Goal: Communication & Community: Answer question/provide support

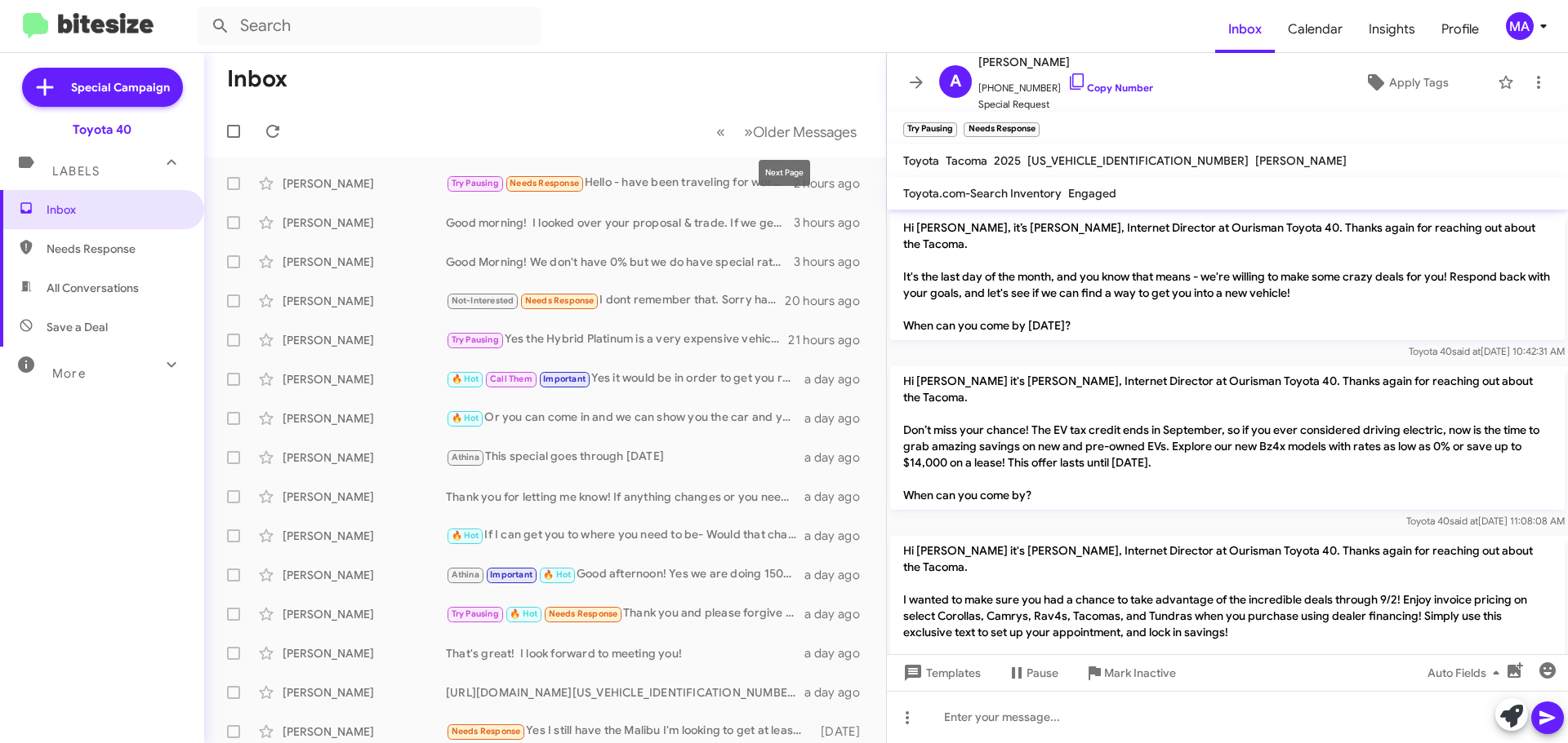
scroll to position [527, 0]
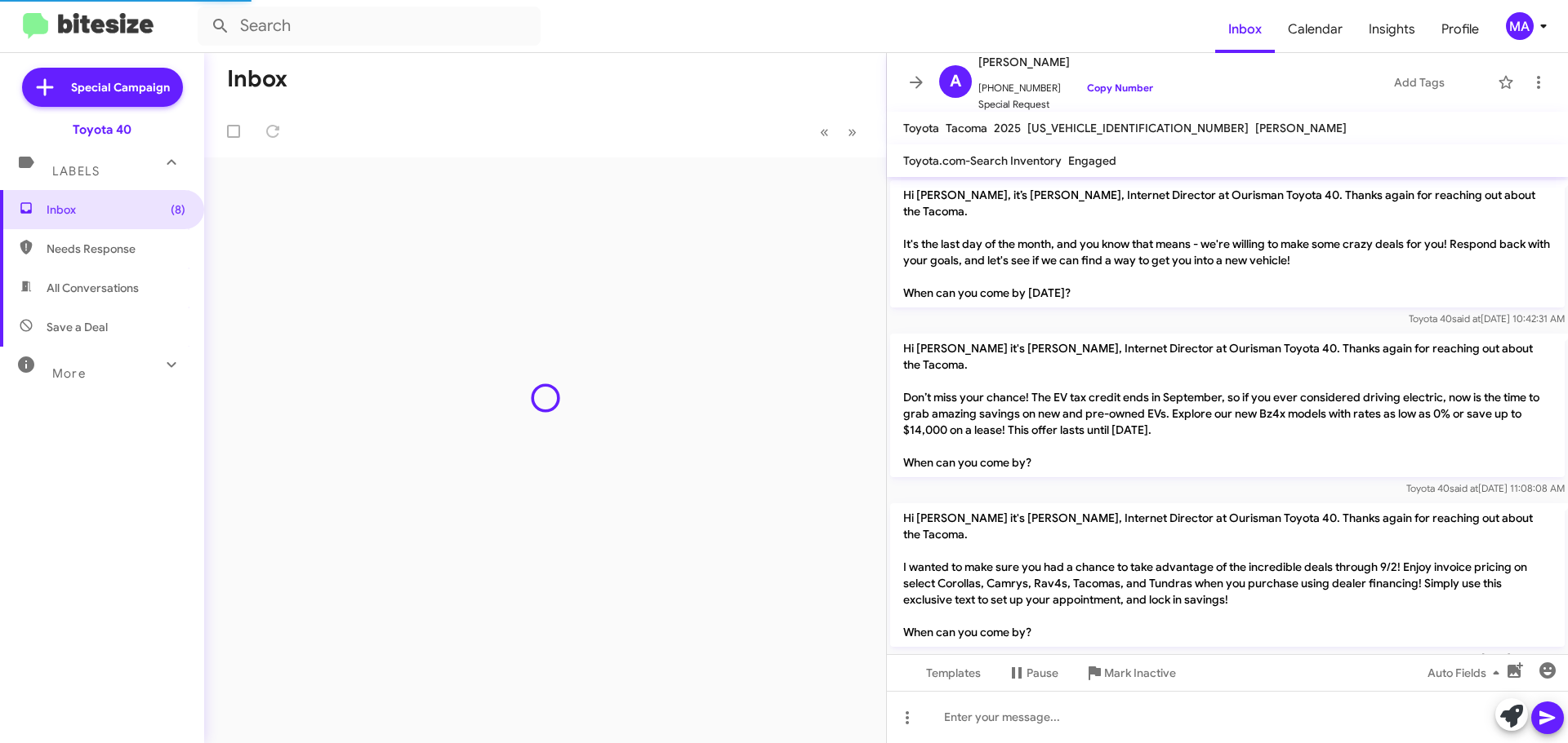
scroll to position [494, 0]
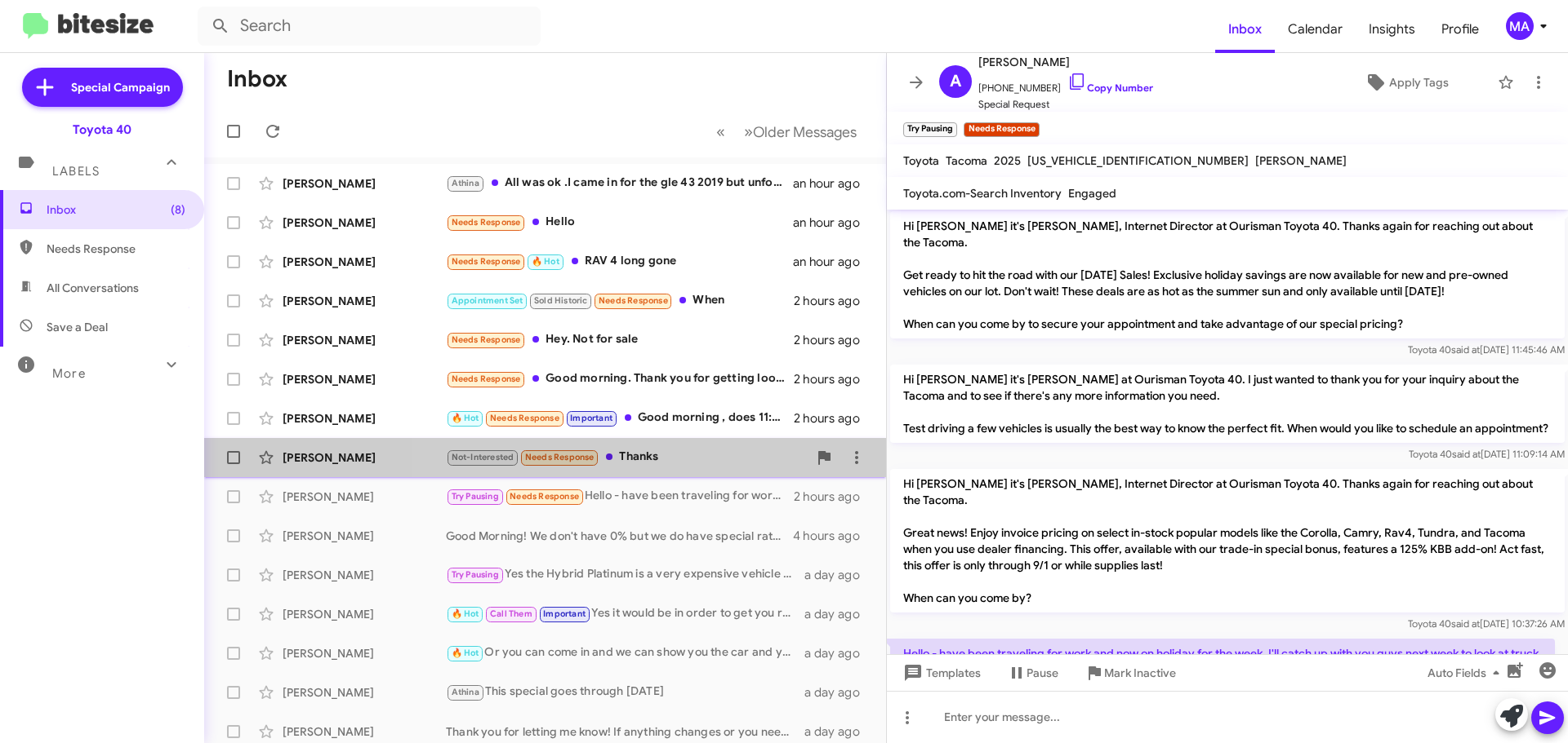
click at [678, 456] on div "Not-Interested Needs Response Thanks" at bounding box center [627, 457] width 362 height 18
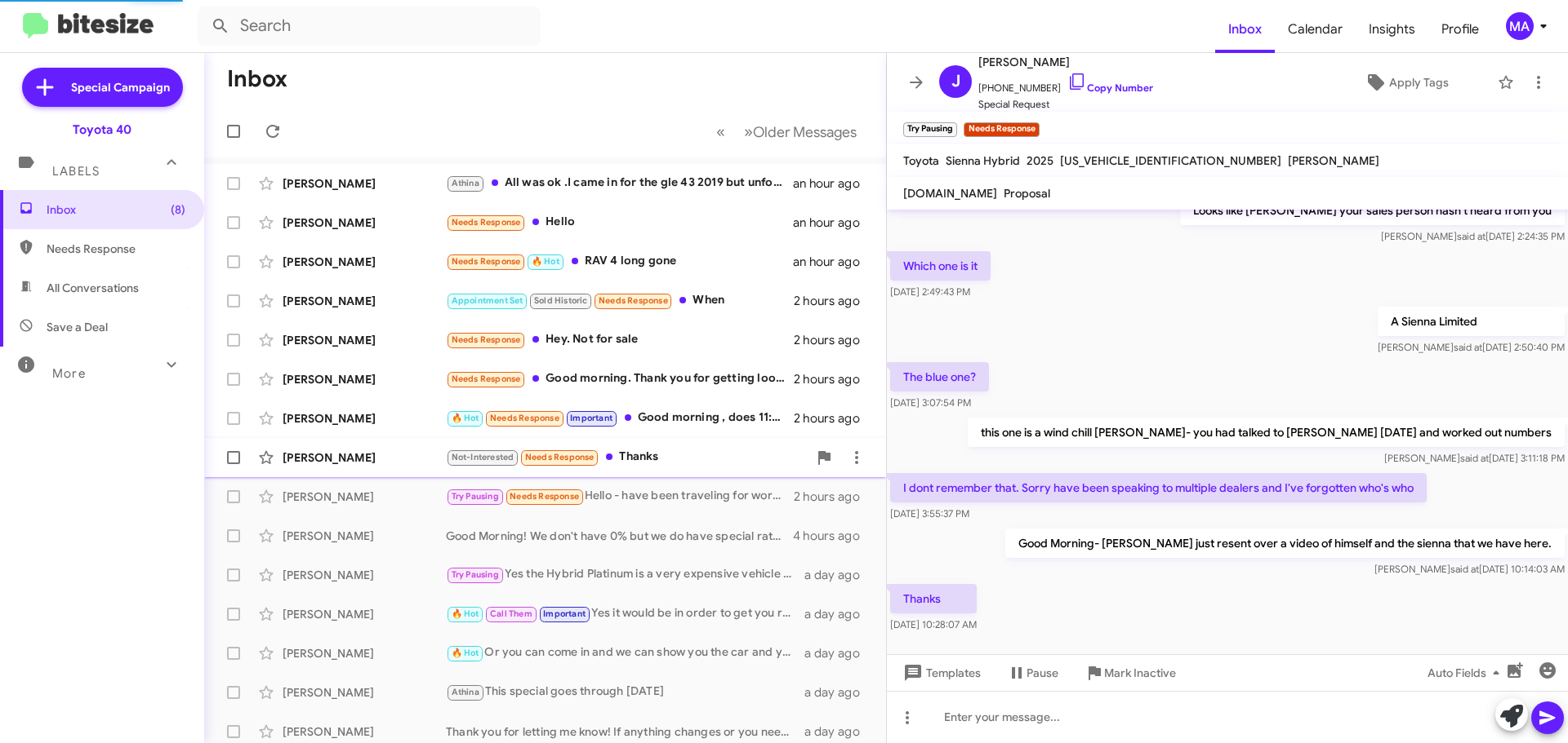
scroll to position [538, 0]
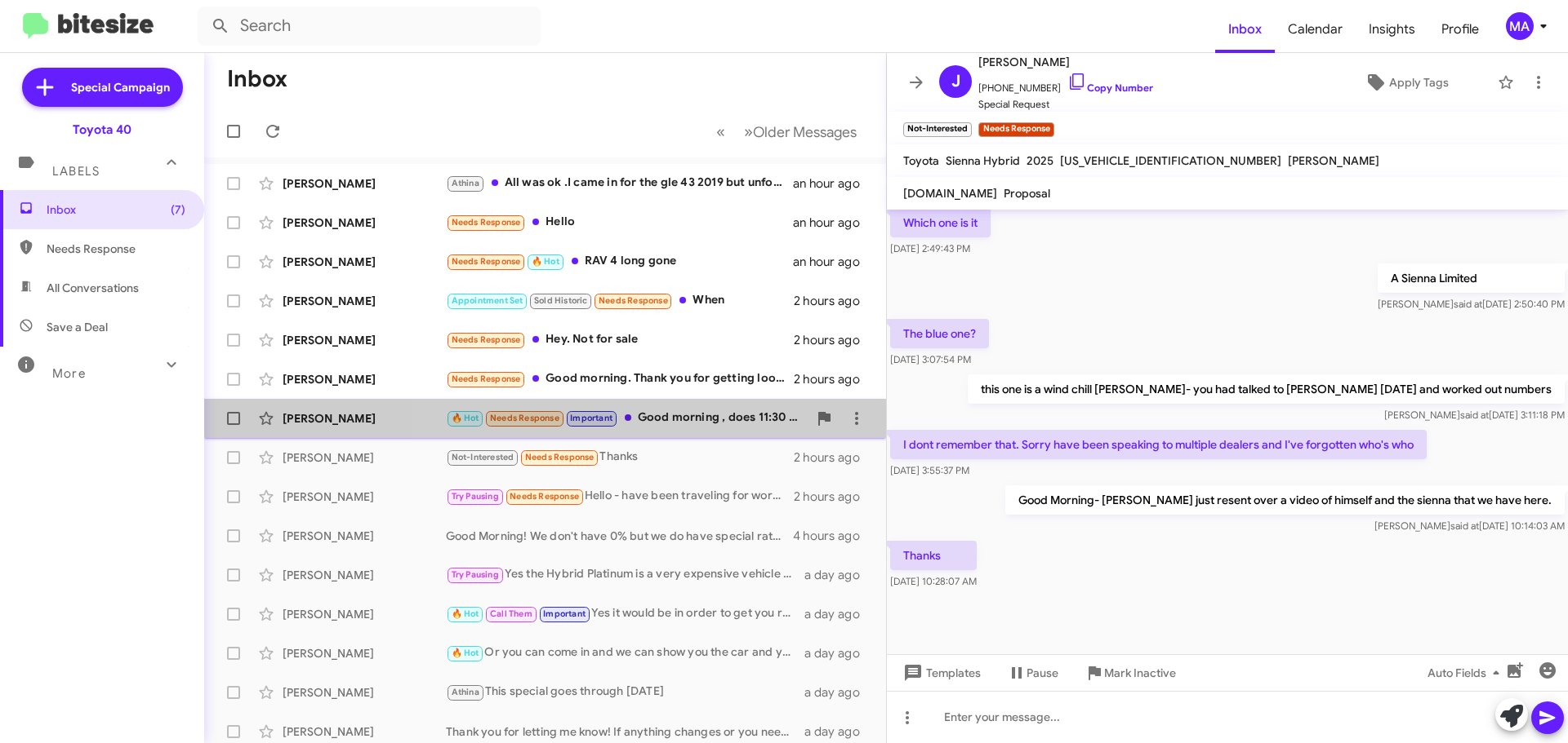
click at [672, 412] on div "🔥 Hot Needs Response Important Good morning , does 11:30 work for you? Sorry fo…" at bounding box center [627, 418] width 362 height 18
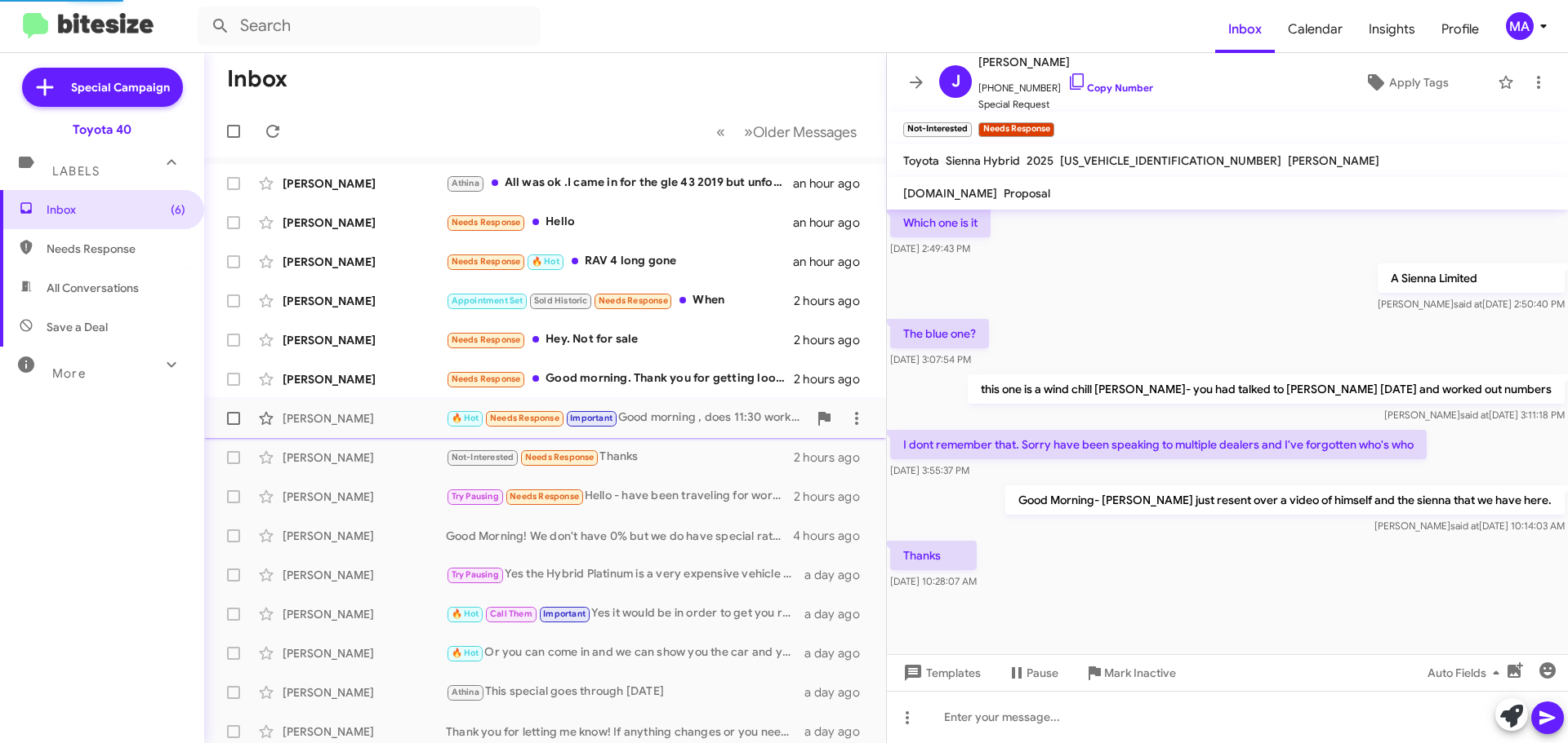
scroll to position [498, 0]
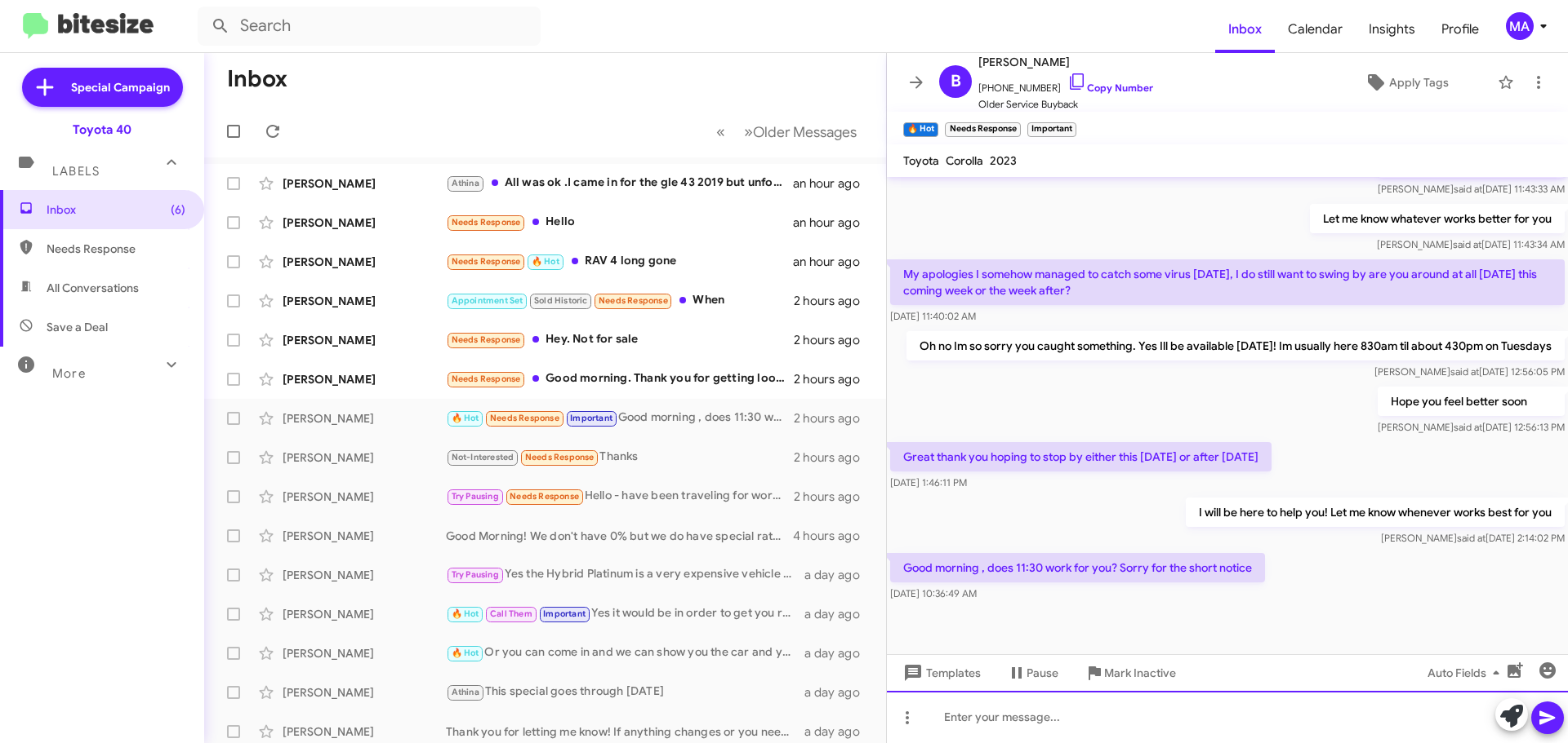
click at [972, 722] on div at bounding box center [1226, 717] width 681 height 53
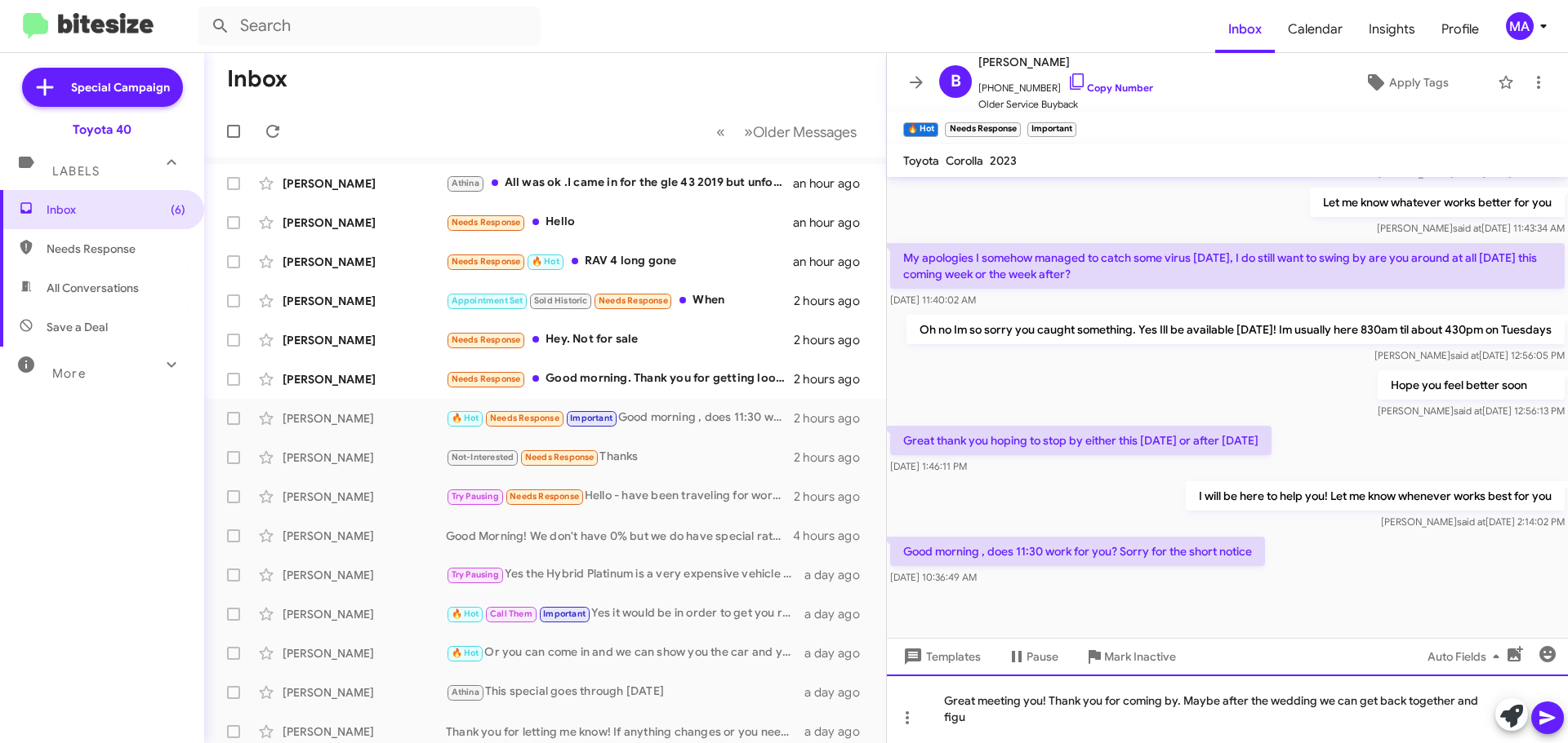
scroll to position [505, 0]
click at [1032, 721] on div "Great meeting you! Thank you for coming by. Maybe after the wedding we can get …" at bounding box center [1226, 709] width 681 height 68
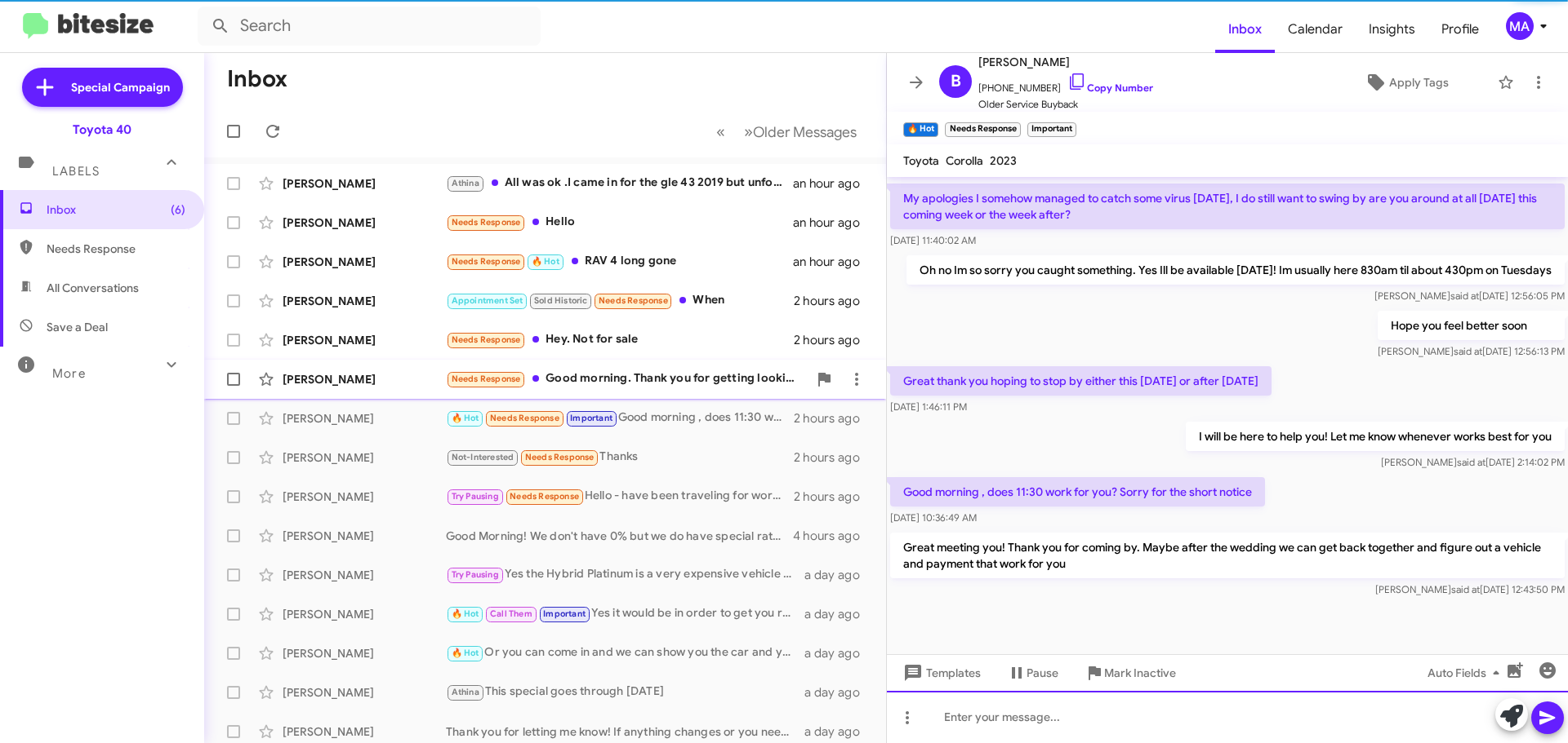
scroll to position [574, 0]
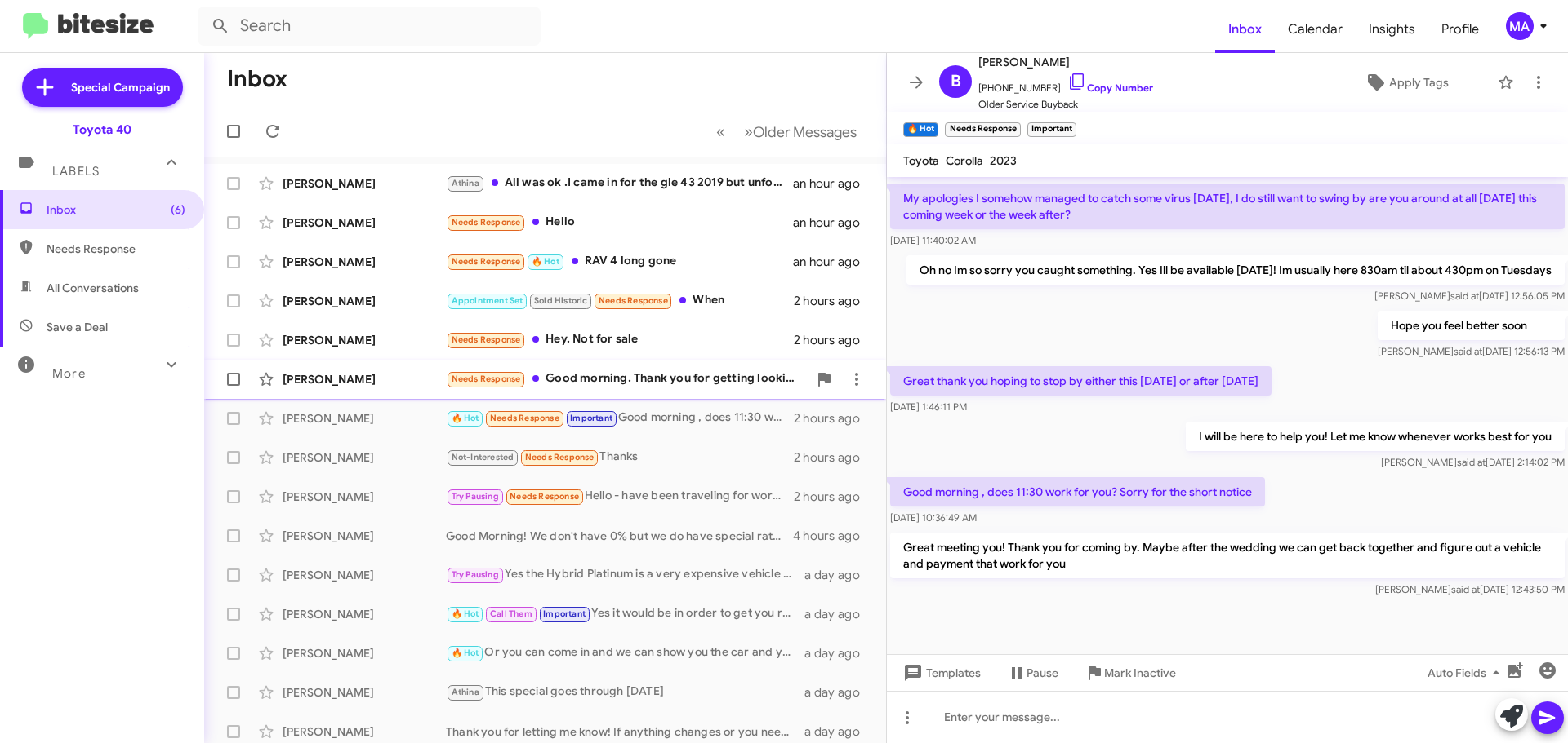
click at [685, 375] on div "Needs Response Good morning. Thank you for getting looking into this and gettin…" at bounding box center [627, 379] width 362 height 18
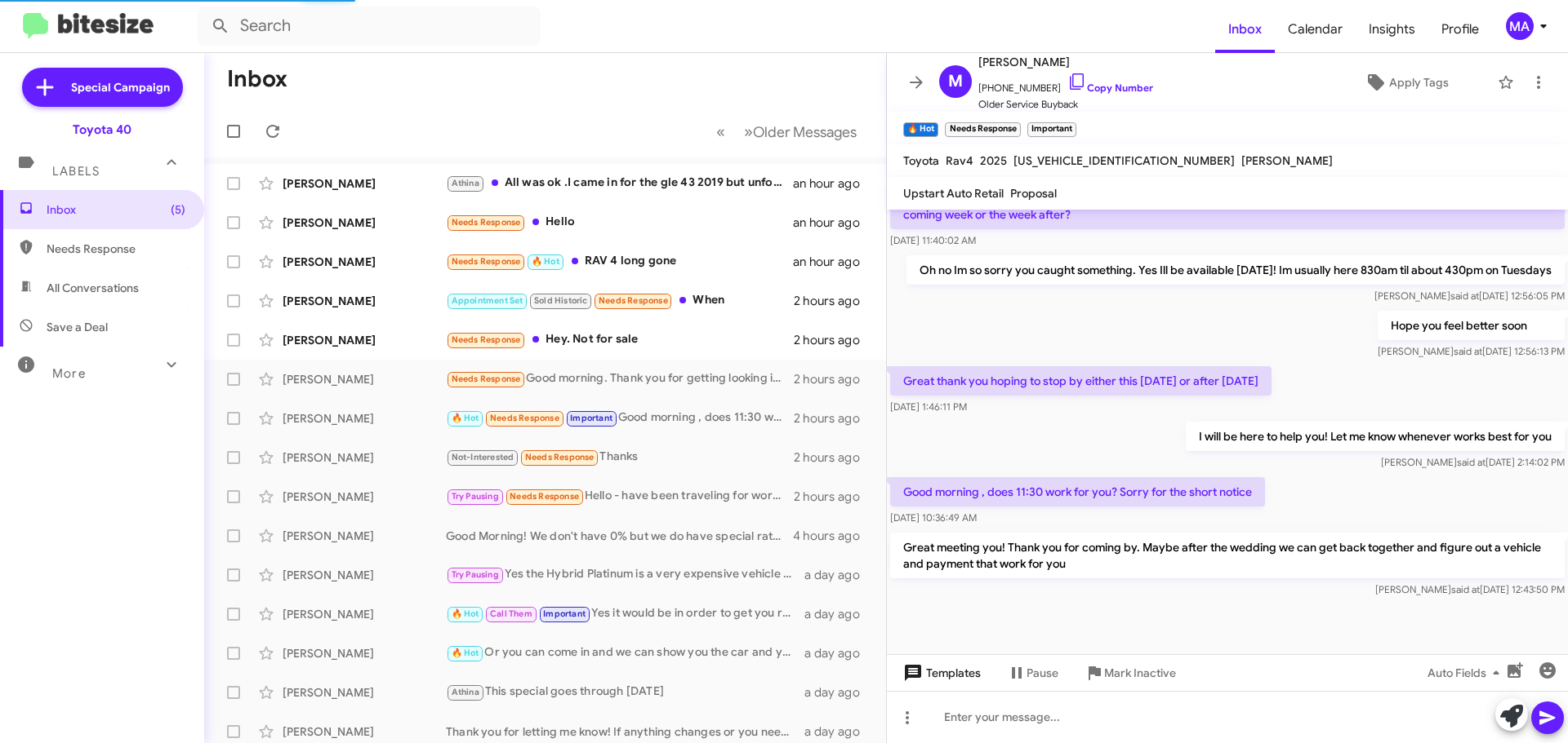
scroll to position [287, 0]
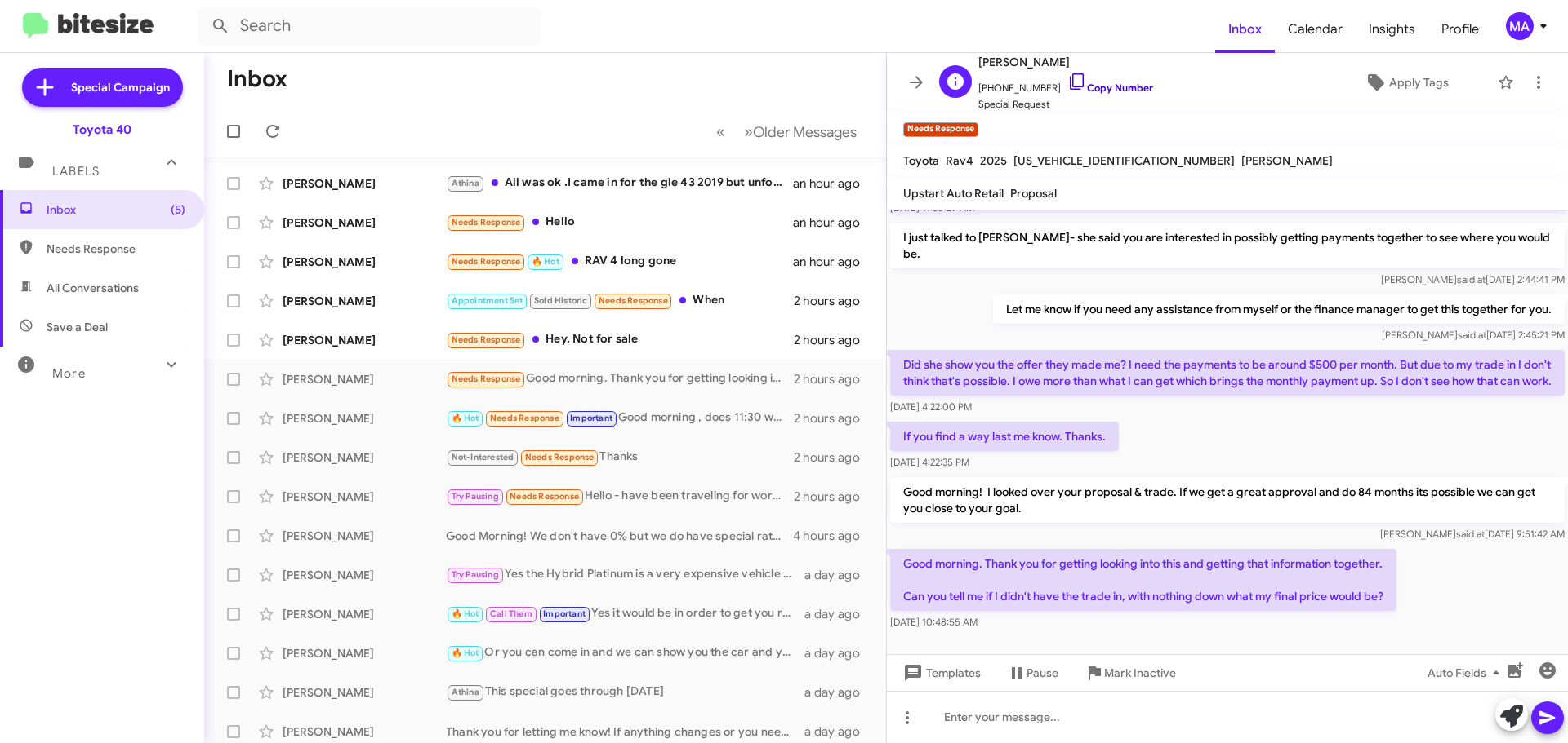
click at [1067, 83] on icon at bounding box center [1076, 81] width 19 height 19
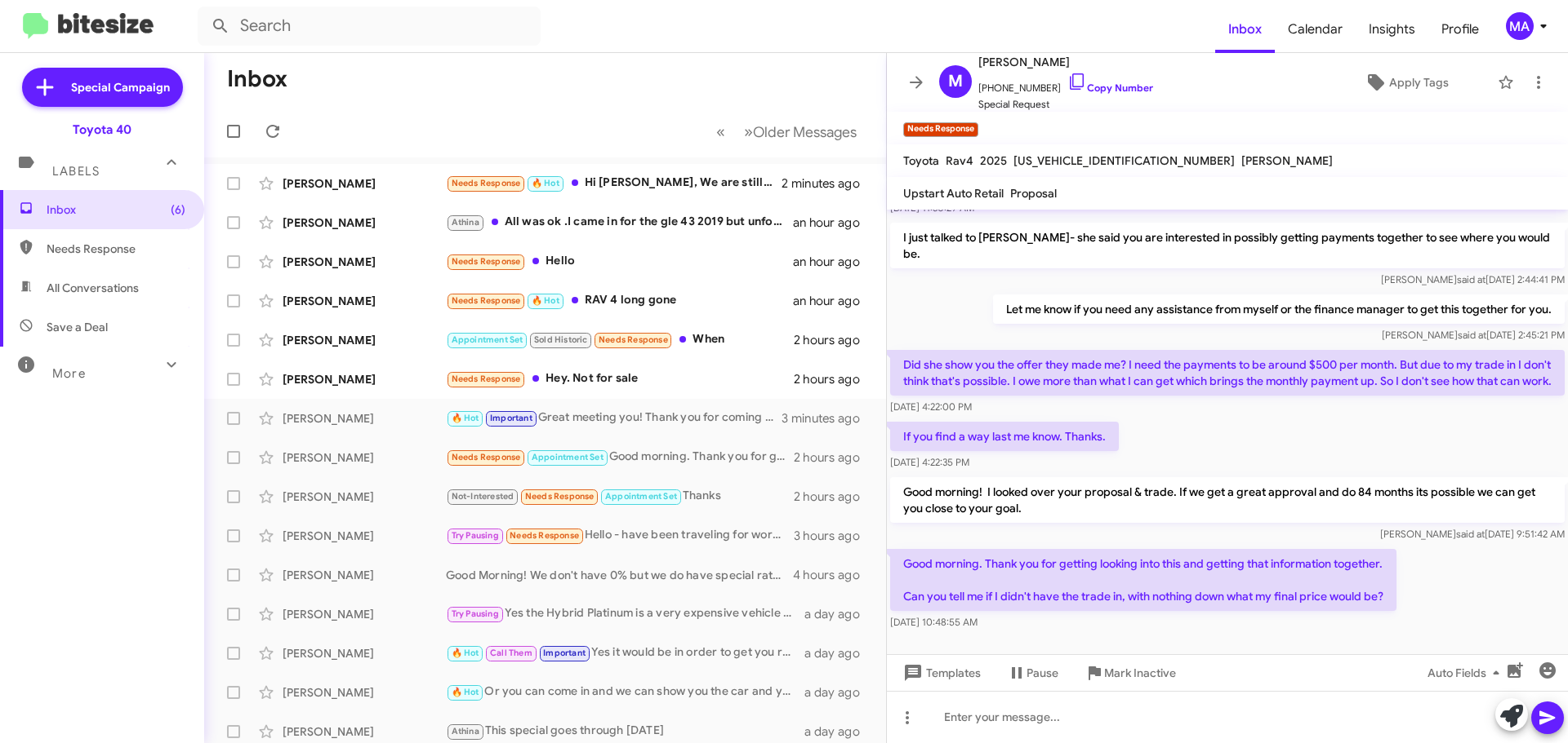
drag, startPoint x: 1022, startPoint y: 607, endPoint x: 903, endPoint y: 537, distance: 138.1
click at [903, 549] on div "Good morning. Thank you for getting looking into this and getting that informat…" at bounding box center [1143, 590] width 506 height 82
copy div "Good morning. Thank you for getting looking into this and getting that informat…"
click at [1415, 592] on div "Good morning. Thank you for getting looking into this and getting that informat…" at bounding box center [1226, 590] width 681 height 88
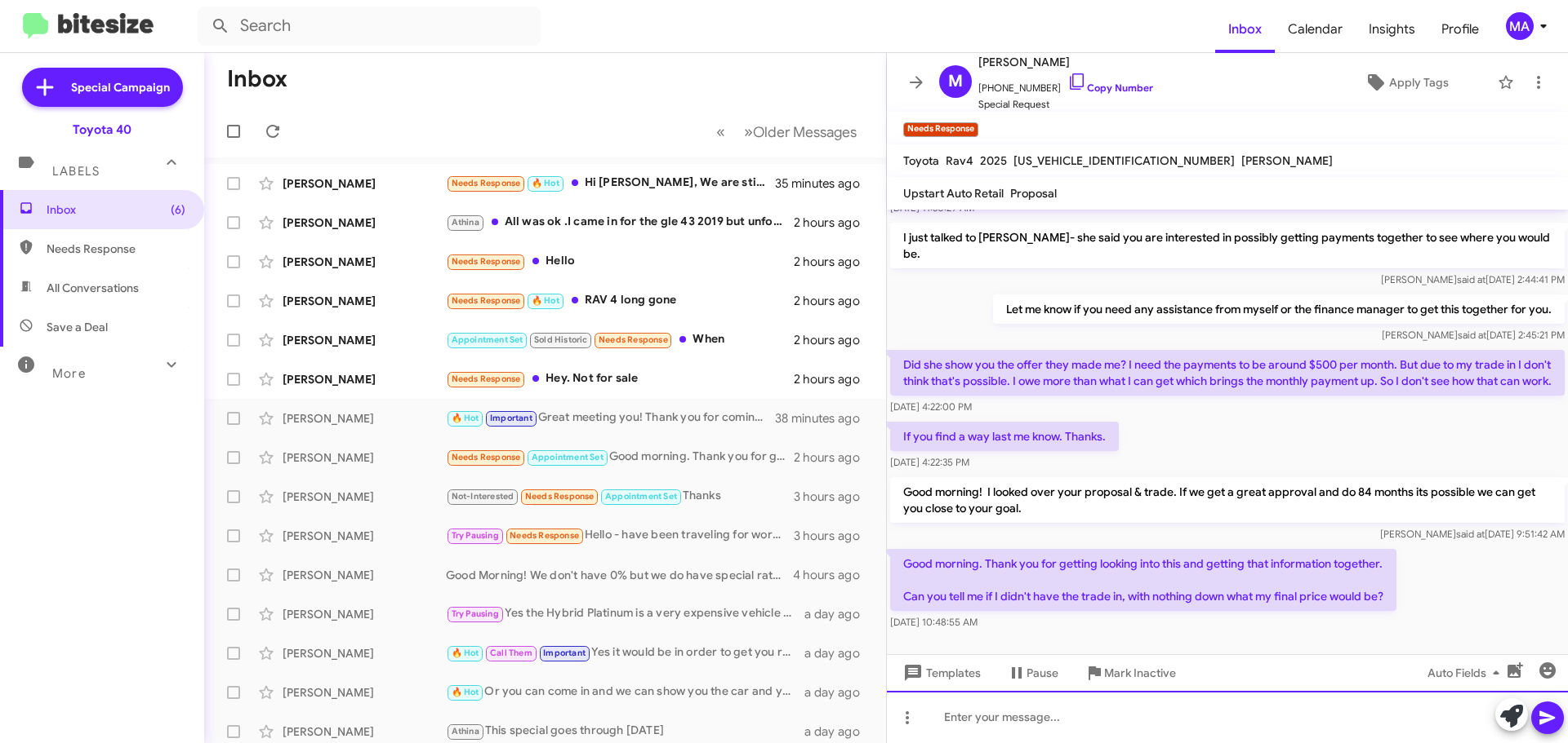
click at [1002, 721] on div at bounding box center [1226, 717] width 681 height 53
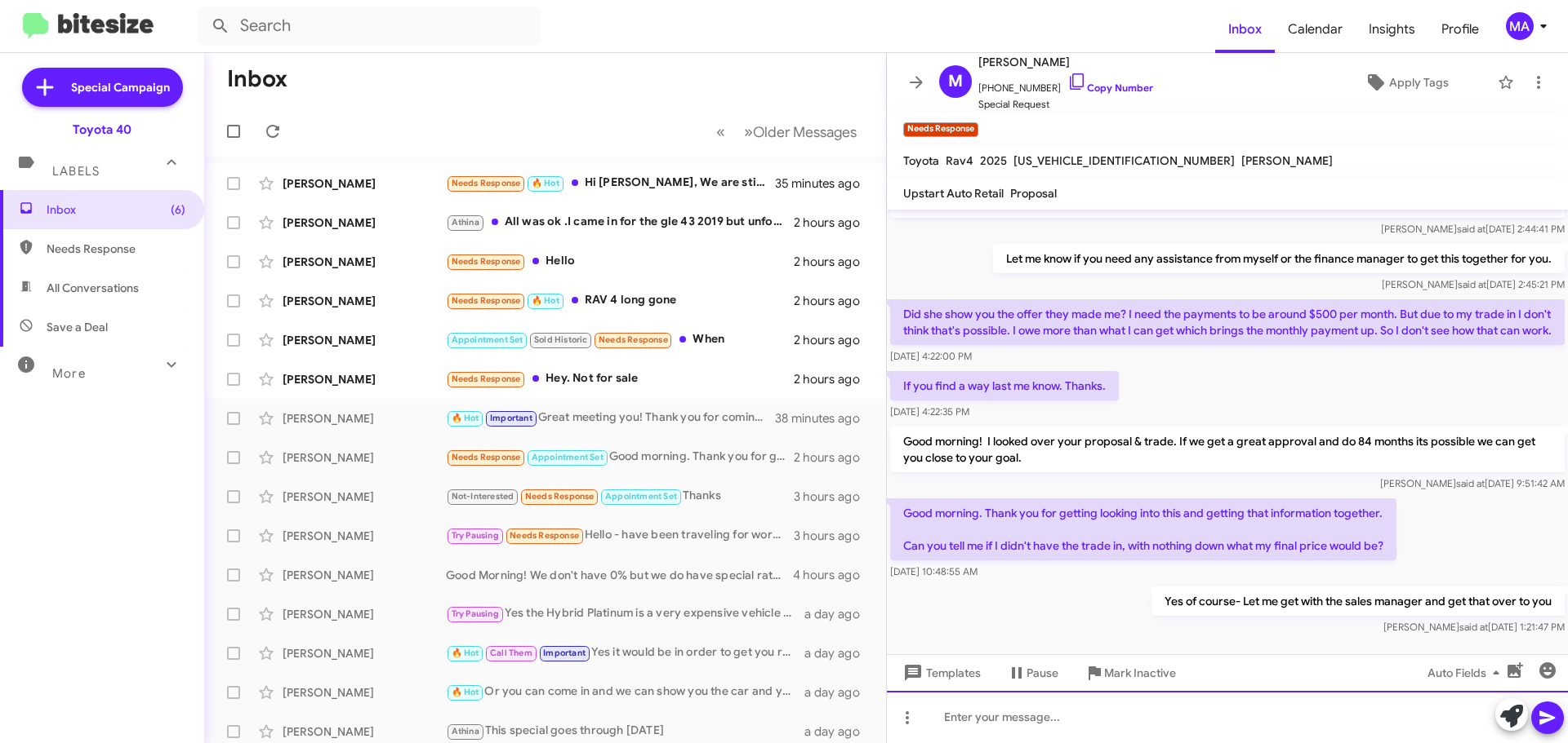
scroll to position [346, 0]
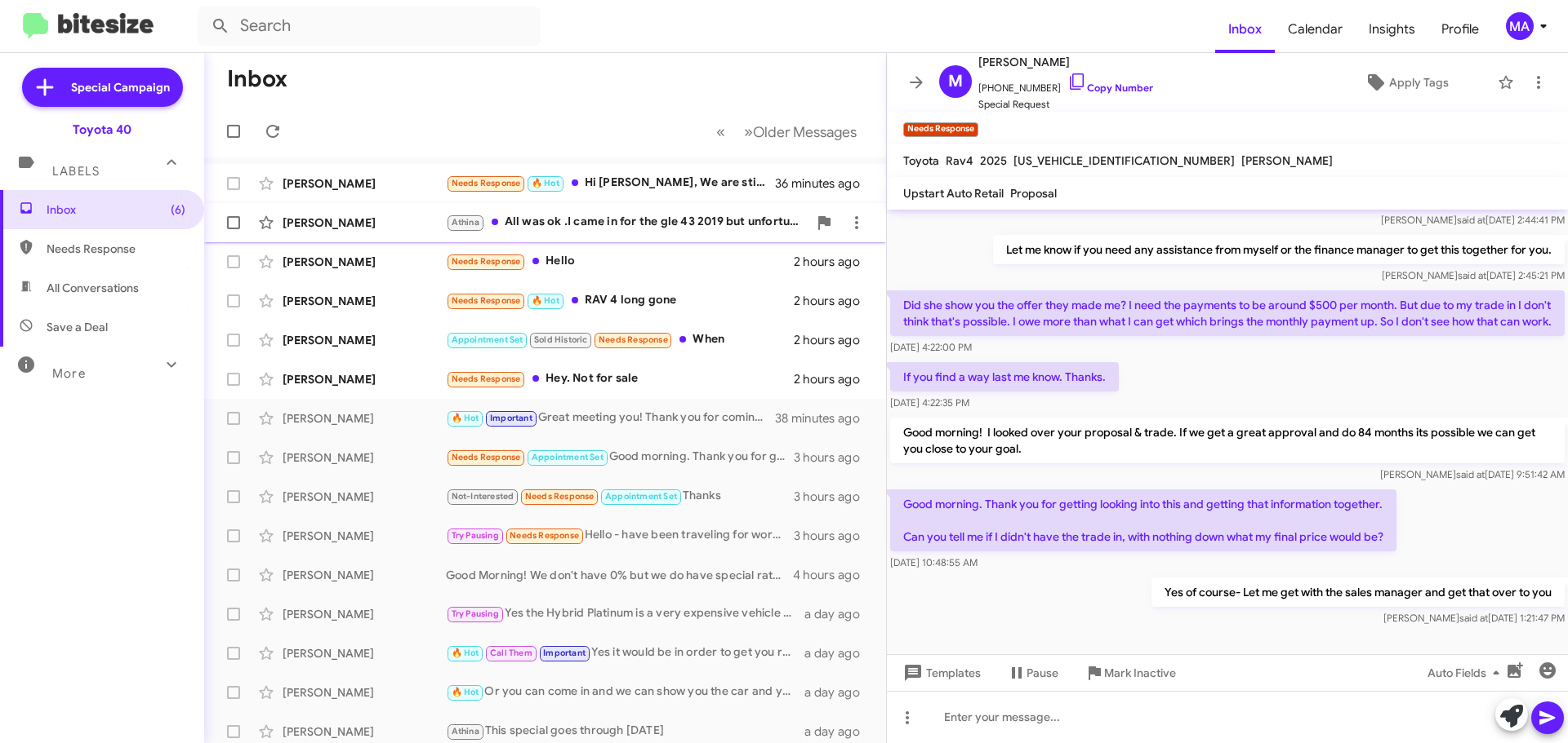
click at [645, 228] on div "Athina All was ok .I came in for the gle 43 2019 but unfortunately I will need …" at bounding box center [627, 222] width 362 height 18
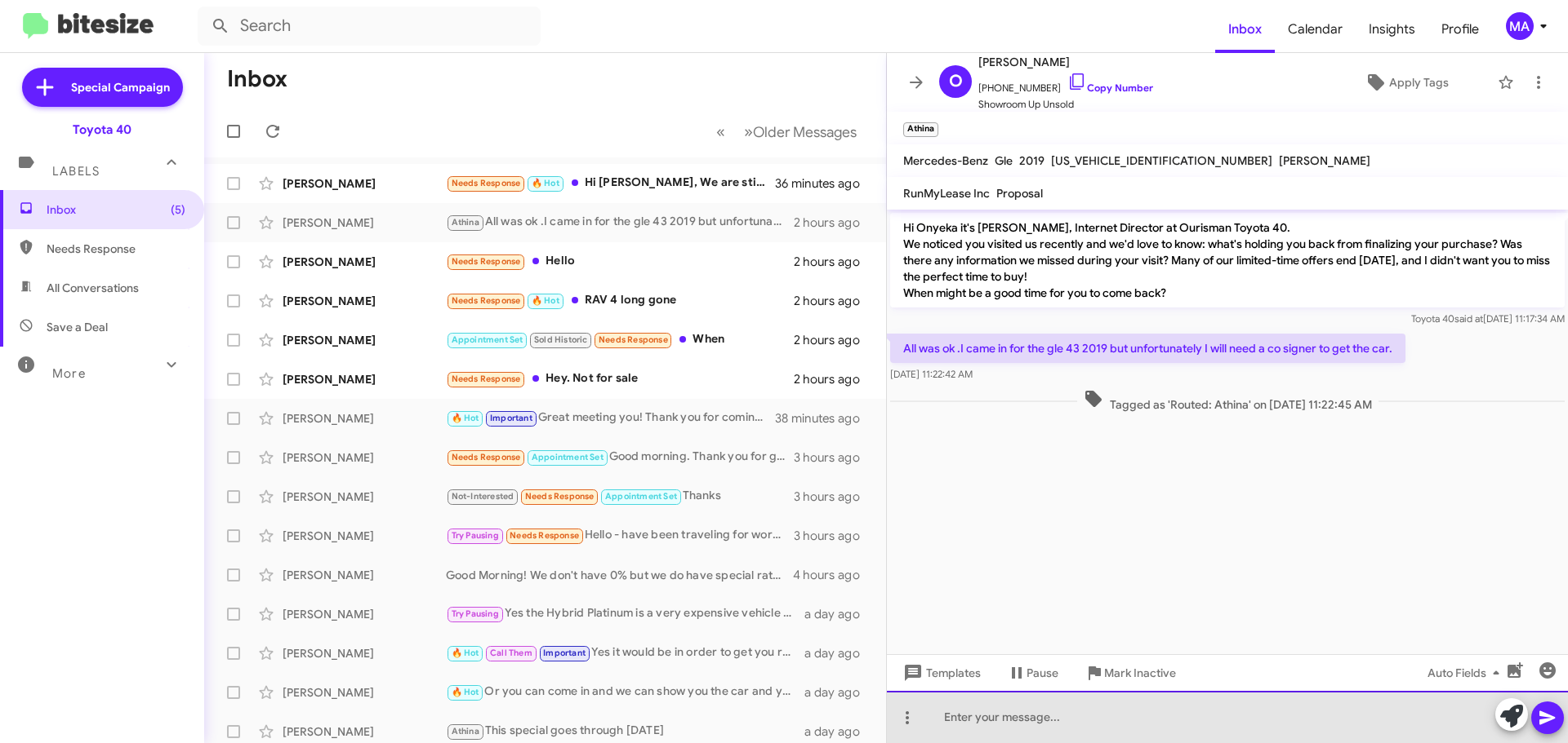
click at [1023, 720] on div at bounding box center [1226, 717] width 681 height 53
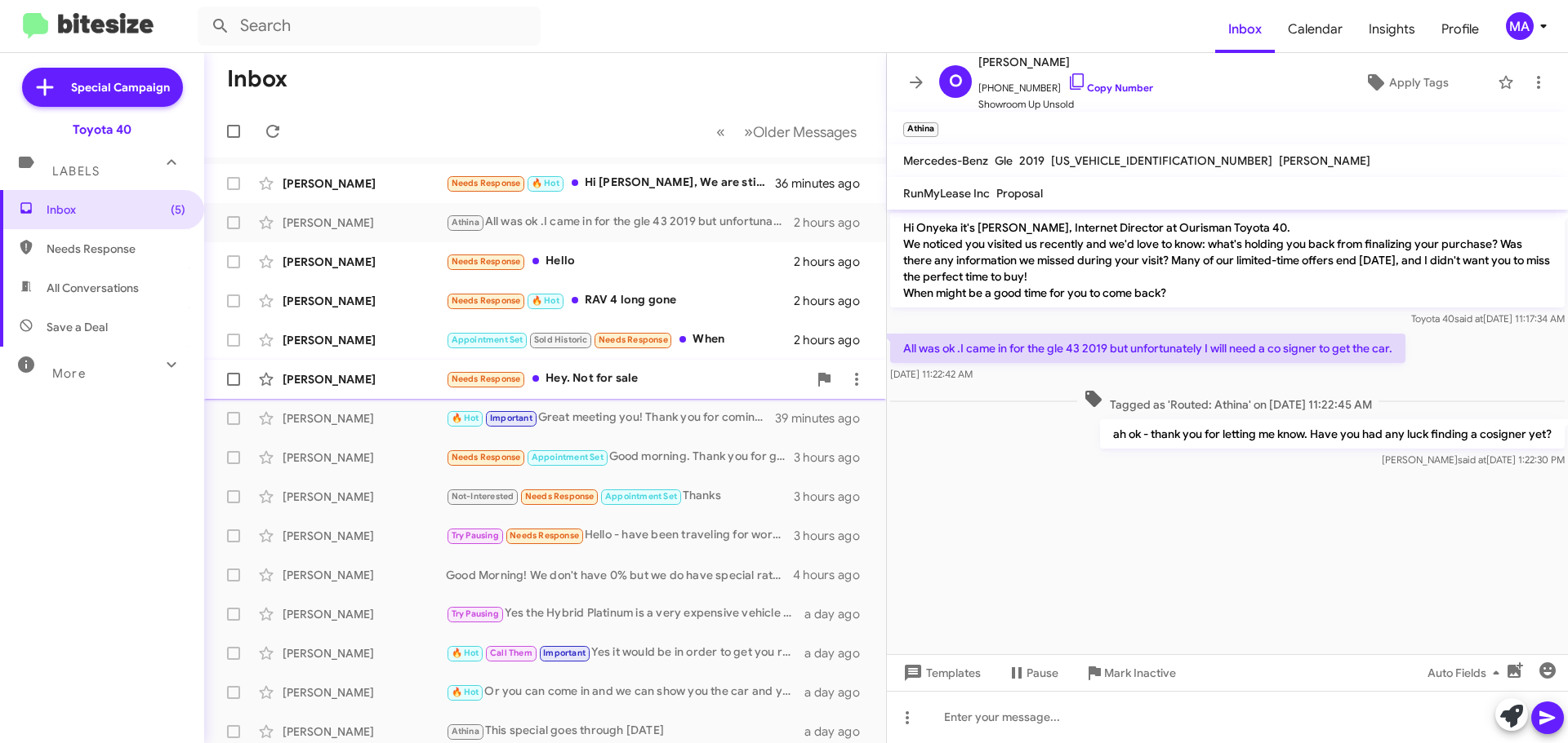
click at [598, 380] on div "Needs Response Hey. Not for sale" at bounding box center [627, 379] width 362 height 18
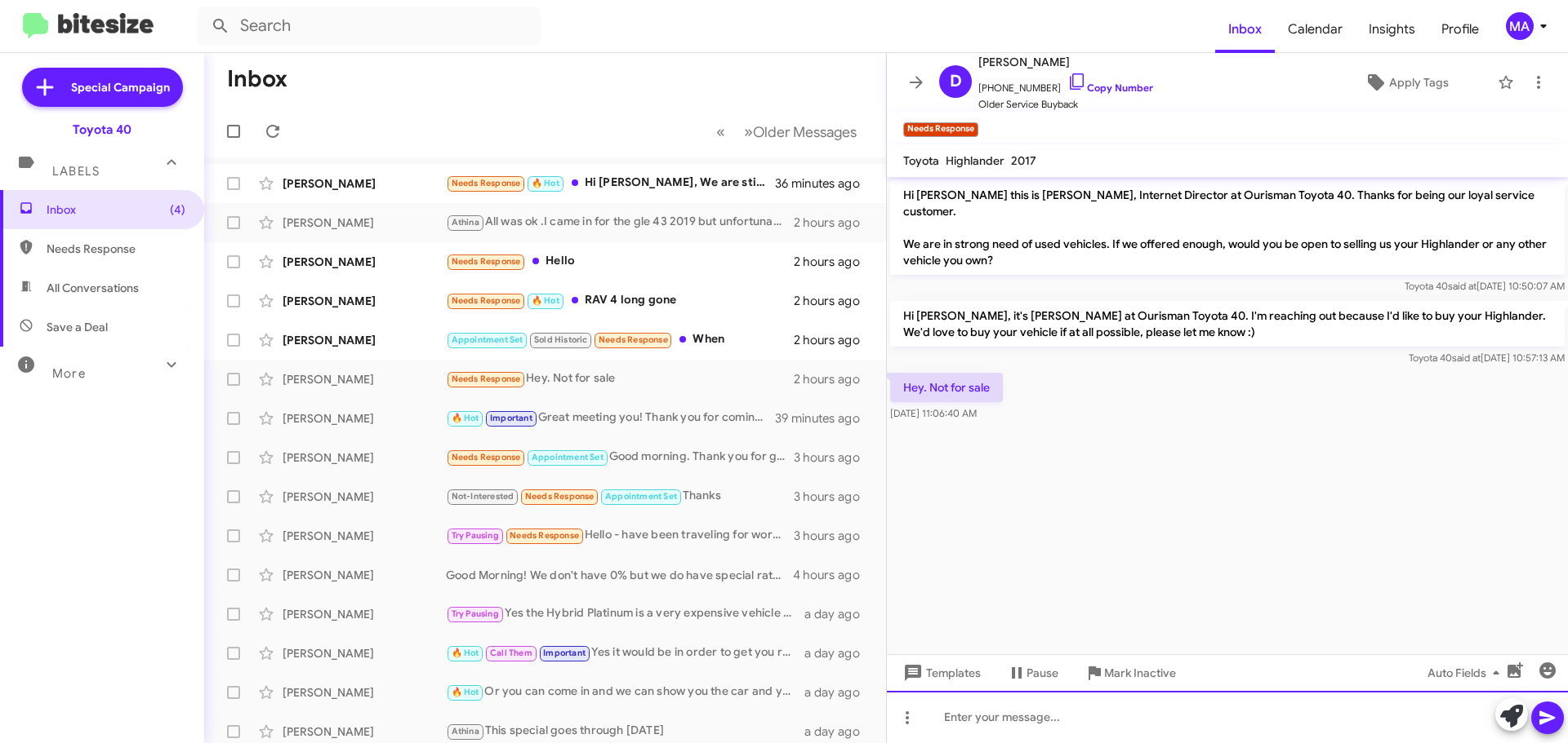
click at [1038, 723] on div at bounding box center [1226, 717] width 681 height 53
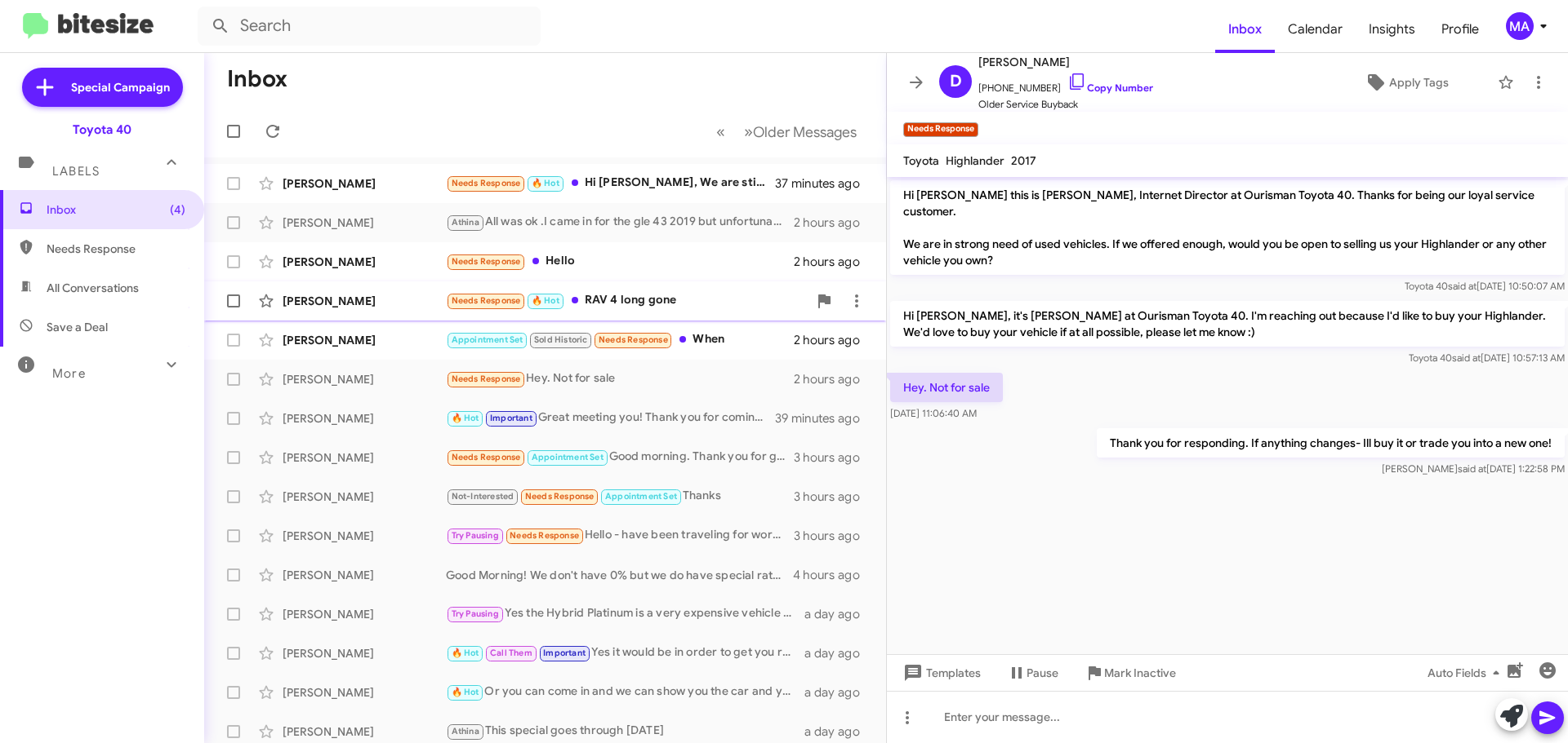
click at [653, 294] on div "Needs Response 🔥 Hot RAV 4 long gone" at bounding box center [627, 301] width 362 height 18
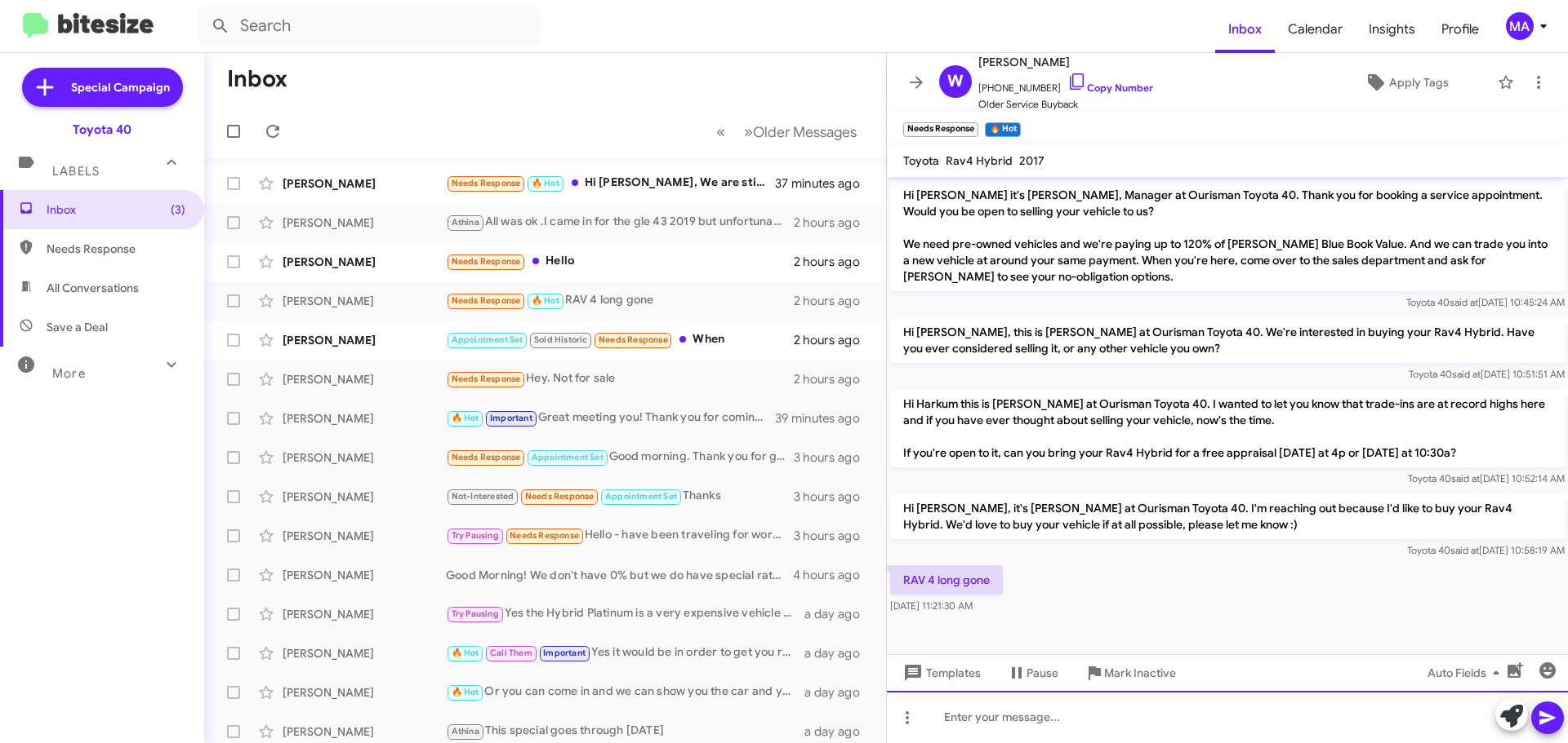
click at [1012, 734] on div at bounding box center [1226, 717] width 681 height 53
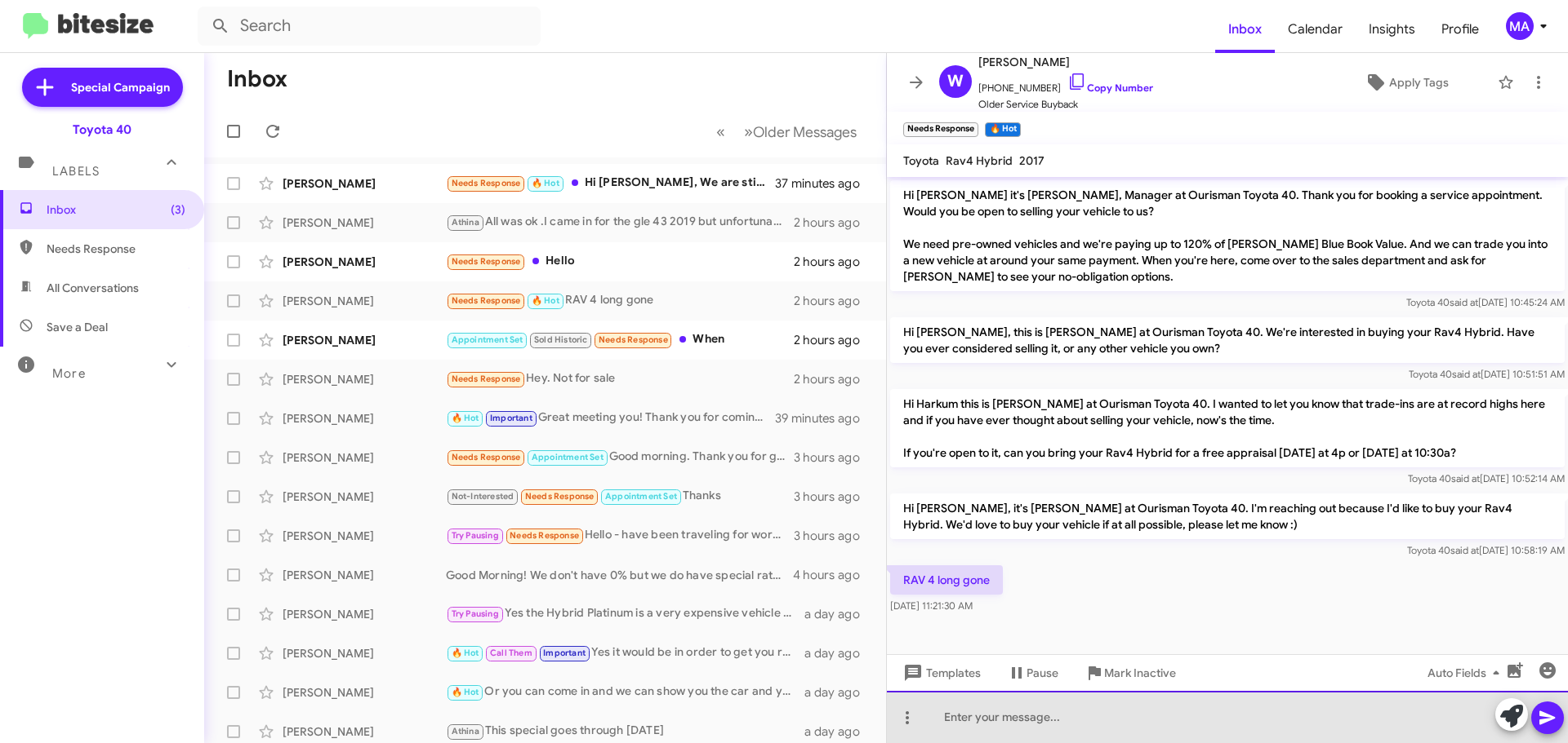
click at [1006, 717] on div at bounding box center [1226, 717] width 681 height 53
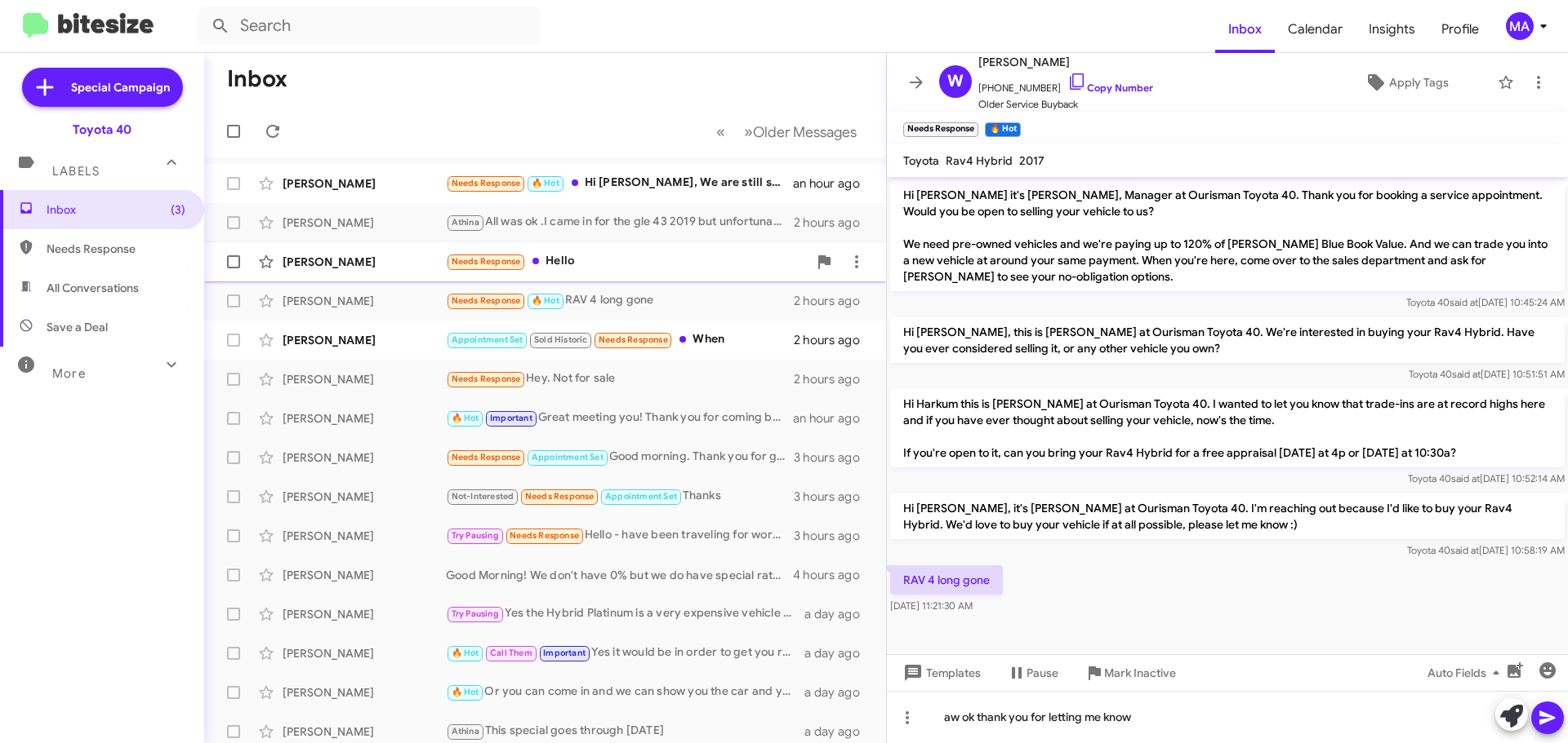
click at [575, 261] on div "Needs Response Hello" at bounding box center [627, 261] width 362 height 18
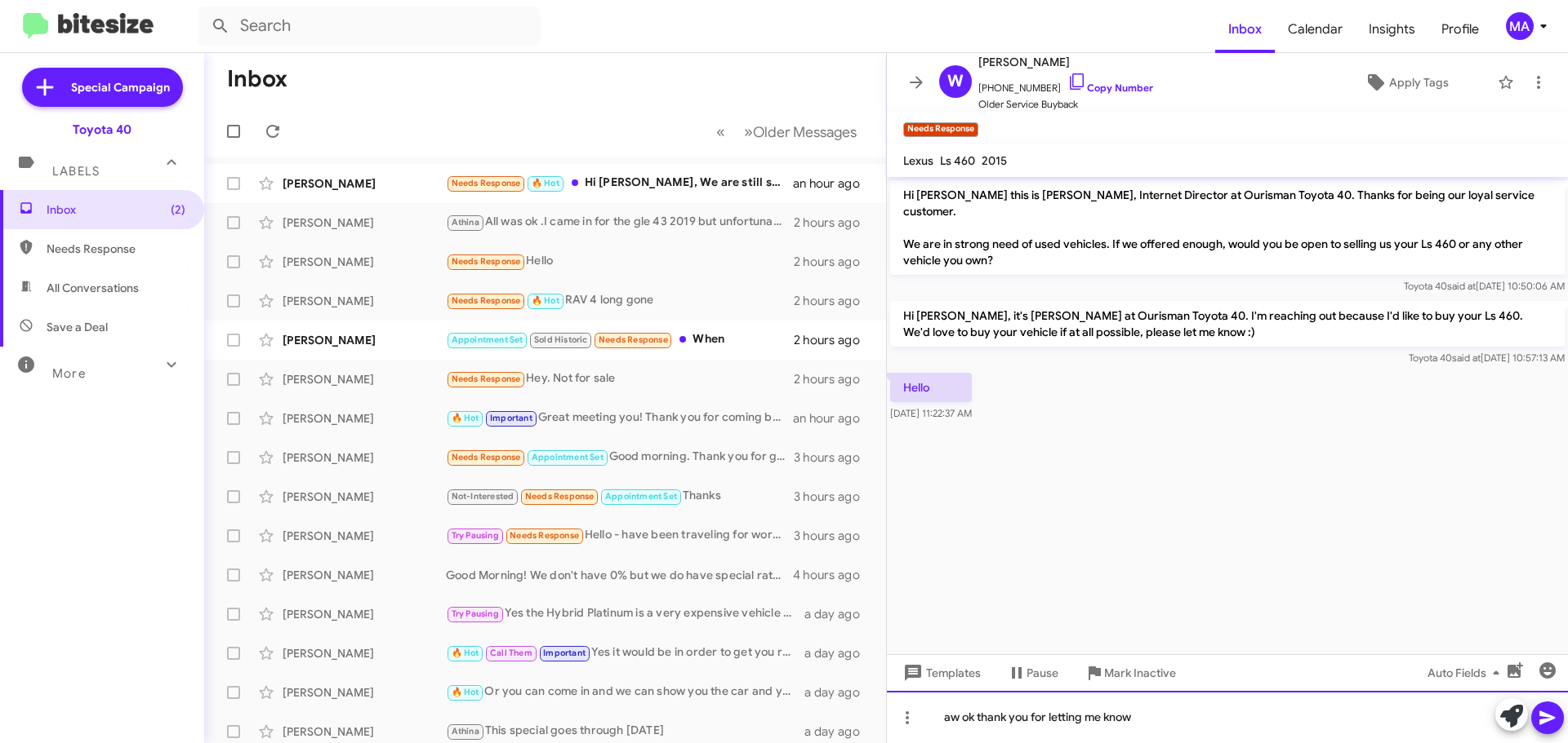
click at [1160, 721] on div "aw ok thank you for letting me know" at bounding box center [1226, 717] width 681 height 53
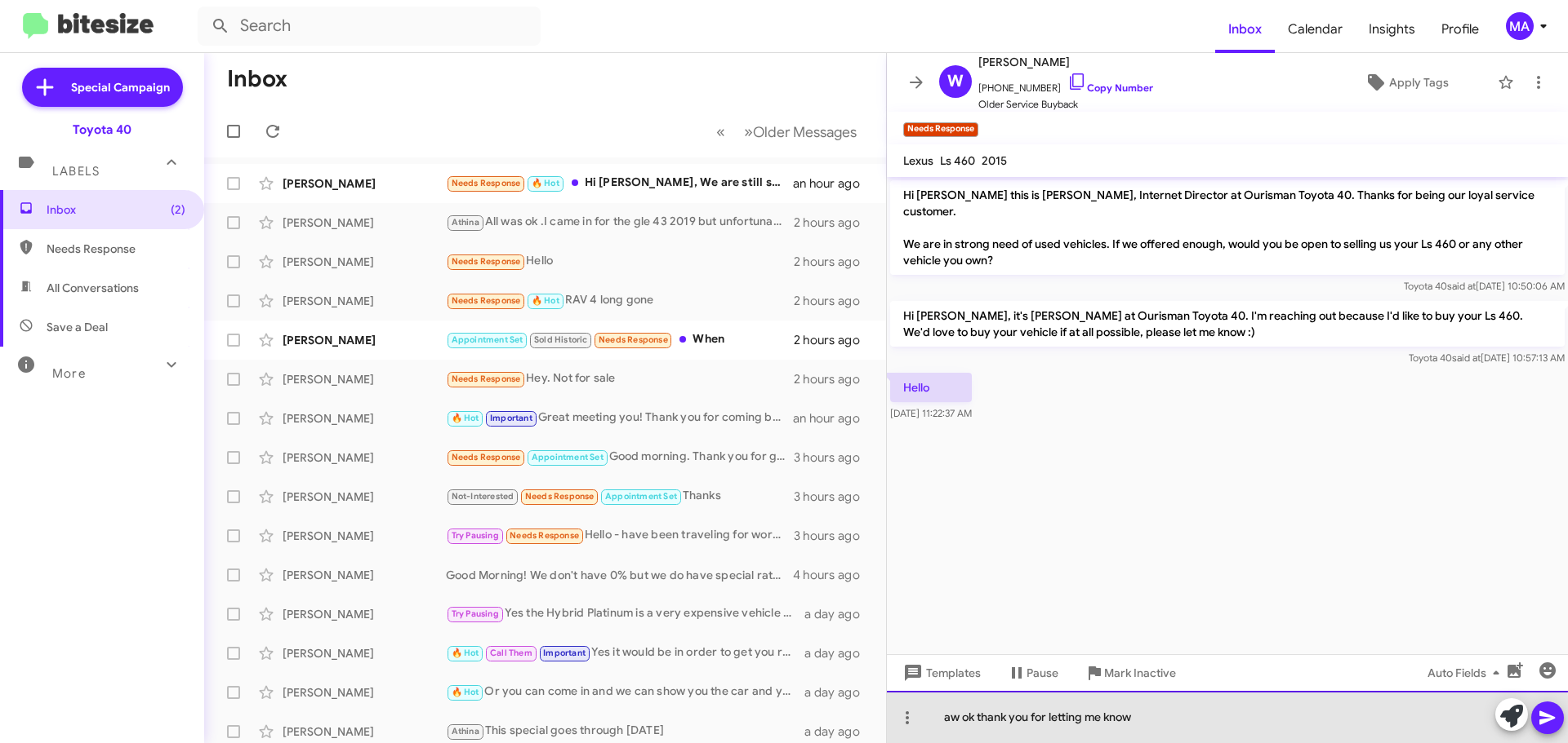
click at [1160, 721] on div "aw ok thank you for letting me know" at bounding box center [1226, 717] width 681 height 53
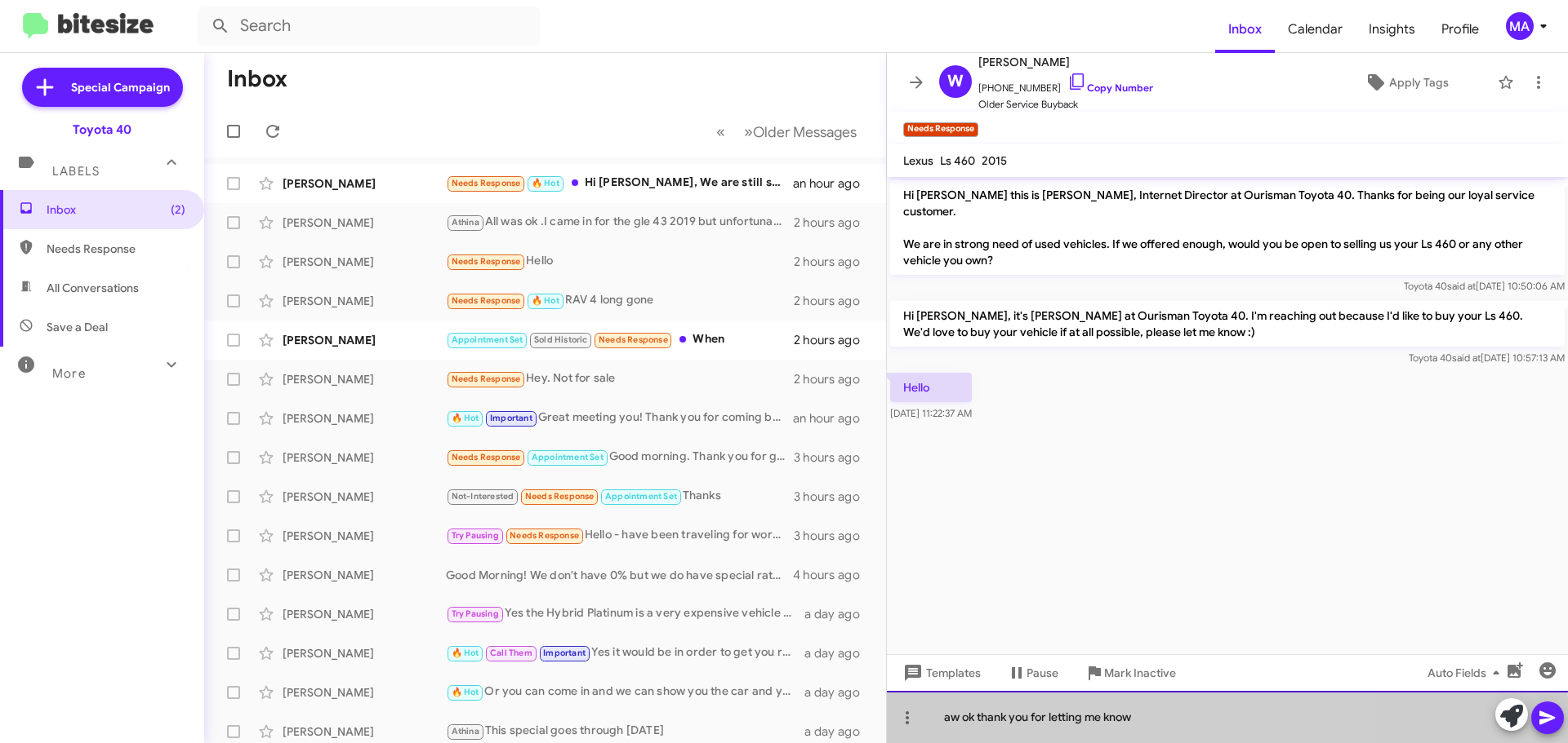
click at [1160, 721] on div "aw ok thank you for letting me know" at bounding box center [1226, 717] width 681 height 53
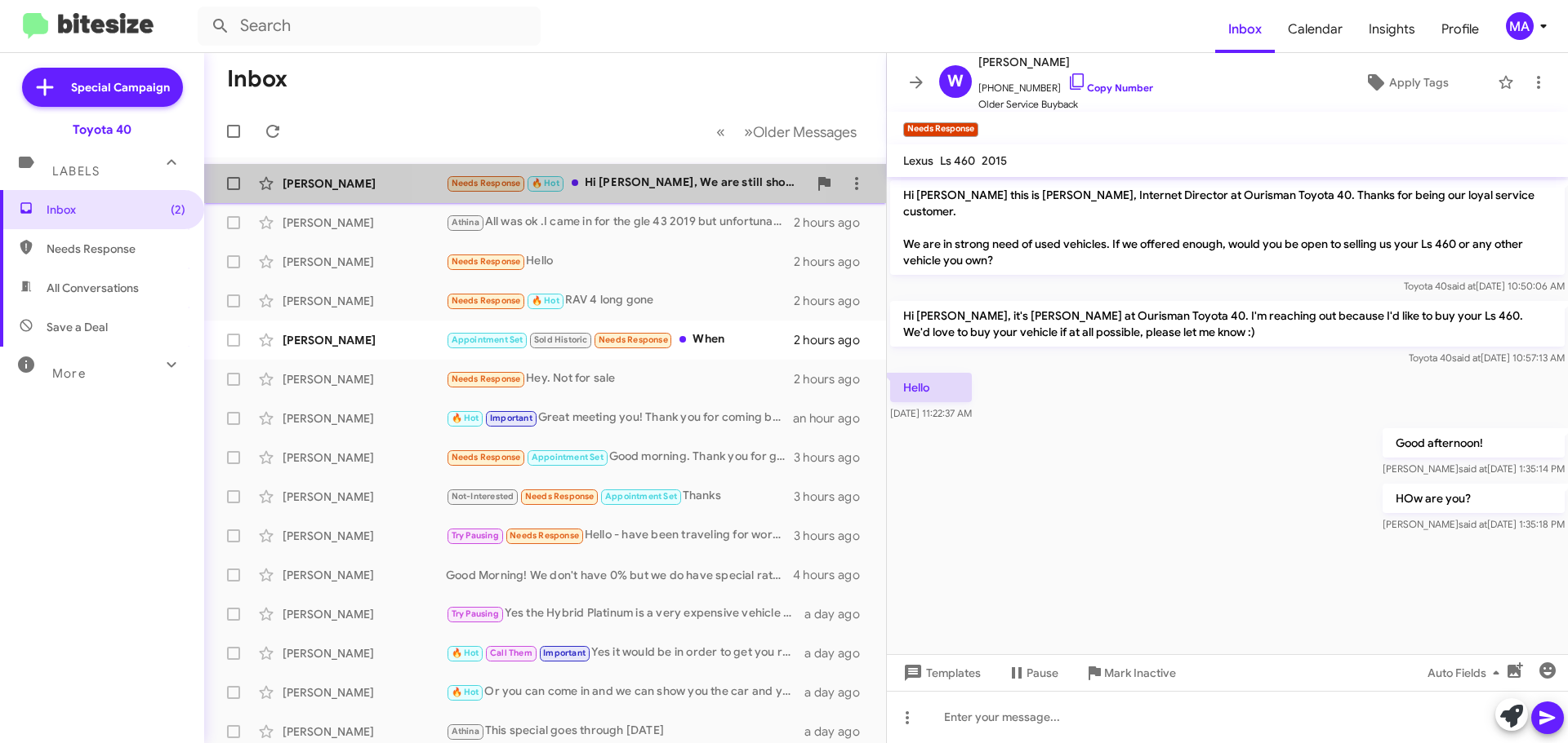
click at [571, 183] on div "Needs Response 🔥 Hot Hi Morgan, We are still shopping around" at bounding box center [627, 183] width 362 height 18
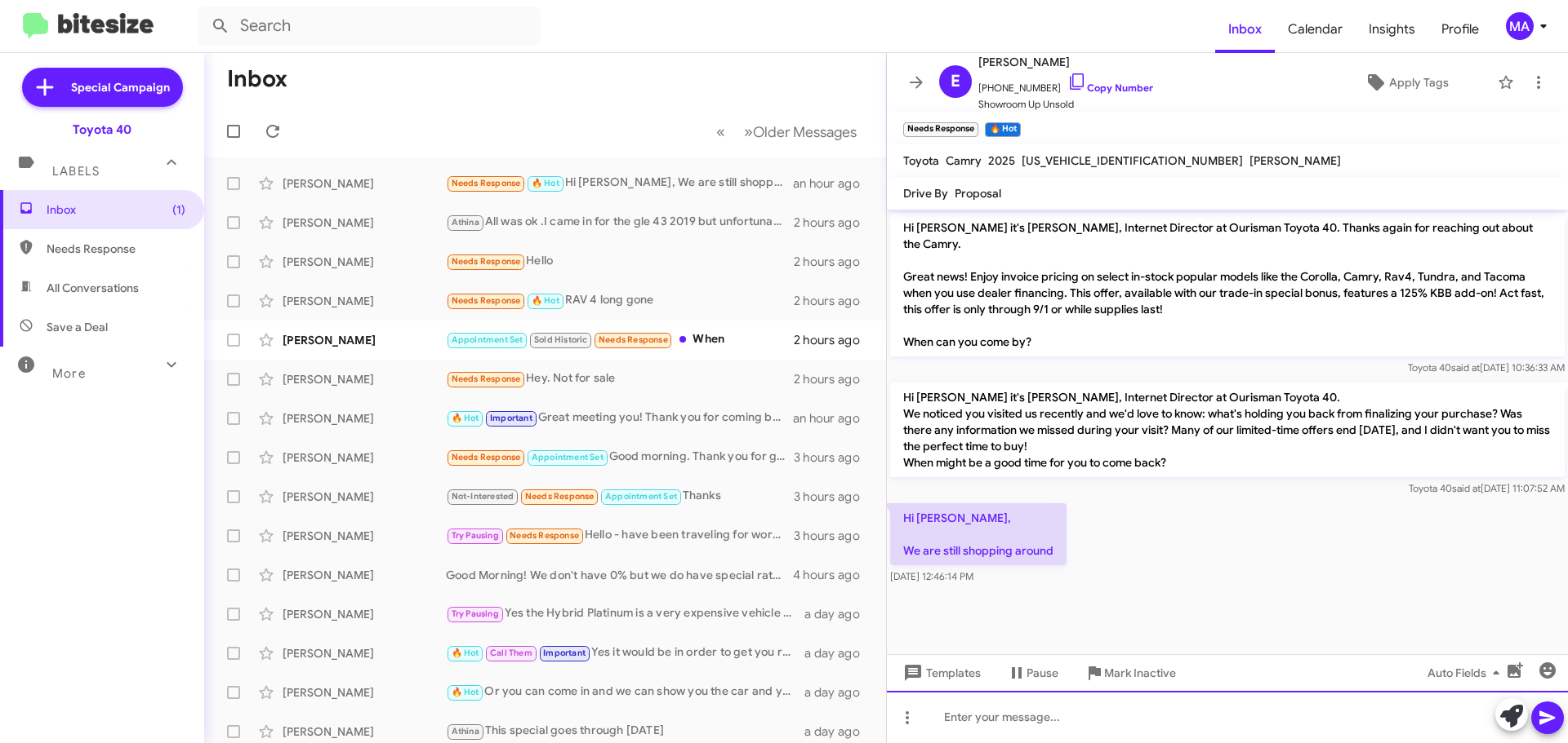
click at [1033, 730] on div at bounding box center [1226, 717] width 681 height 53
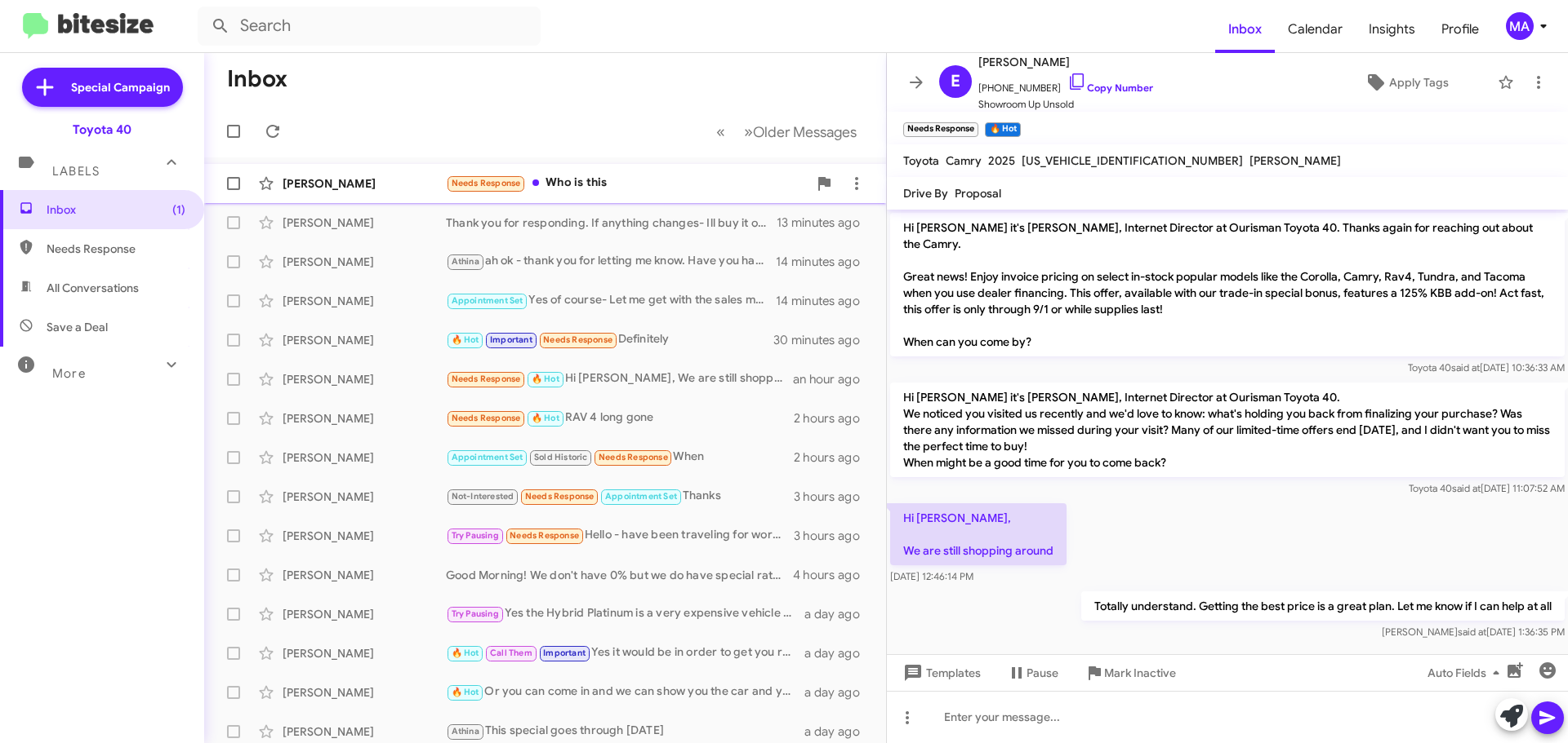
click at [594, 179] on div "Needs Response Who is this" at bounding box center [627, 183] width 362 height 18
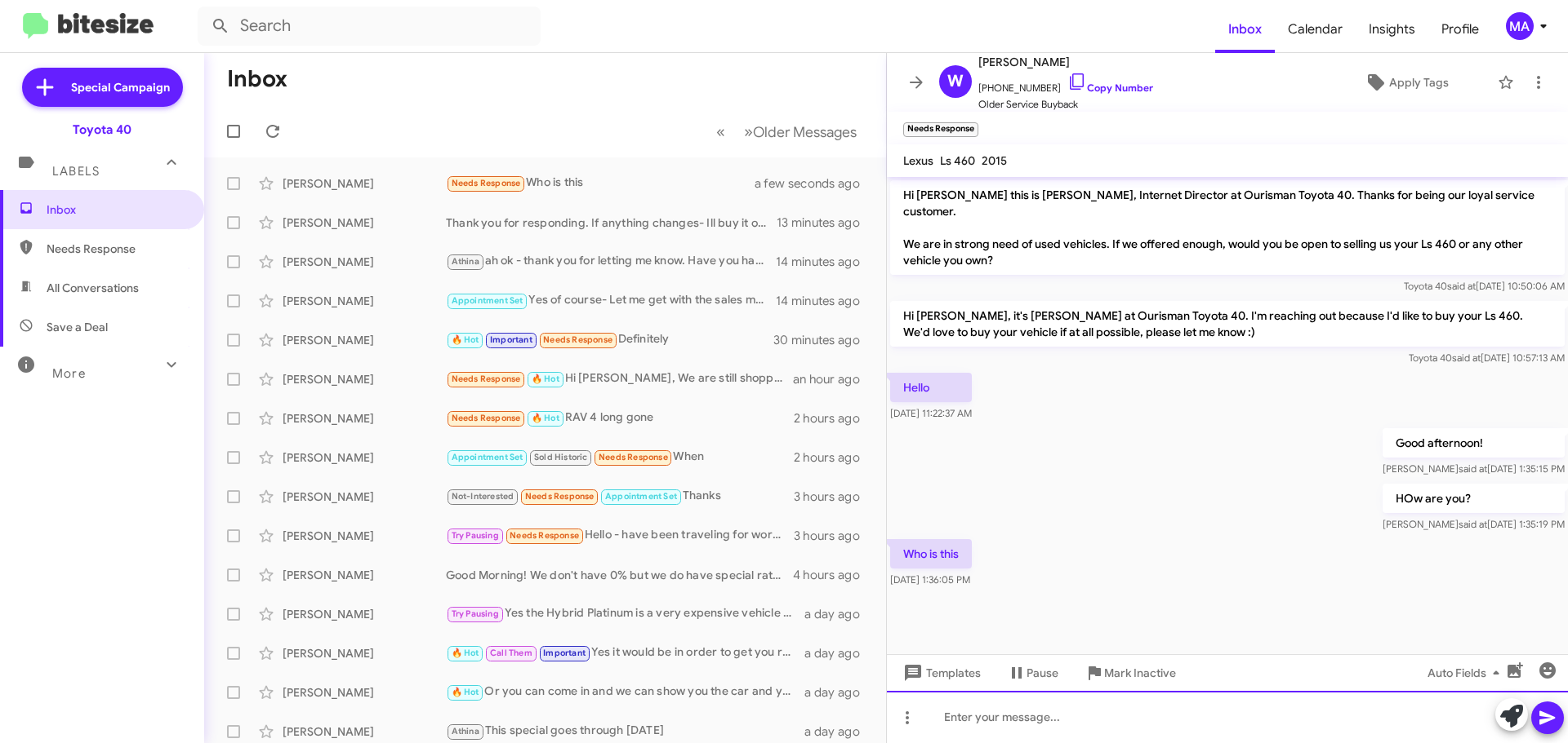
click at [975, 723] on div at bounding box center [1226, 717] width 681 height 53
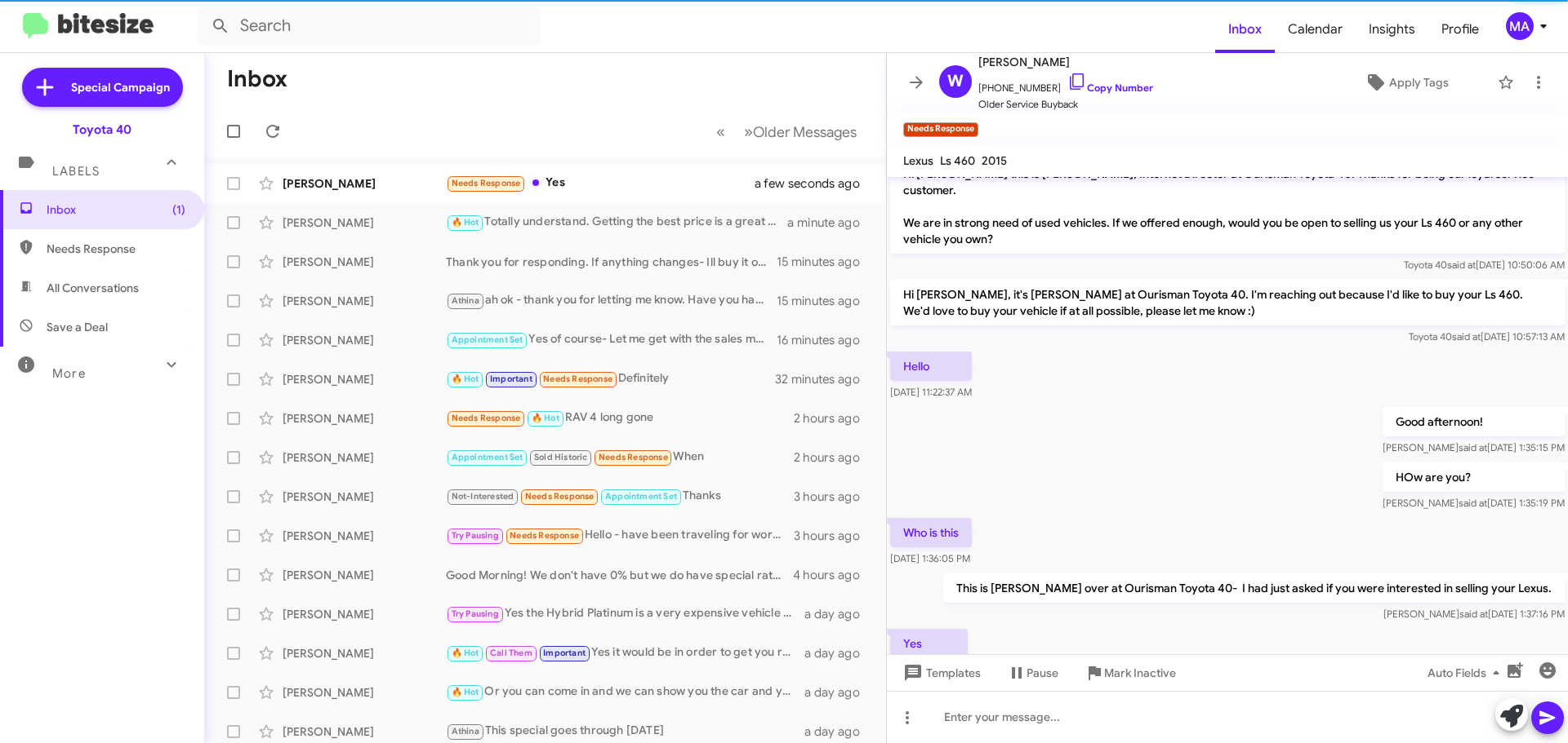
scroll to position [81, 0]
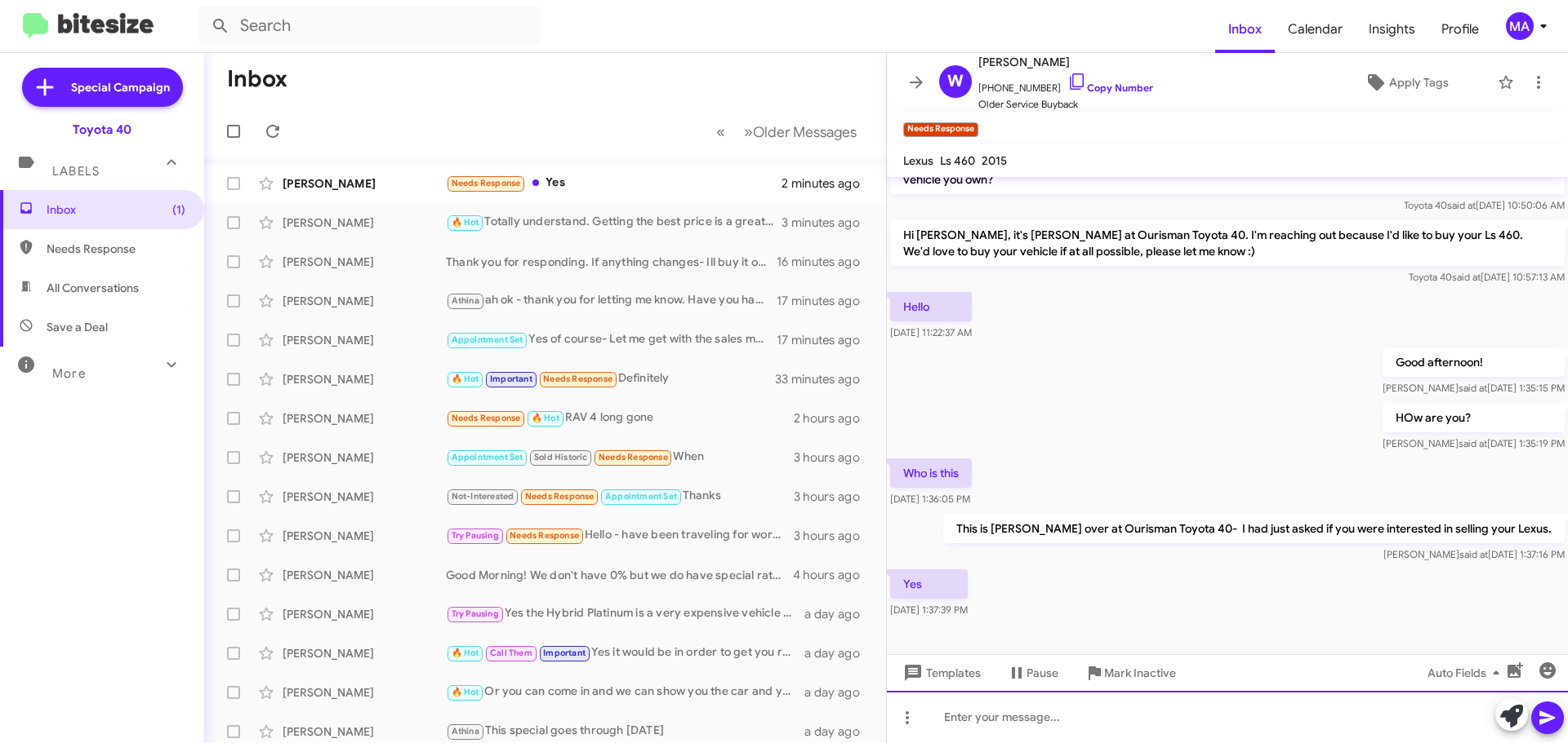
click at [1037, 712] on div at bounding box center [1226, 717] width 681 height 53
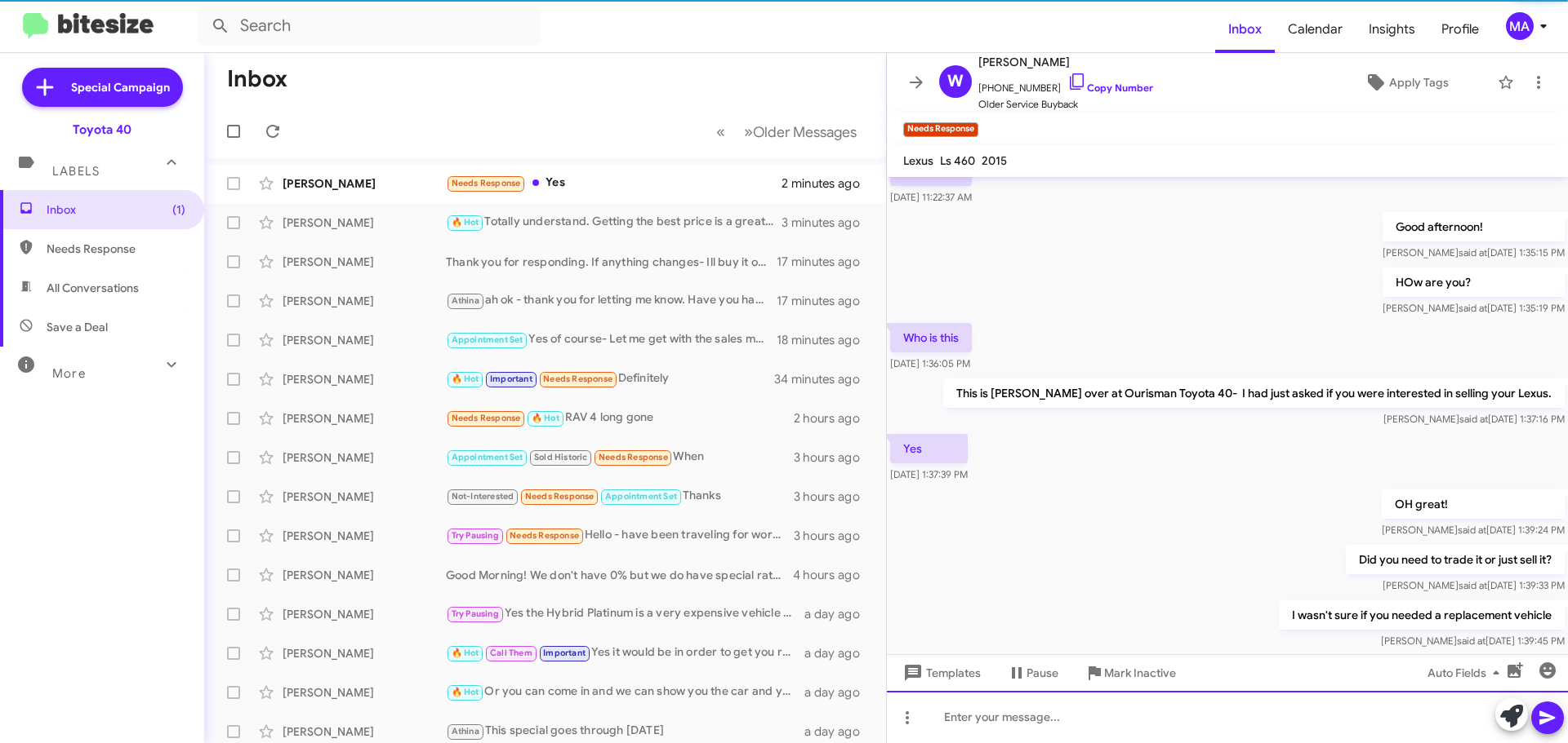
scroll to position [260, 0]
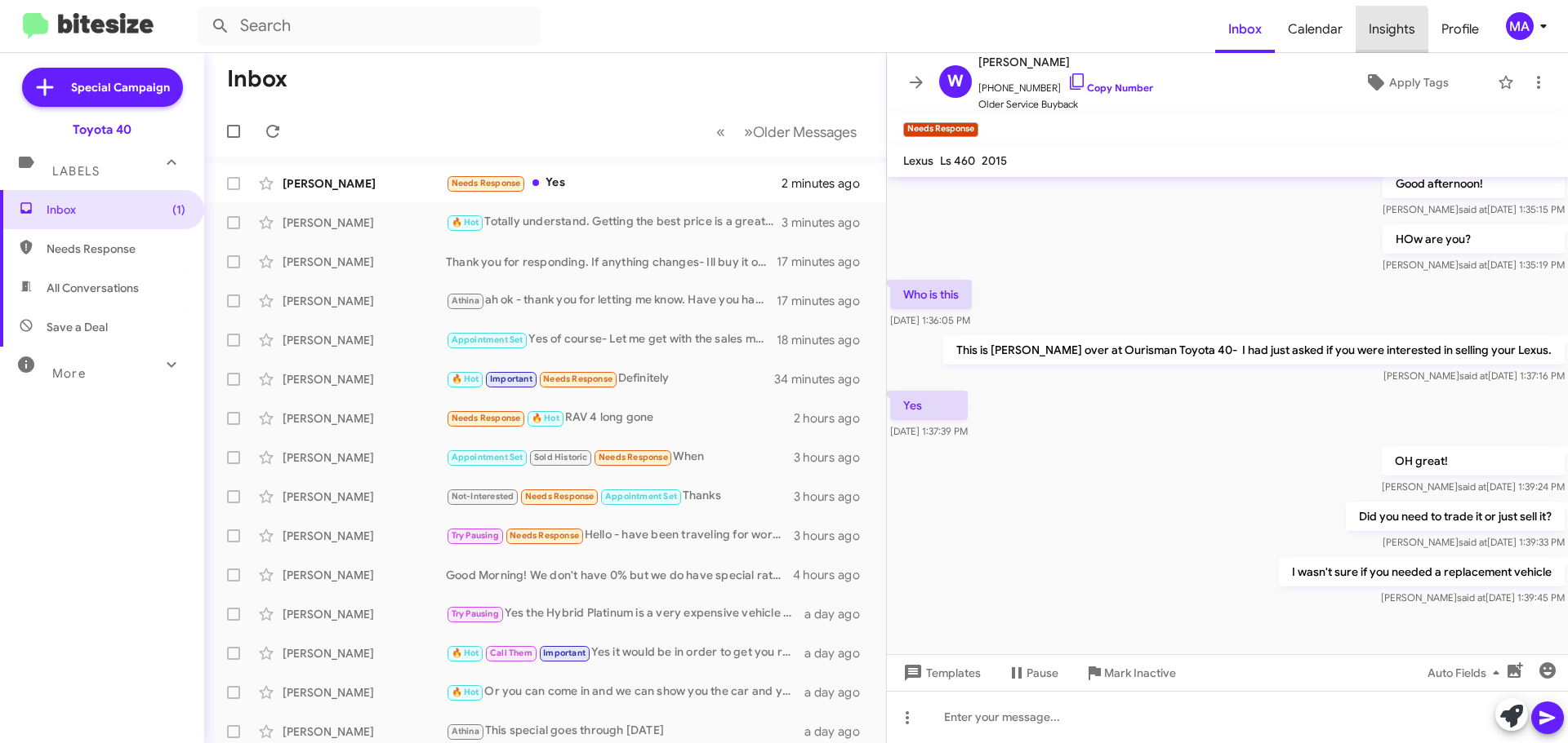
click at [1376, 37] on span "Insights" at bounding box center [1392, 29] width 73 height 48
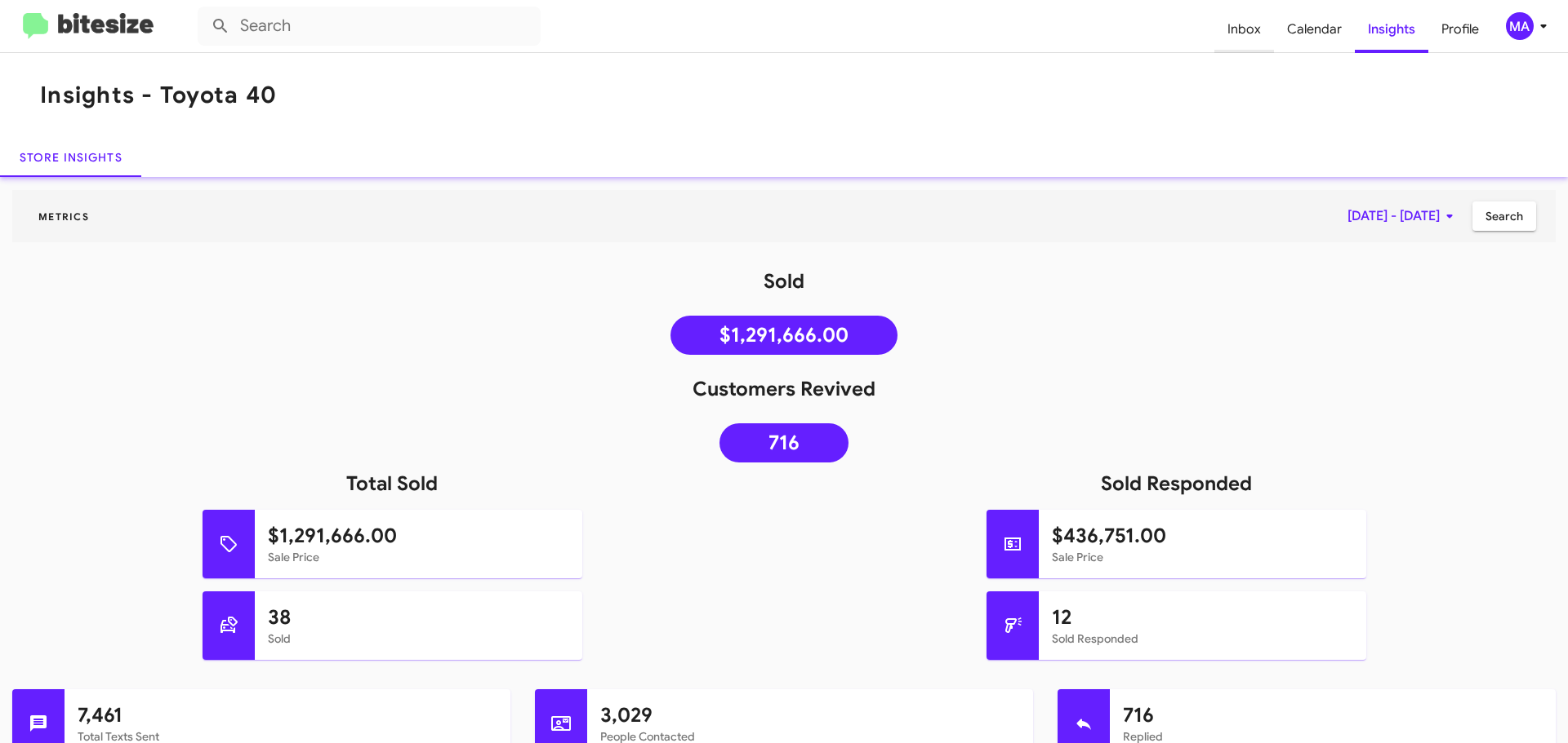
click at [1248, 33] on span "Inbox" at bounding box center [1243, 29] width 59 height 48
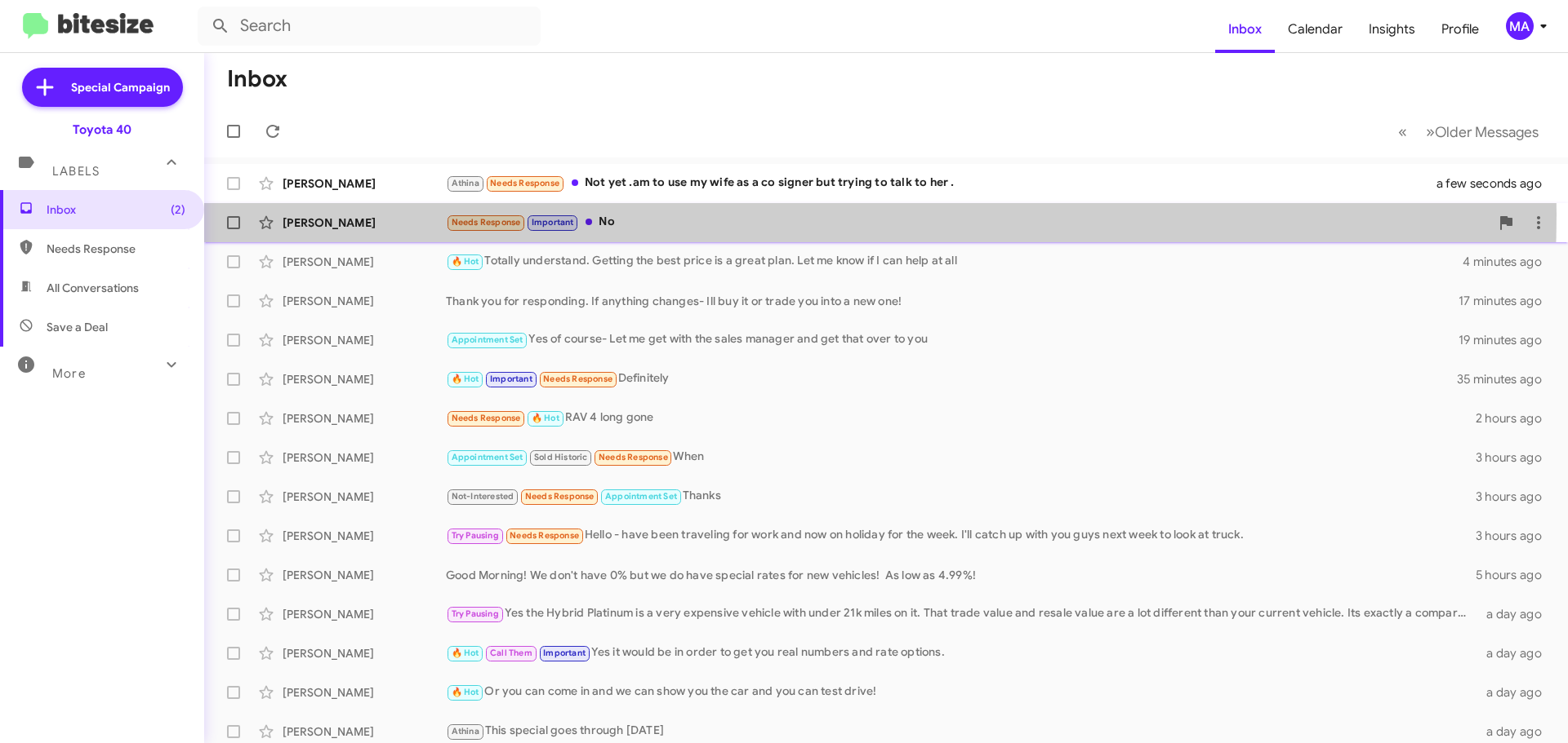
click at [658, 215] on div "Needs Response Important No" at bounding box center [967, 222] width 1043 height 18
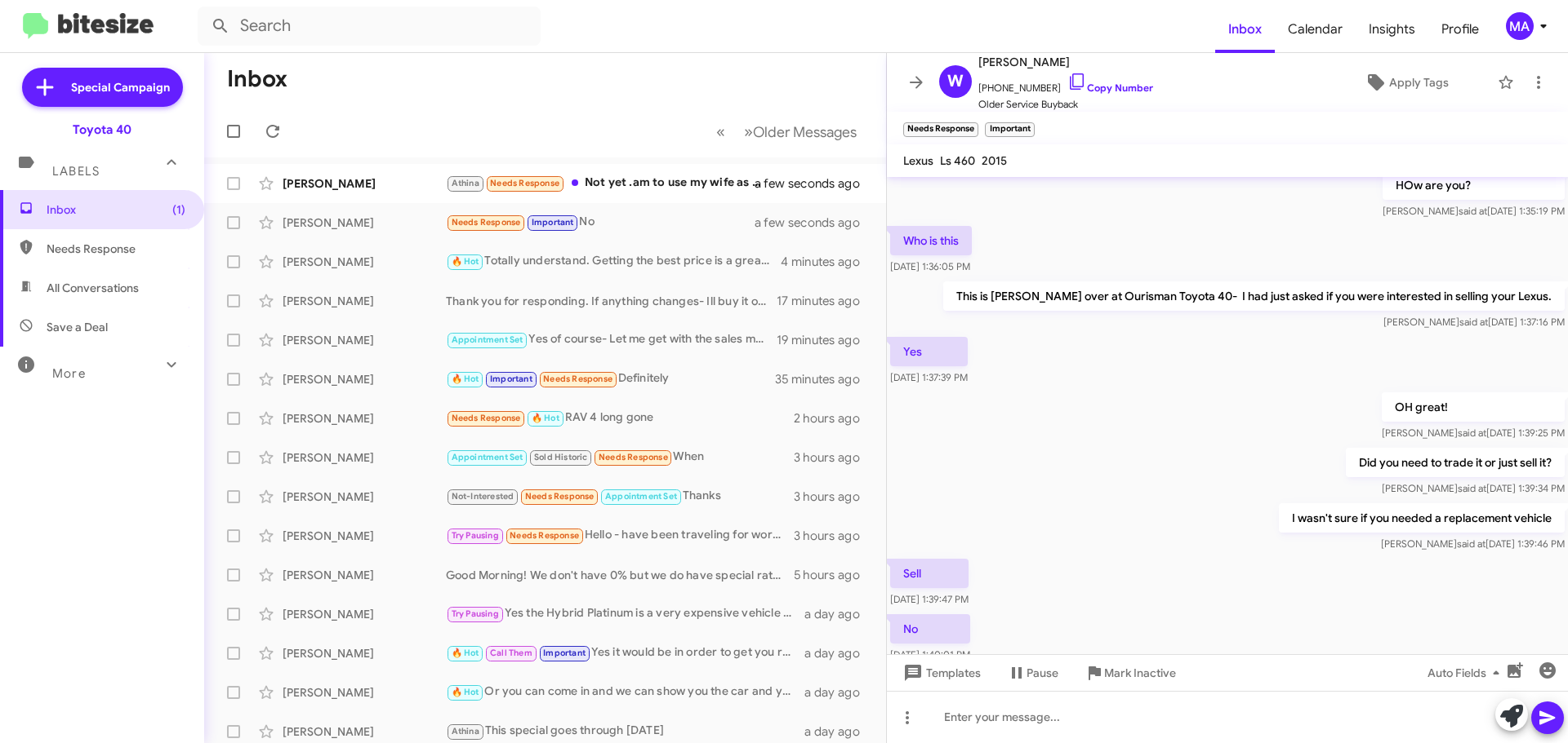
scroll to position [379, 0]
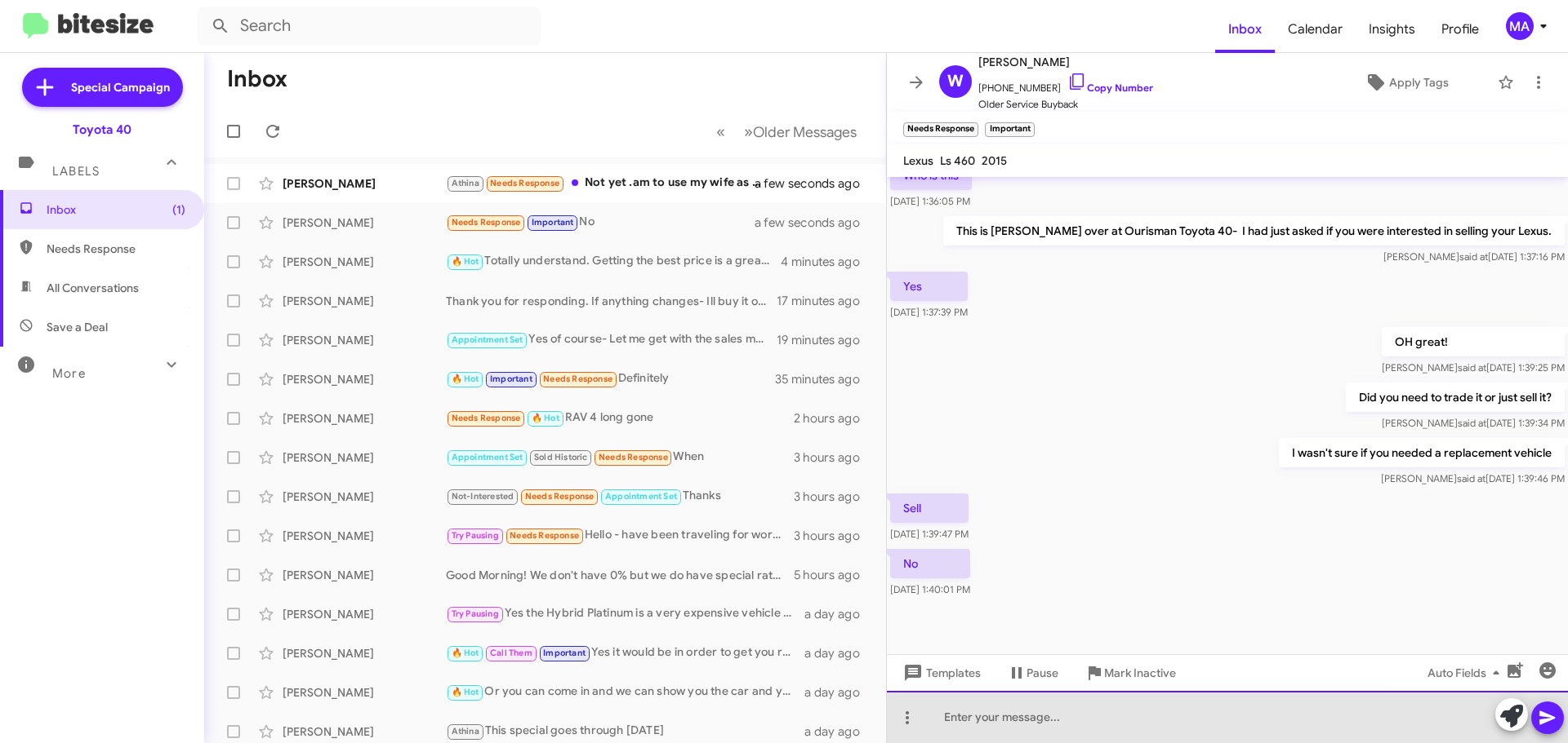
click at [1065, 739] on div at bounding box center [1226, 717] width 681 height 53
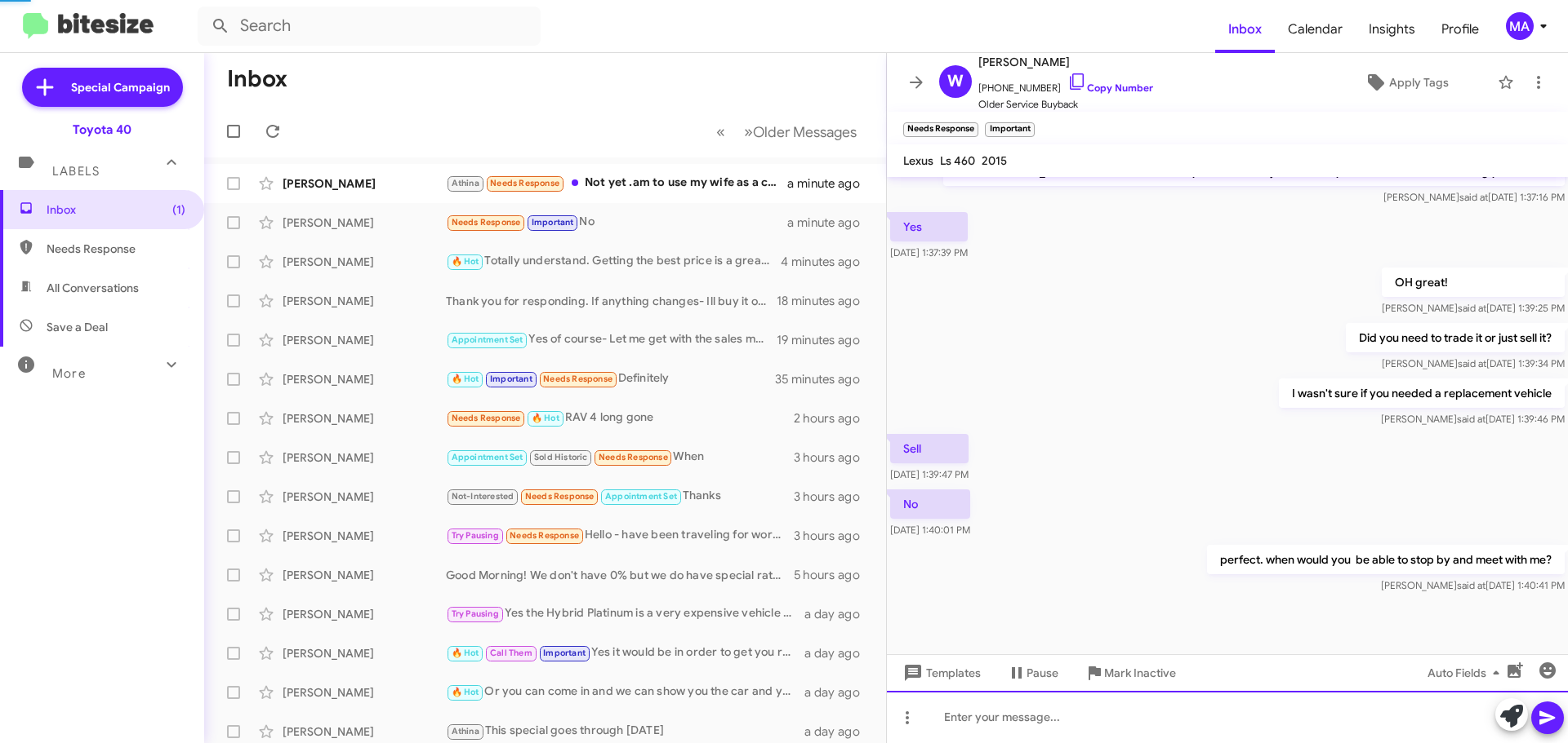
scroll to position [0, 0]
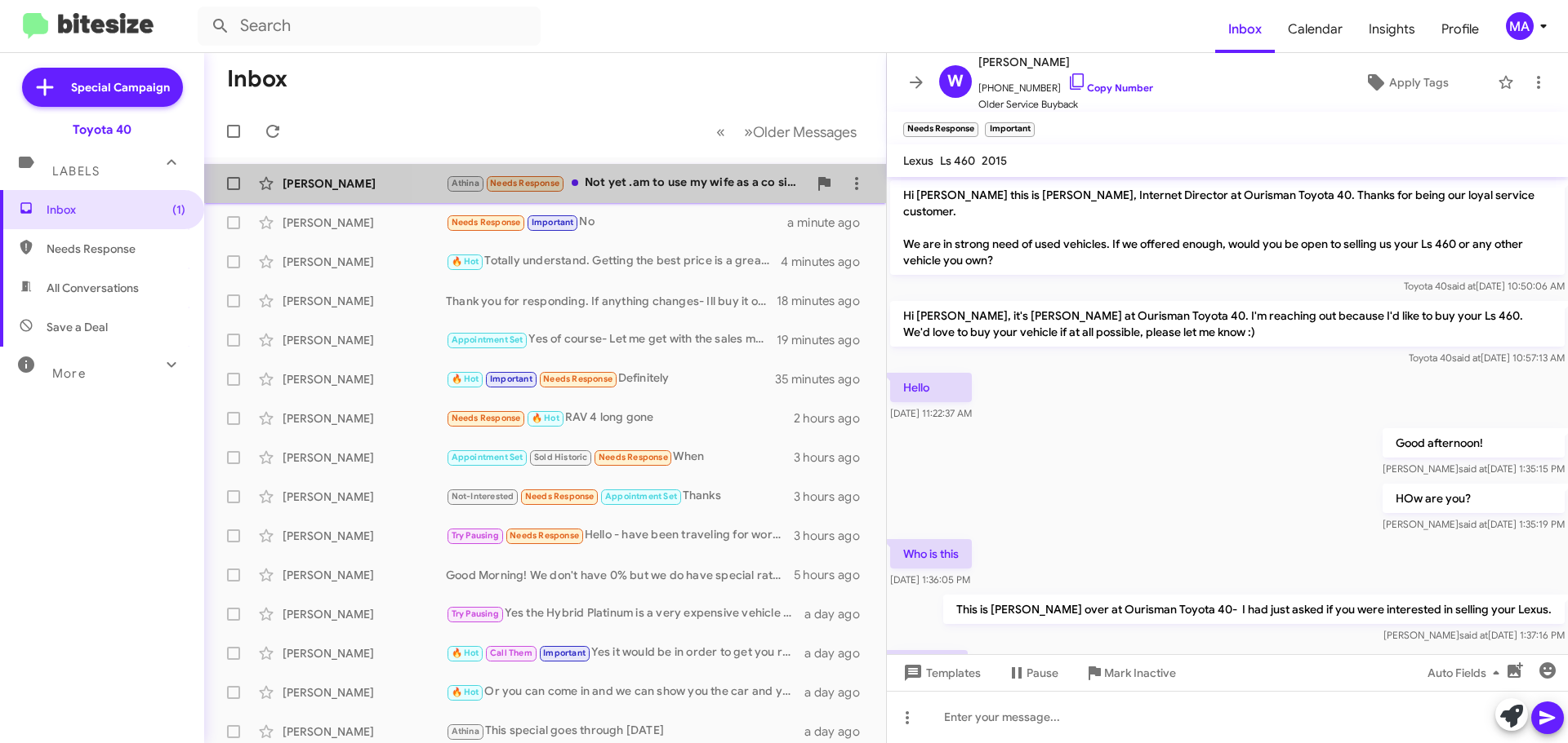
click at [651, 176] on div "Athina Needs Response Not yet .am to use my wife as a co signer but trying to t…" at bounding box center [627, 183] width 362 height 18
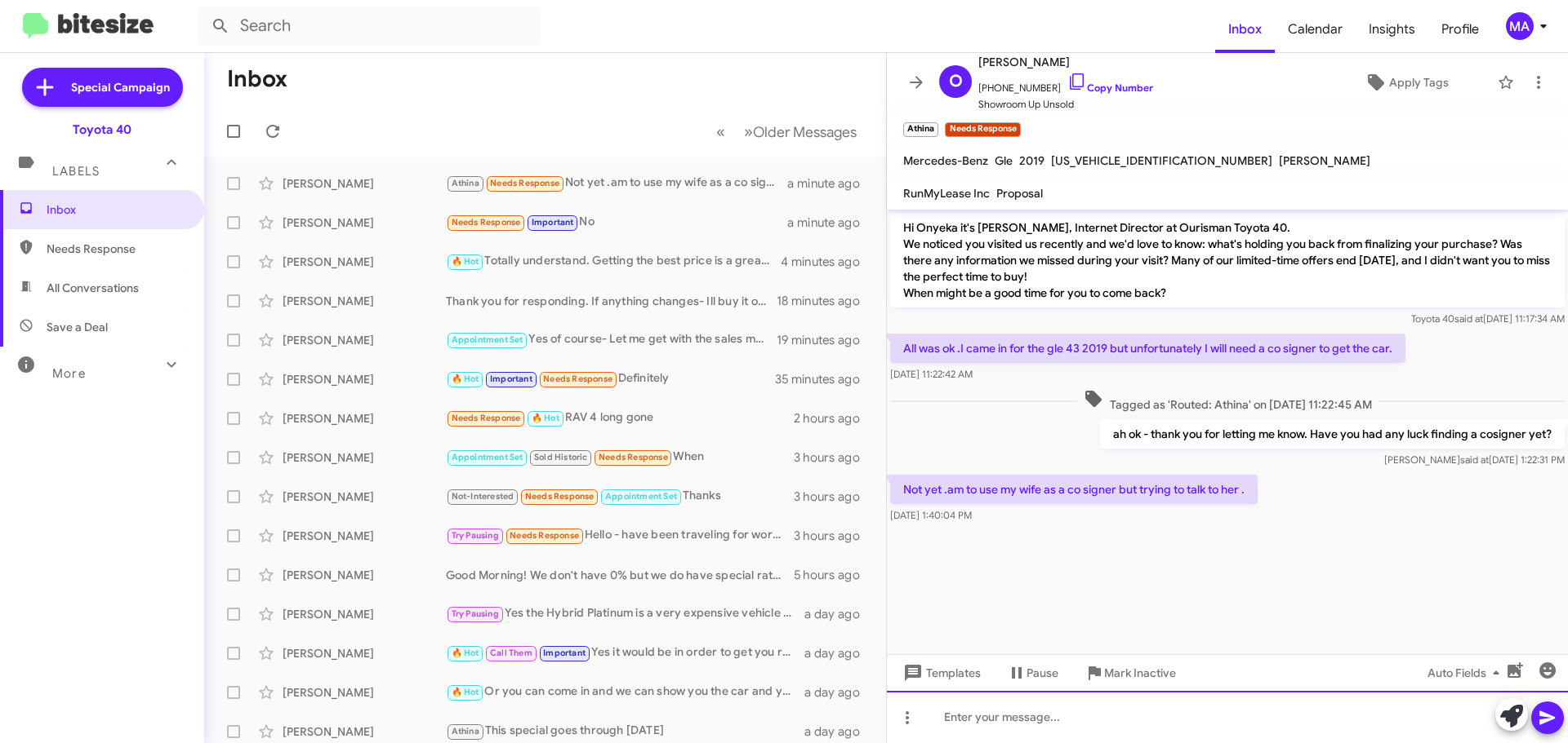
click at [1037, 725] on div at bounding box center [1226, 717] width 681 height 53
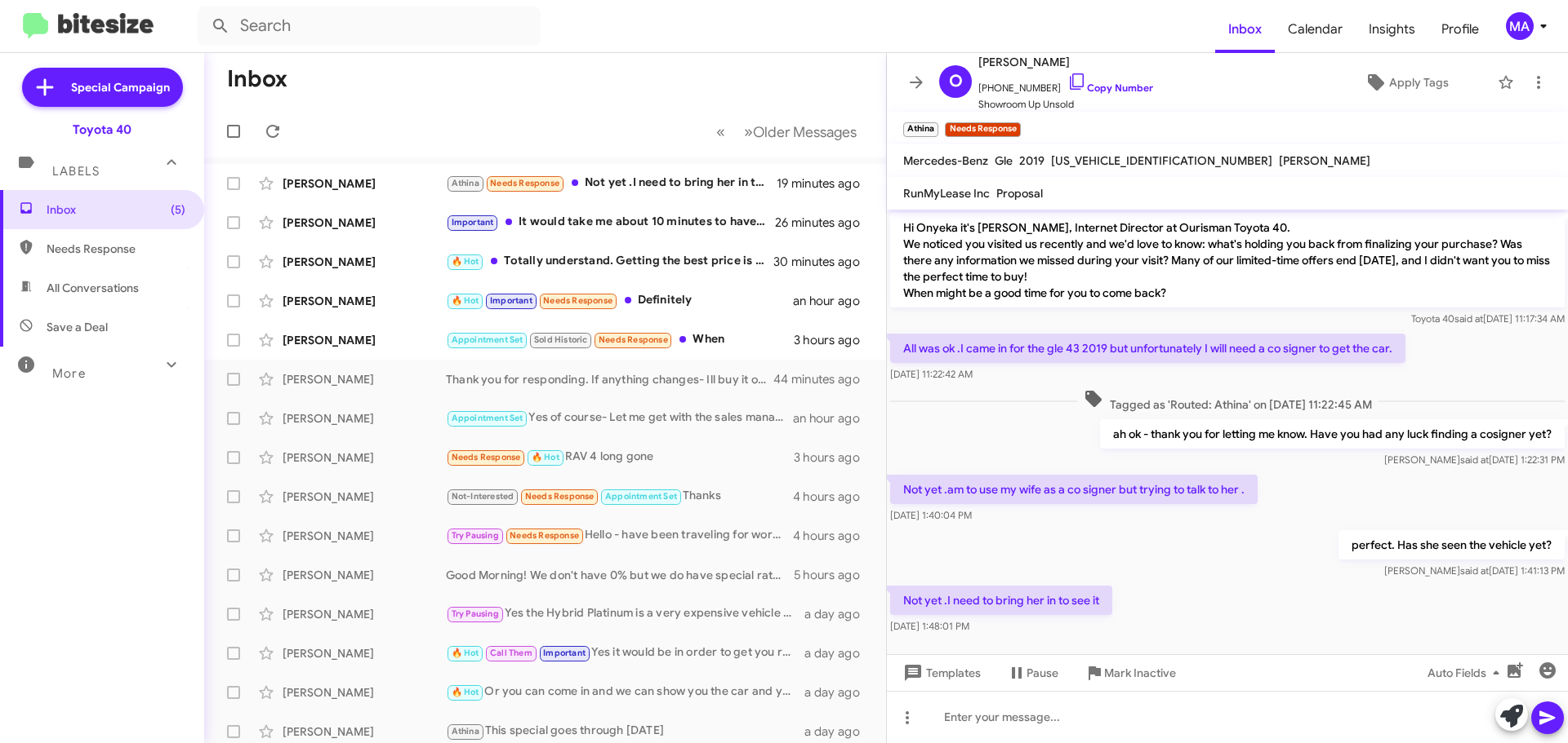
click at [70, 325] on span "Save a Deal" at bounding box center [77, 327] width 61 height 17
type input "in:not-interested"
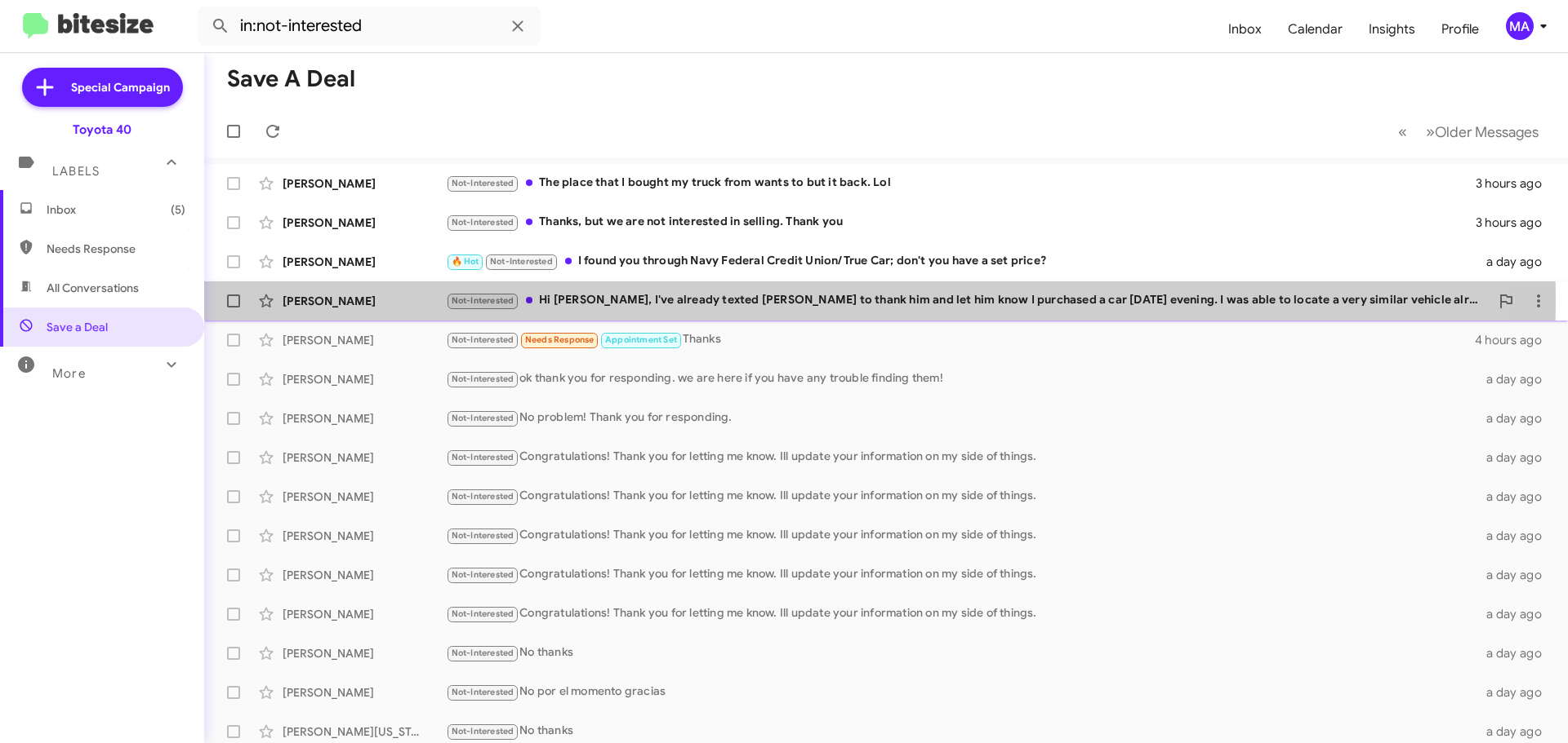
click at [703, 301] on div "Not-Interested Hi Morgan, I've already texted Patrick to thank him and let him …" at bounding box center [967, 301] width 1043 height 18
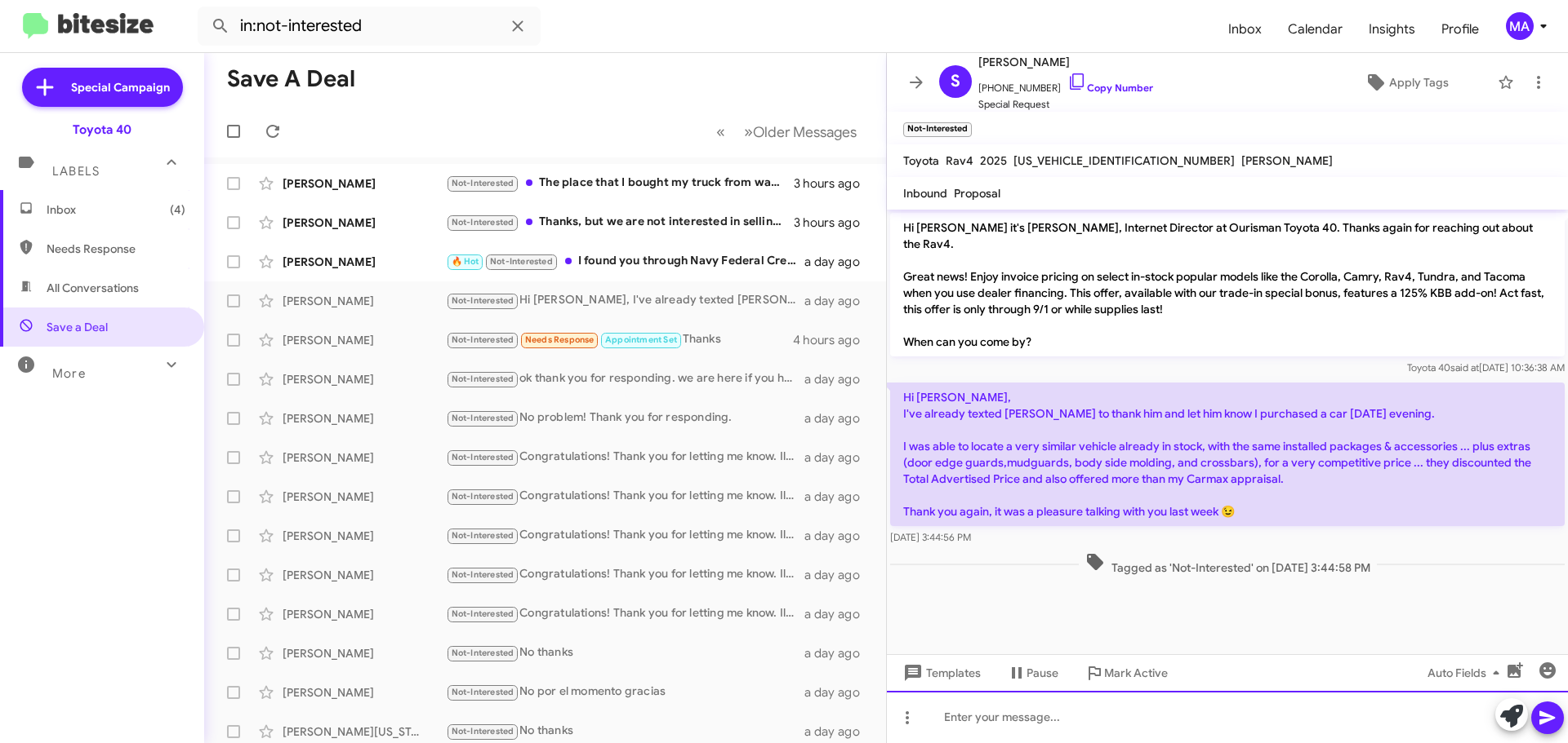
click at [987, 720] on div at bounding box center [1226, 717] width 681 height 53
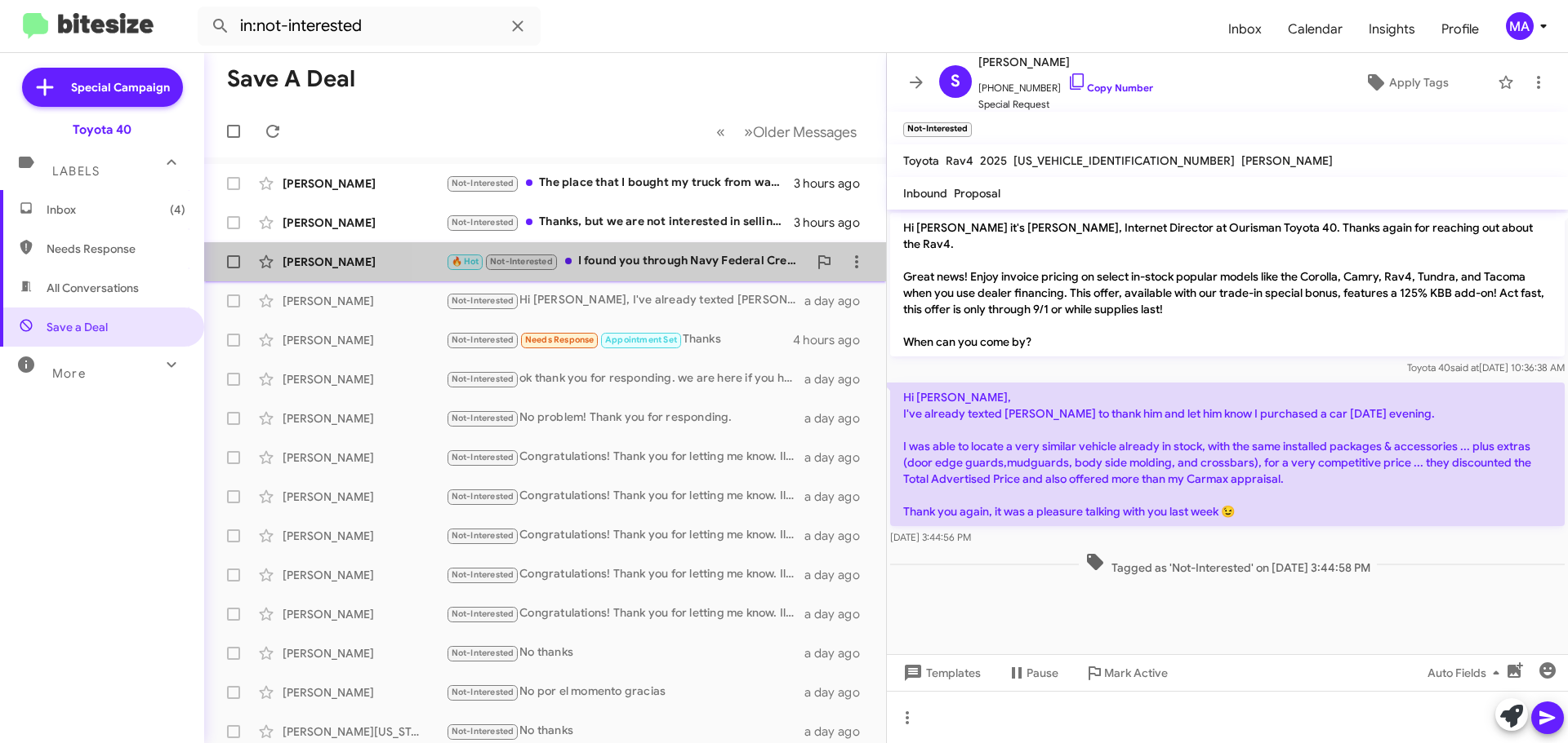
click at [654, 263] on div "🔥 Hot Not-Interested I found you through Navy Federal Credit Union/True Car; do…" at bounding box center [627, 261] width 362 height 18
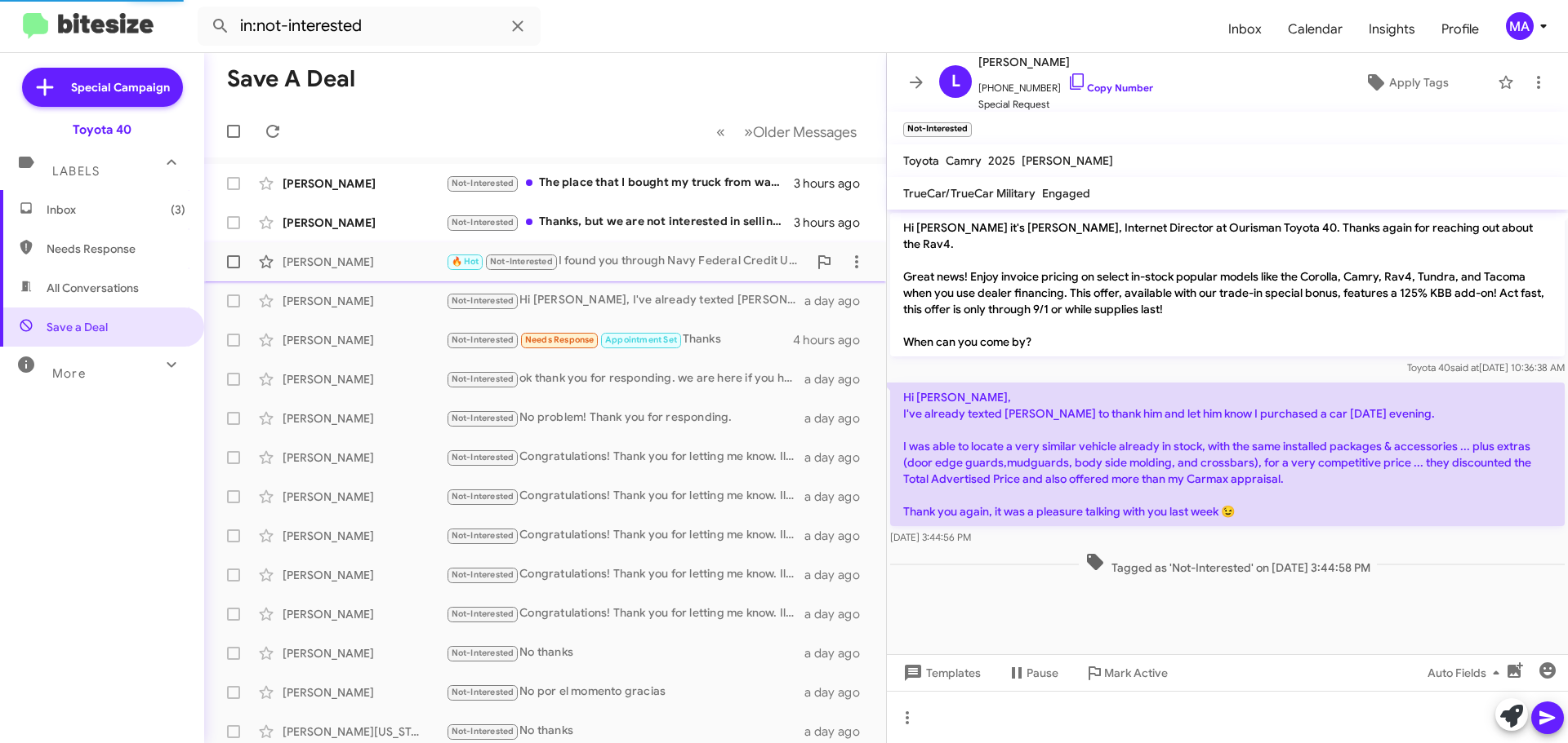
scroll to position [78, 0]
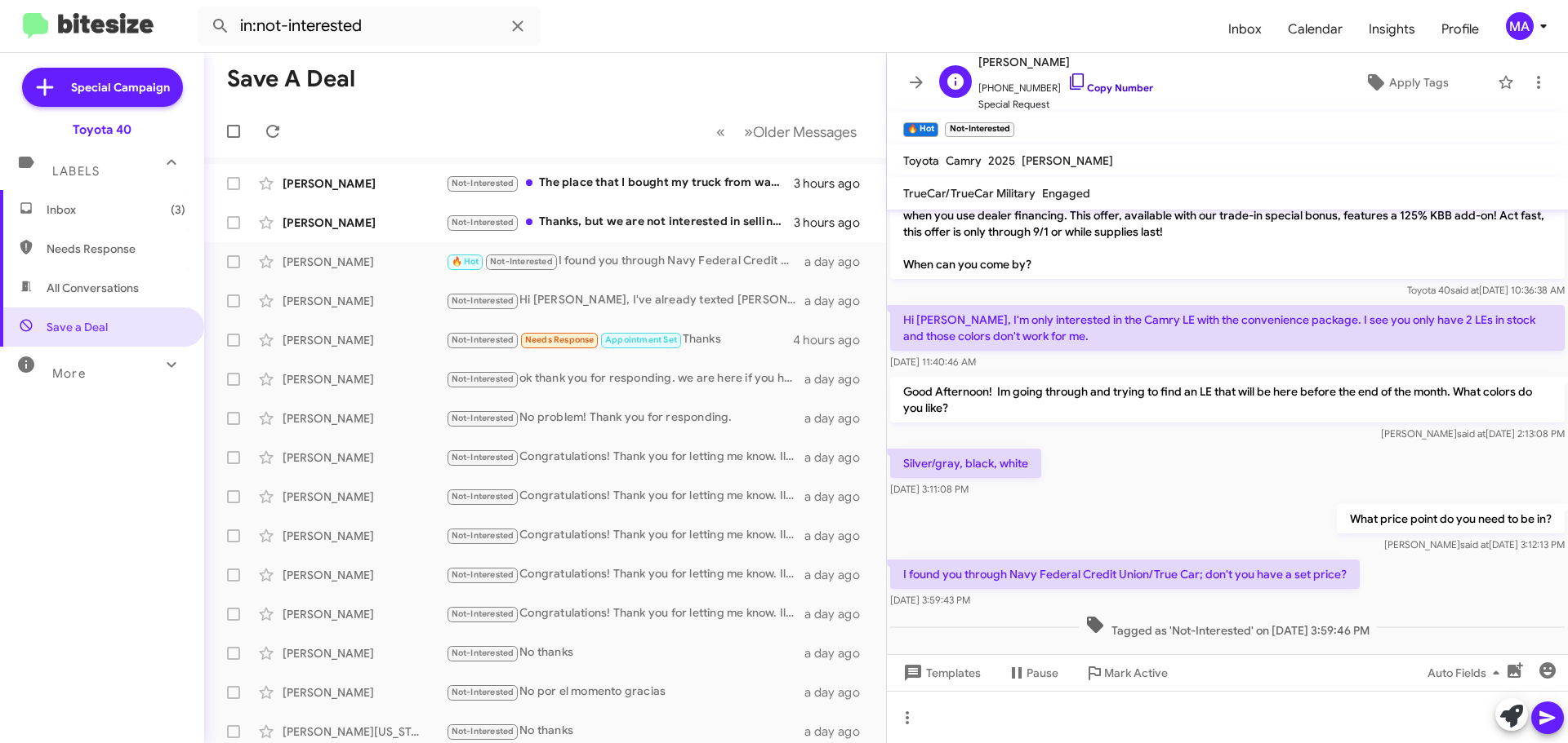
click at [1069, 87] on icon at bounding box center [1076, 82] width 14 height 17
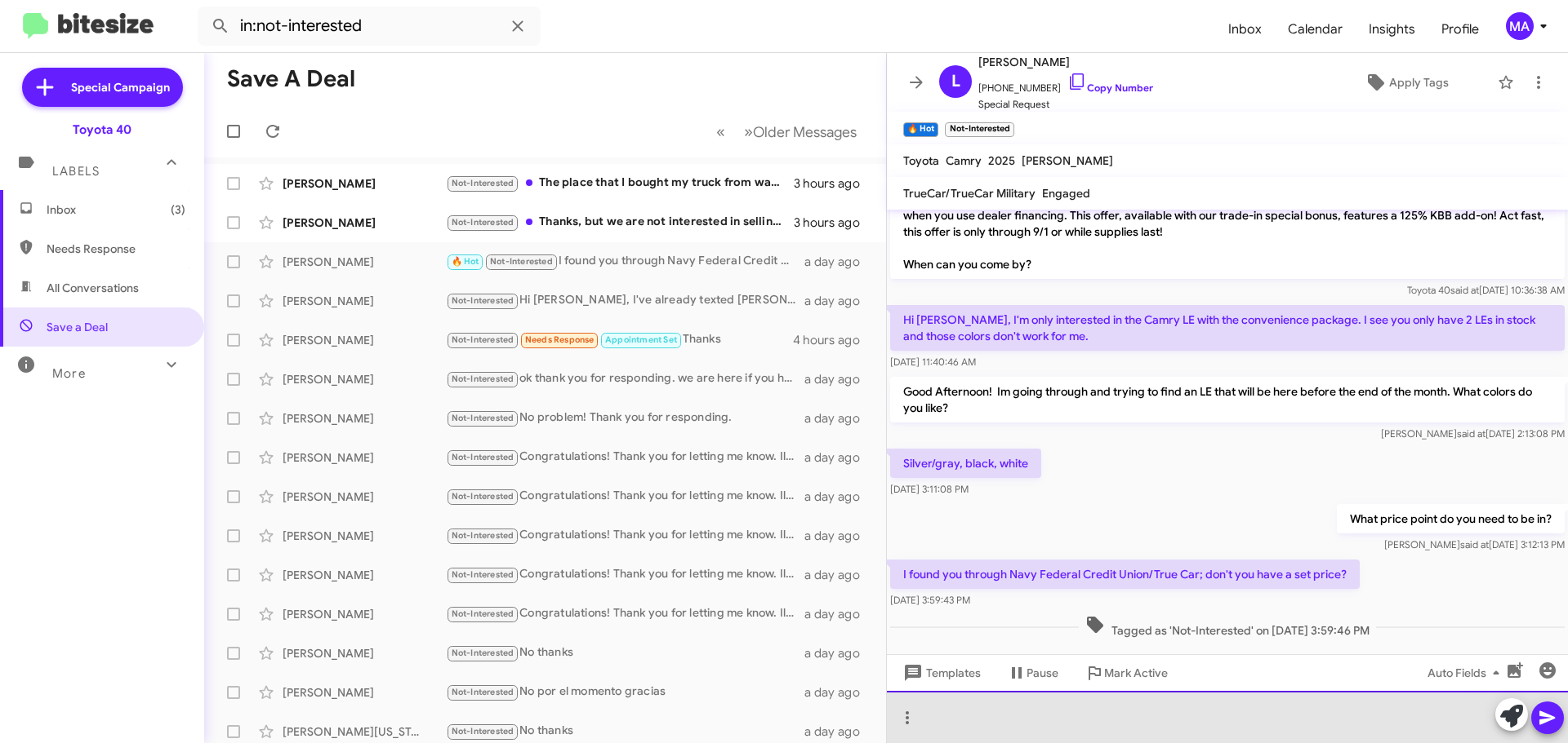
click at [996, 719] on div at bounding box center [1226, 717] width 681 height 53
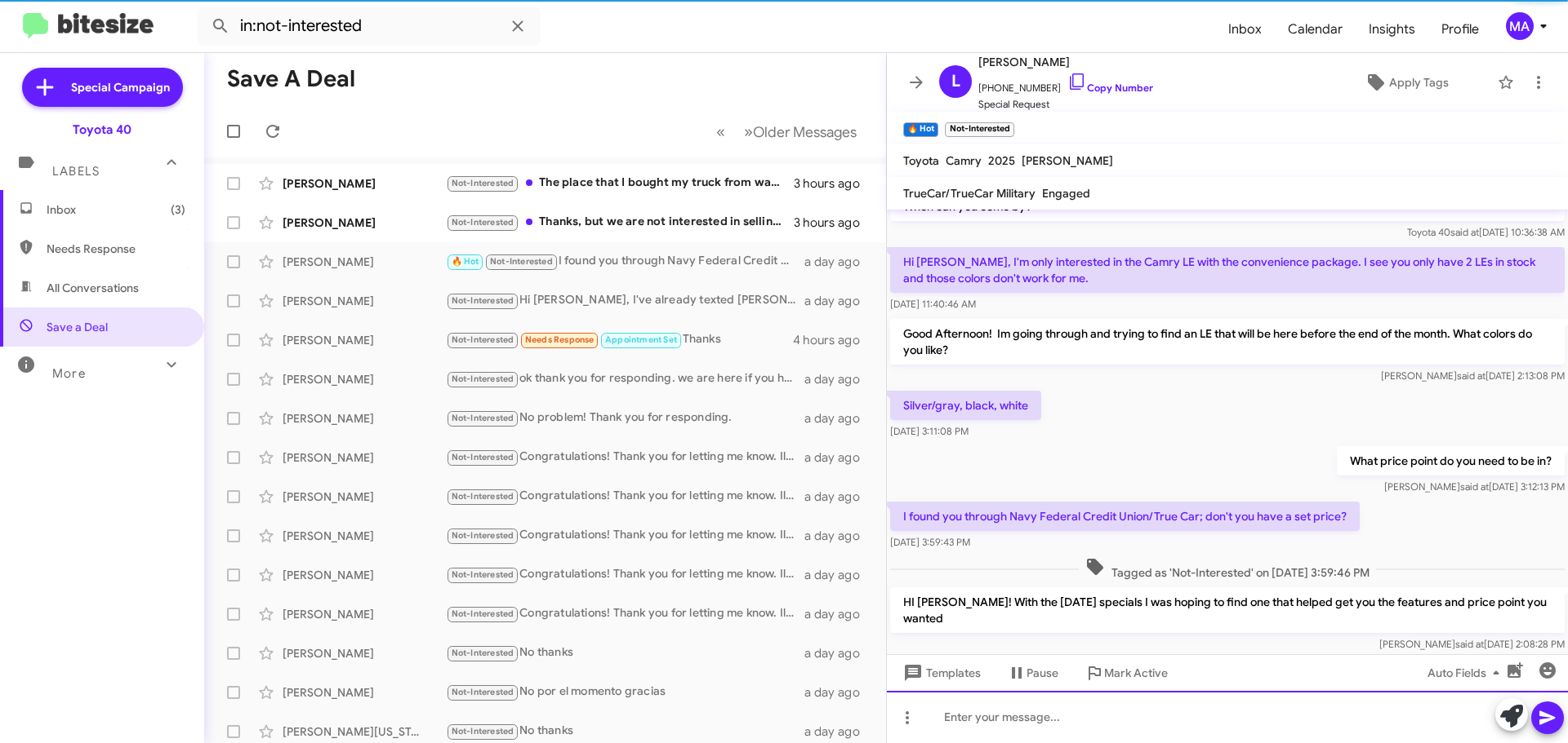
scroll to position [154, 0]
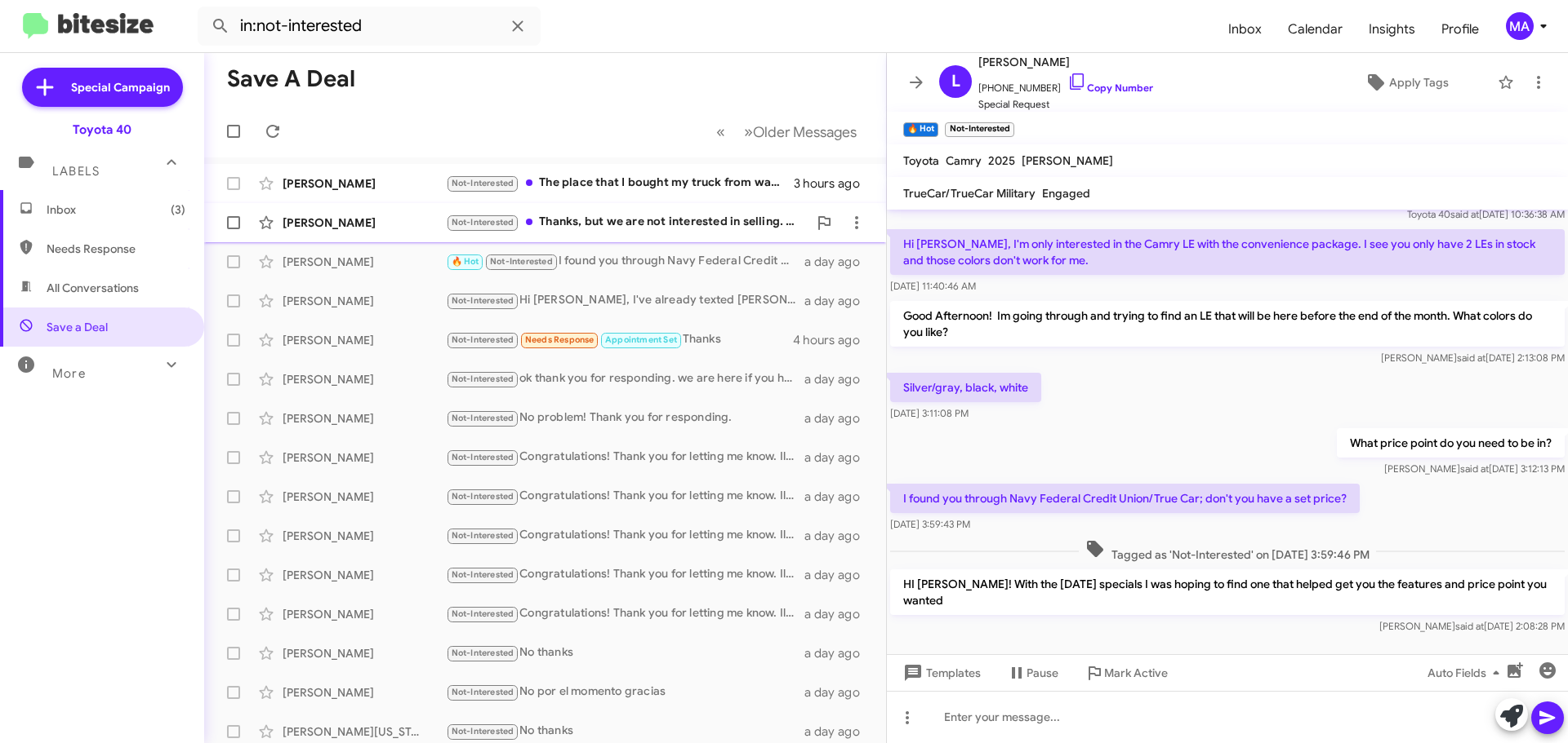
click at [687, 218] on div "Not-Interested Thanks, but we are not interested in selling. Thank you" at bounding box center [627, 222] width 362 height 18
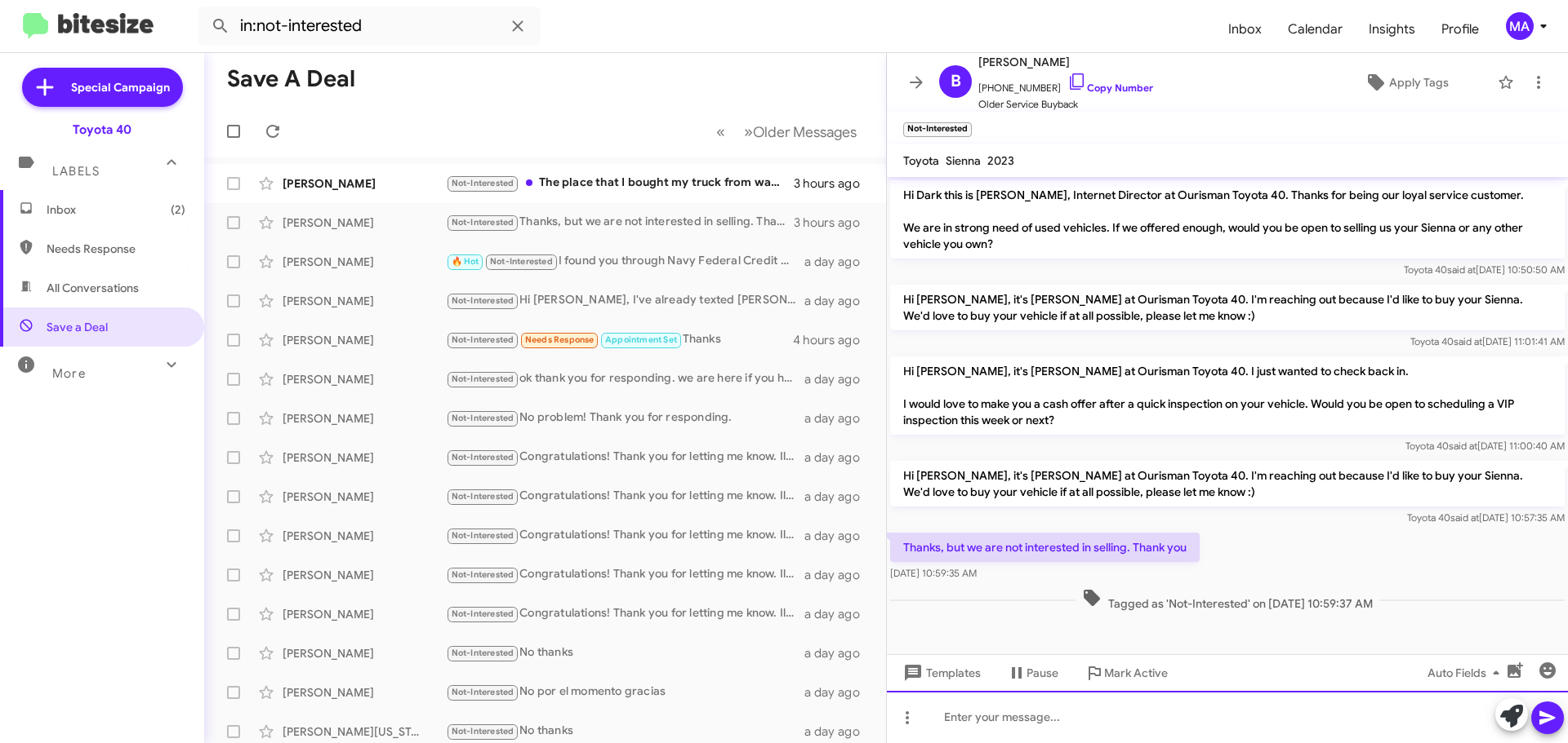
click at [1061, 727] on div at bounding box center [1226, 717] width 681 height 53
click at [1218, 720] on div "no problem at all! thank you for letting me know" at bounding box center [1226, 717] width 681 height 53
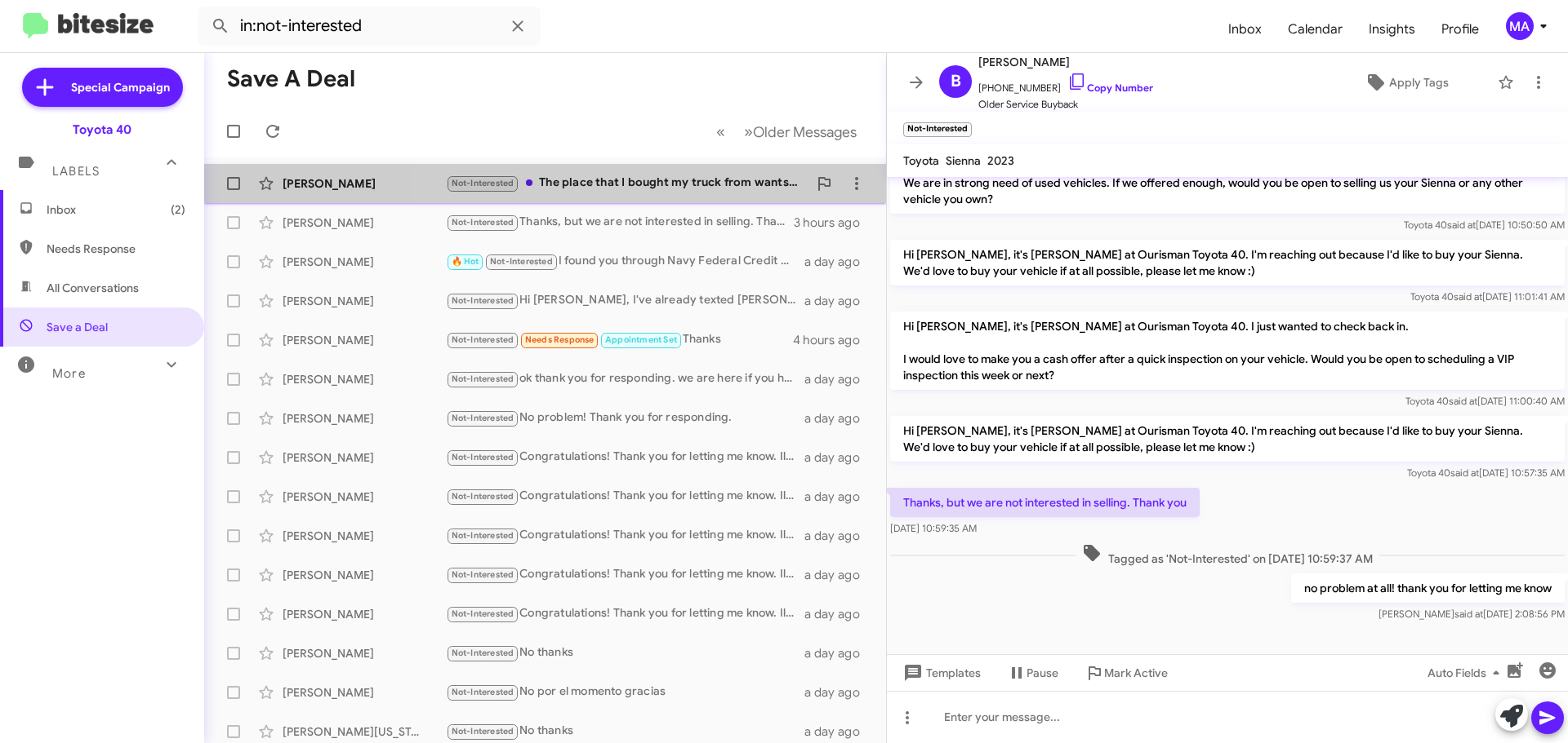
click at [661, 183] on div "Not-Interested The place that I bought my truck from wants to but it back. Lol" at bounding box center [627, 183] width 362 height 18
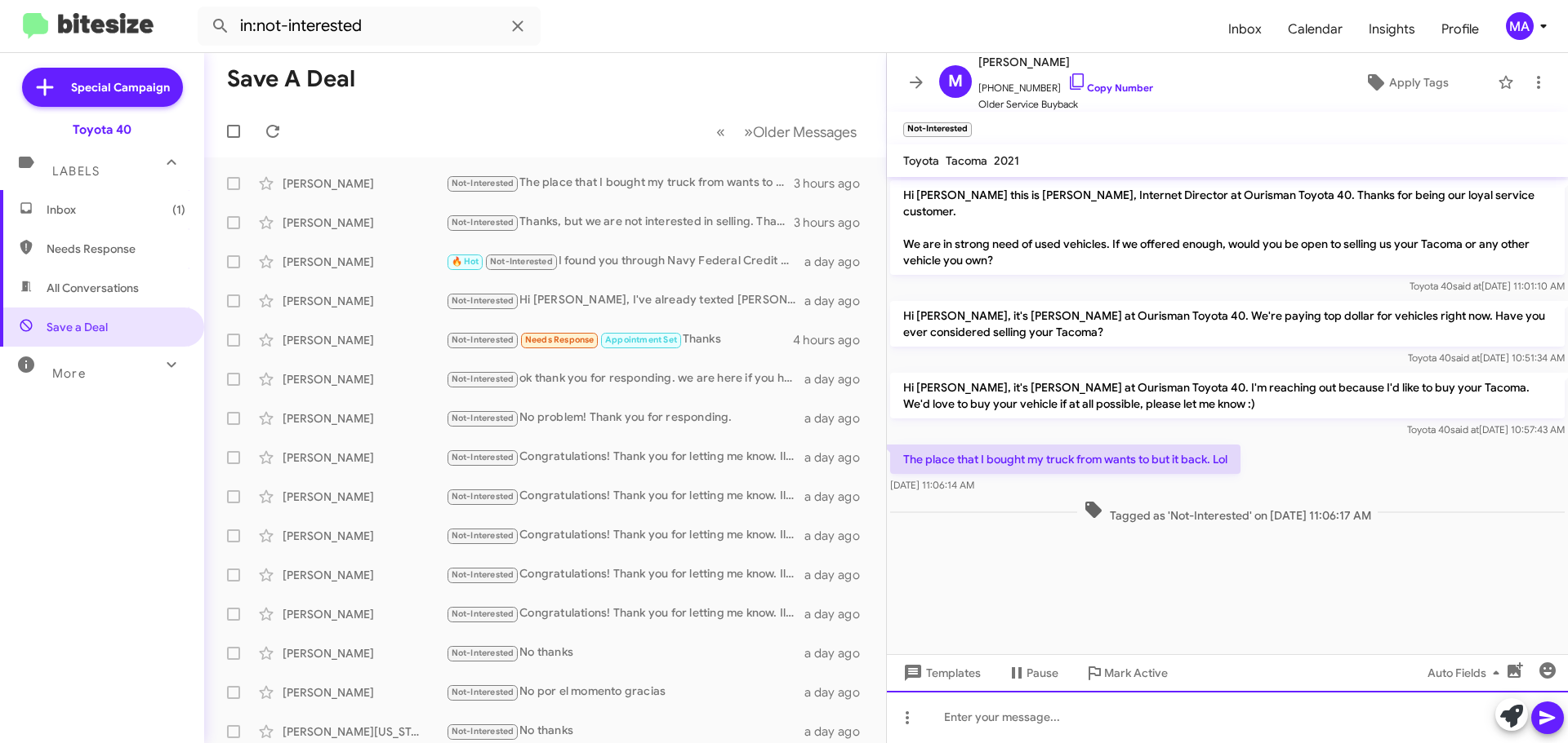
click at [1012, 712] on div at bounding box center [1226, 717] width 681 height 53
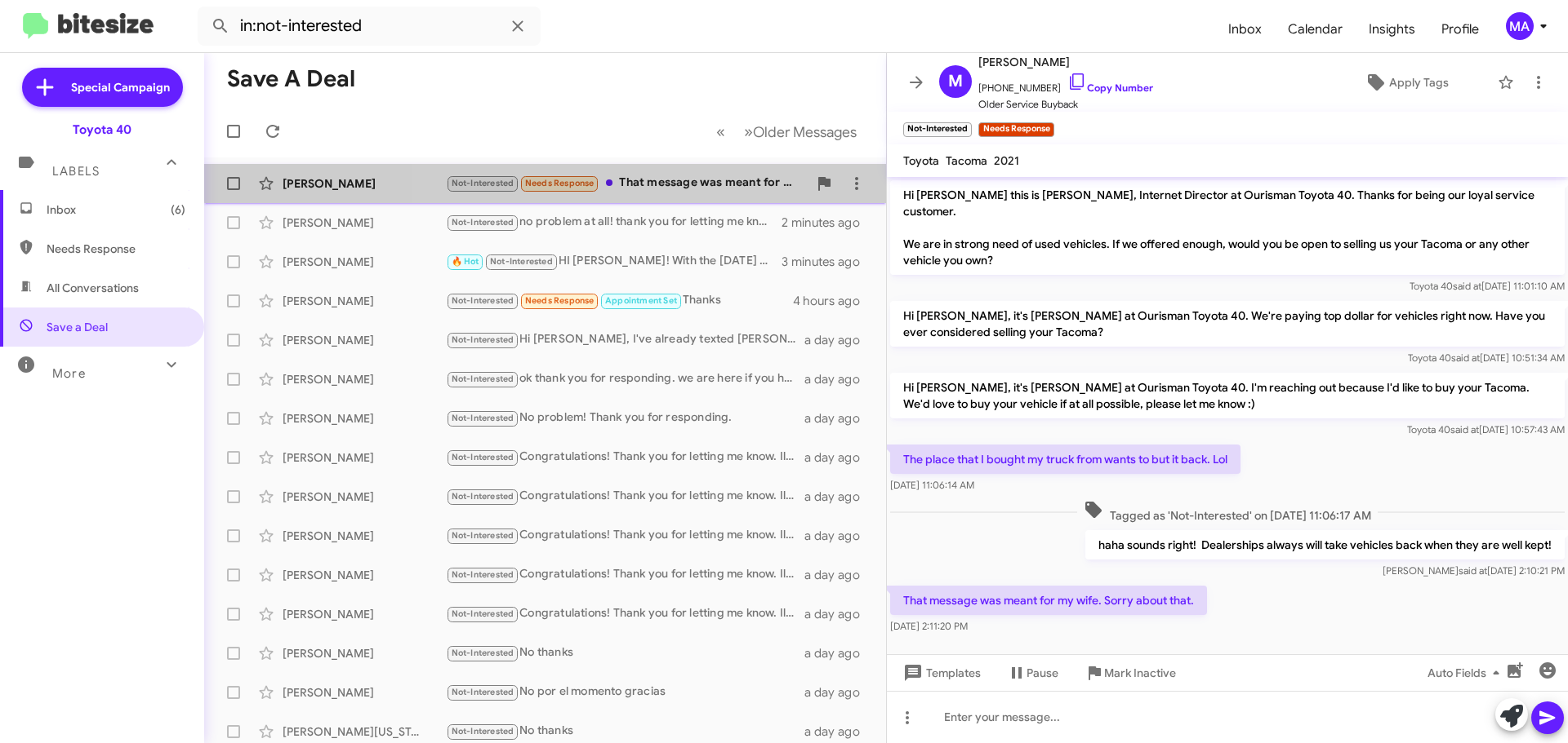
click at [732, 173] on div "Michael Mekolon Not-Interested Needs Response That message was meant for my wif…" at bounding box center [545, 183] width 656 height 33
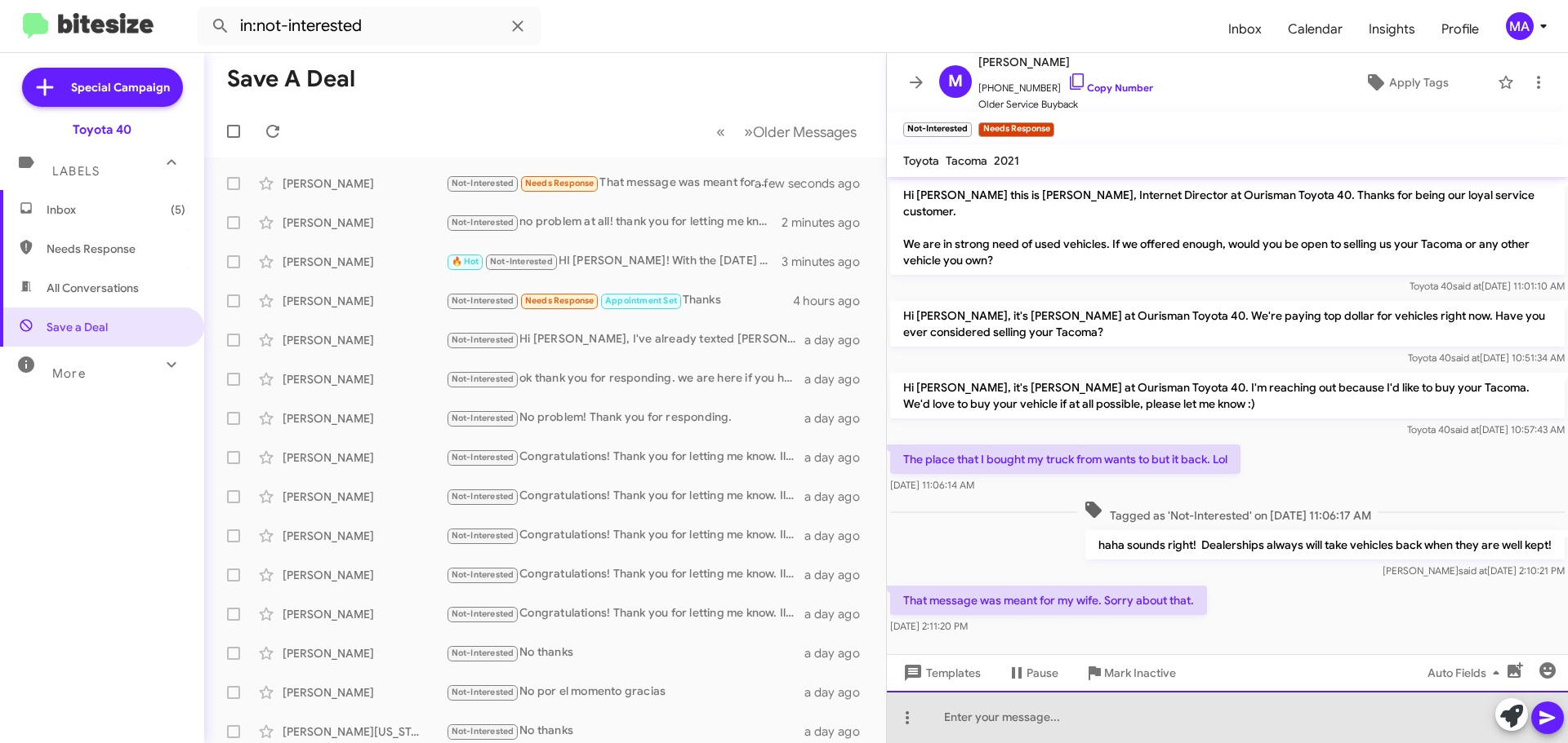
click at [1027, 713] on div at bounding box center [1226, 717] width 681 height 53
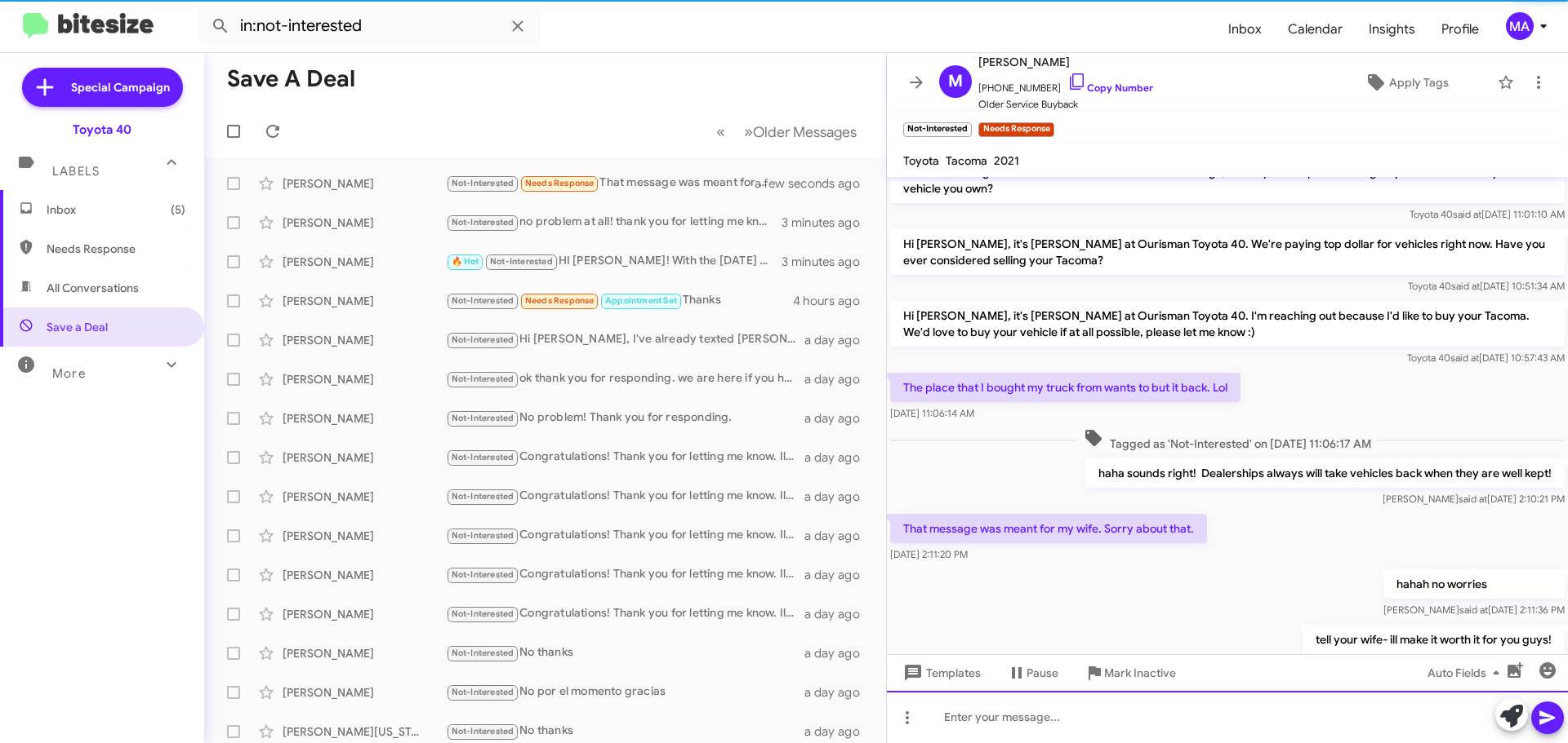
scroll to position [131, 0]
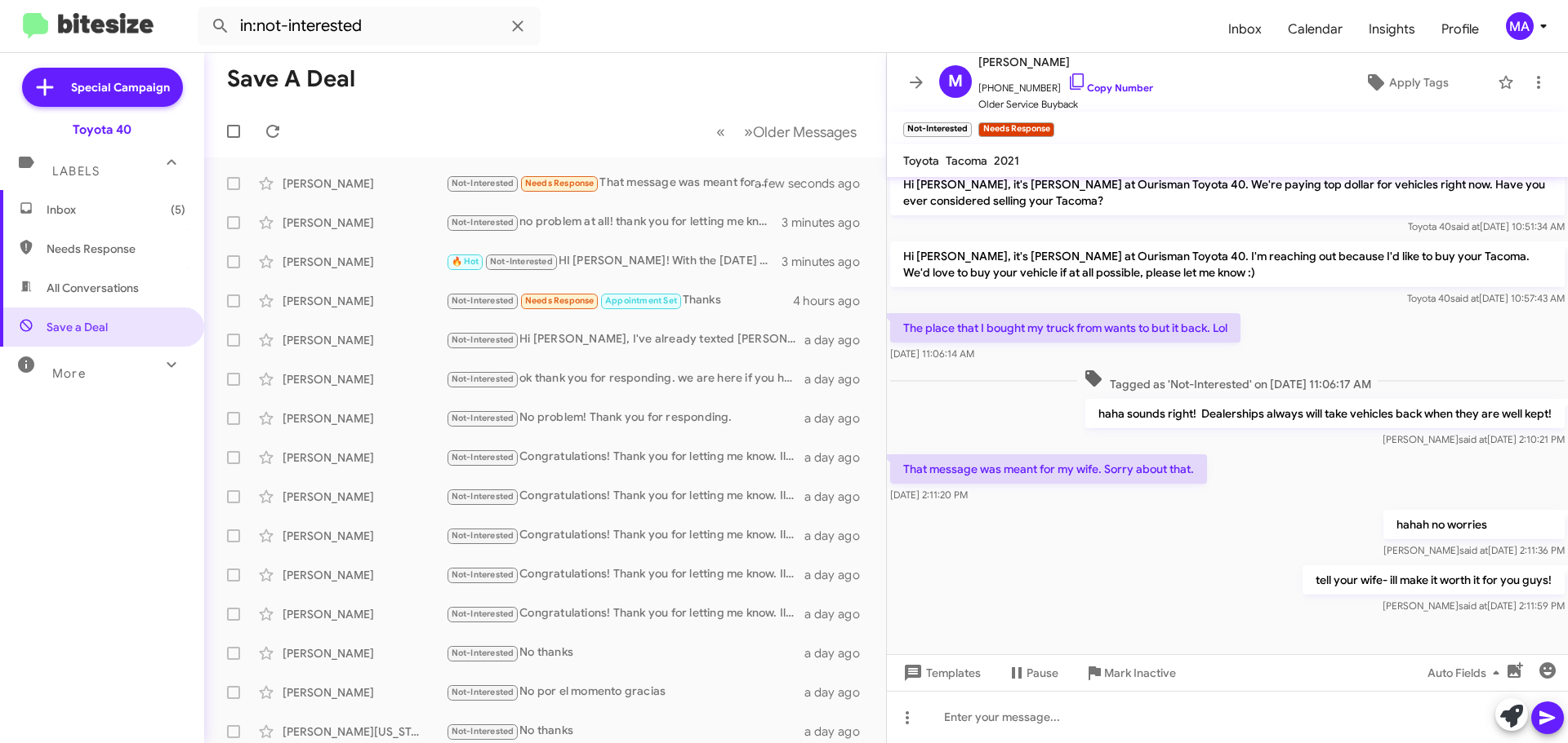
click at [62, 210] on span "Inbox (5)" at bounding box center [116, 210] width 139 height 17
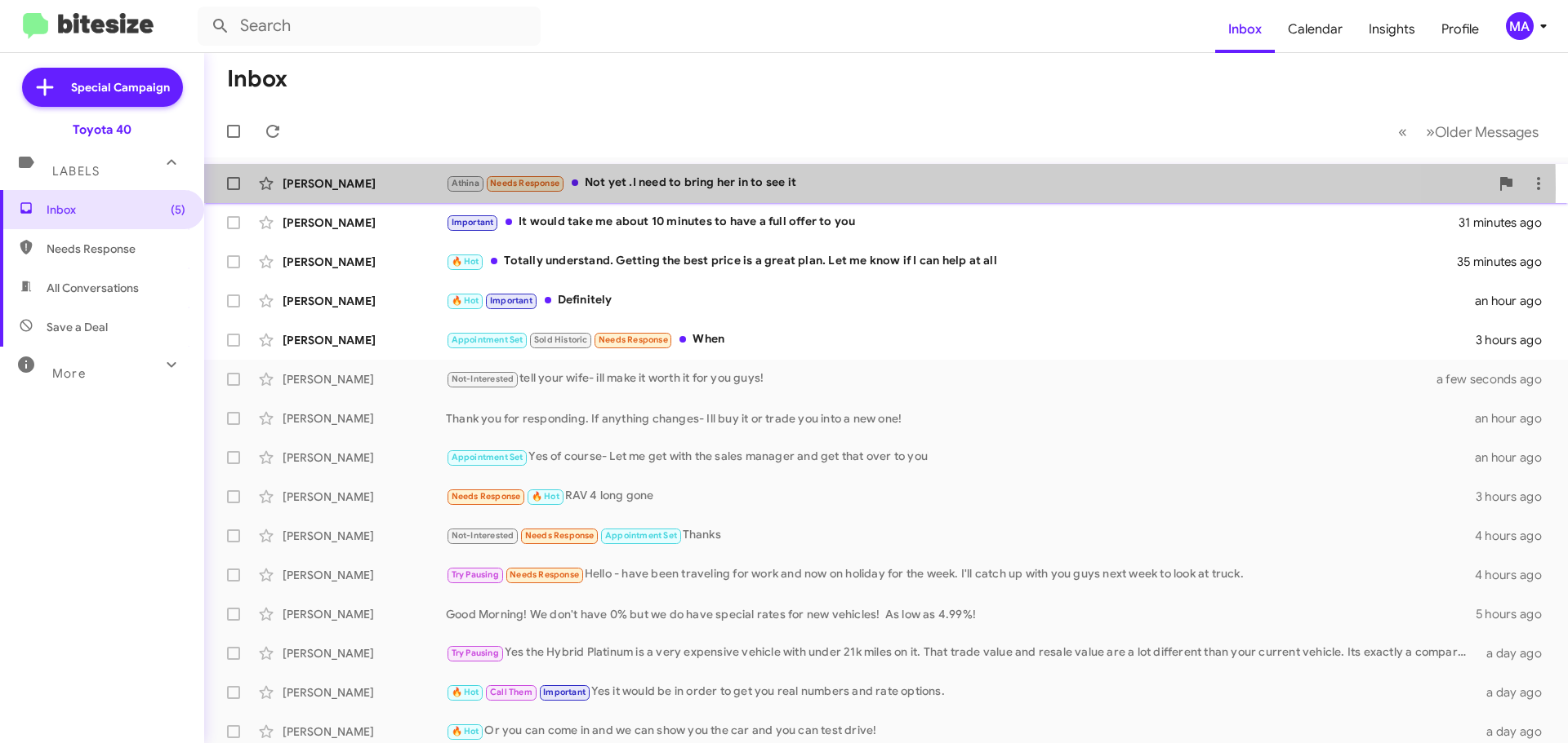
click at [659, 189] on div "Athina Needs Response Not yet .I need to bring her in to see it" at bounding box center [967, 183] width 1043 height 18
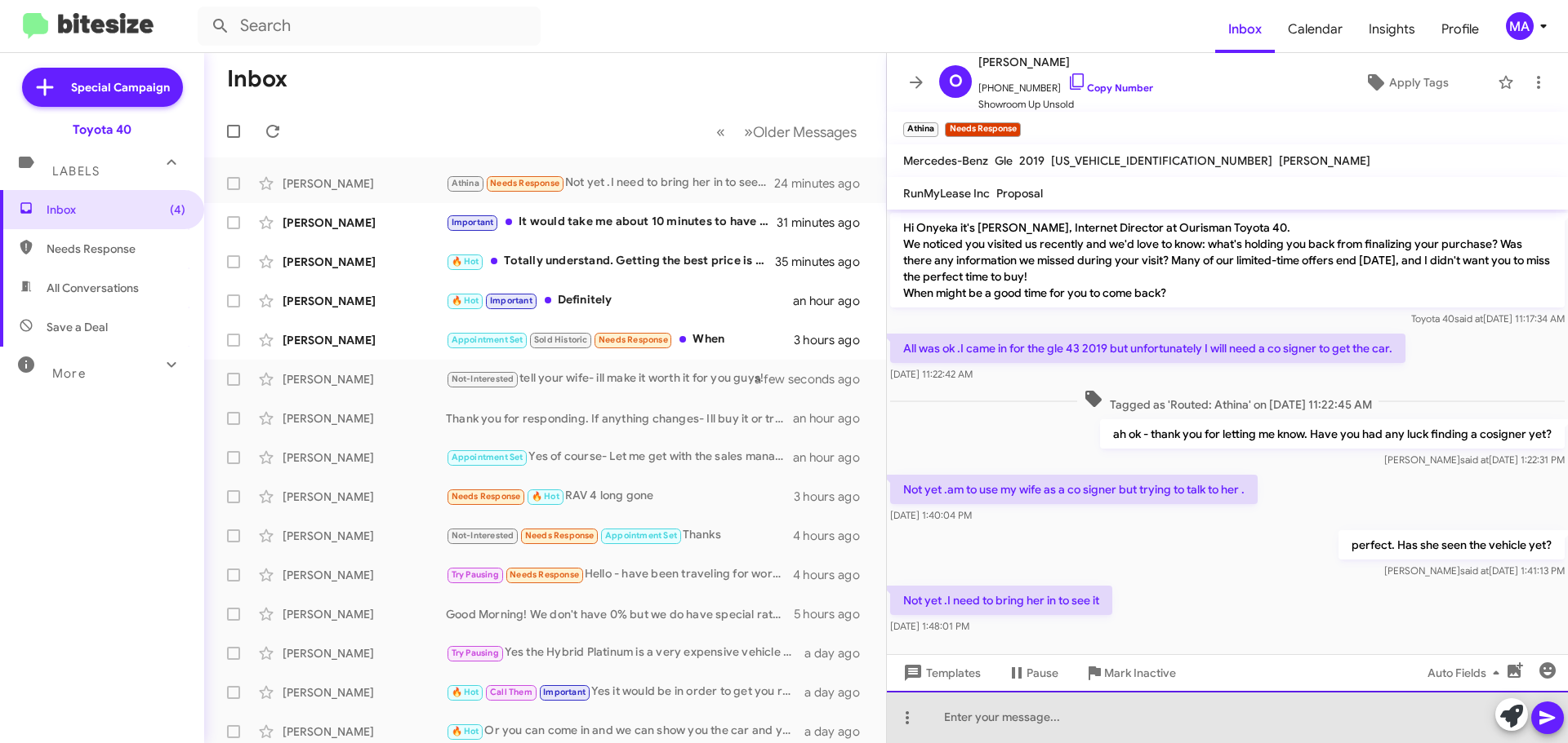
click at [1072, 717] on div at bounding box center [1226, 717] width 681 height 53
click at [1305, 723] on div "great! what is your schedule this week? Tonight or tomorrow?" at bounding box center [1226, 717] width 681 height 53
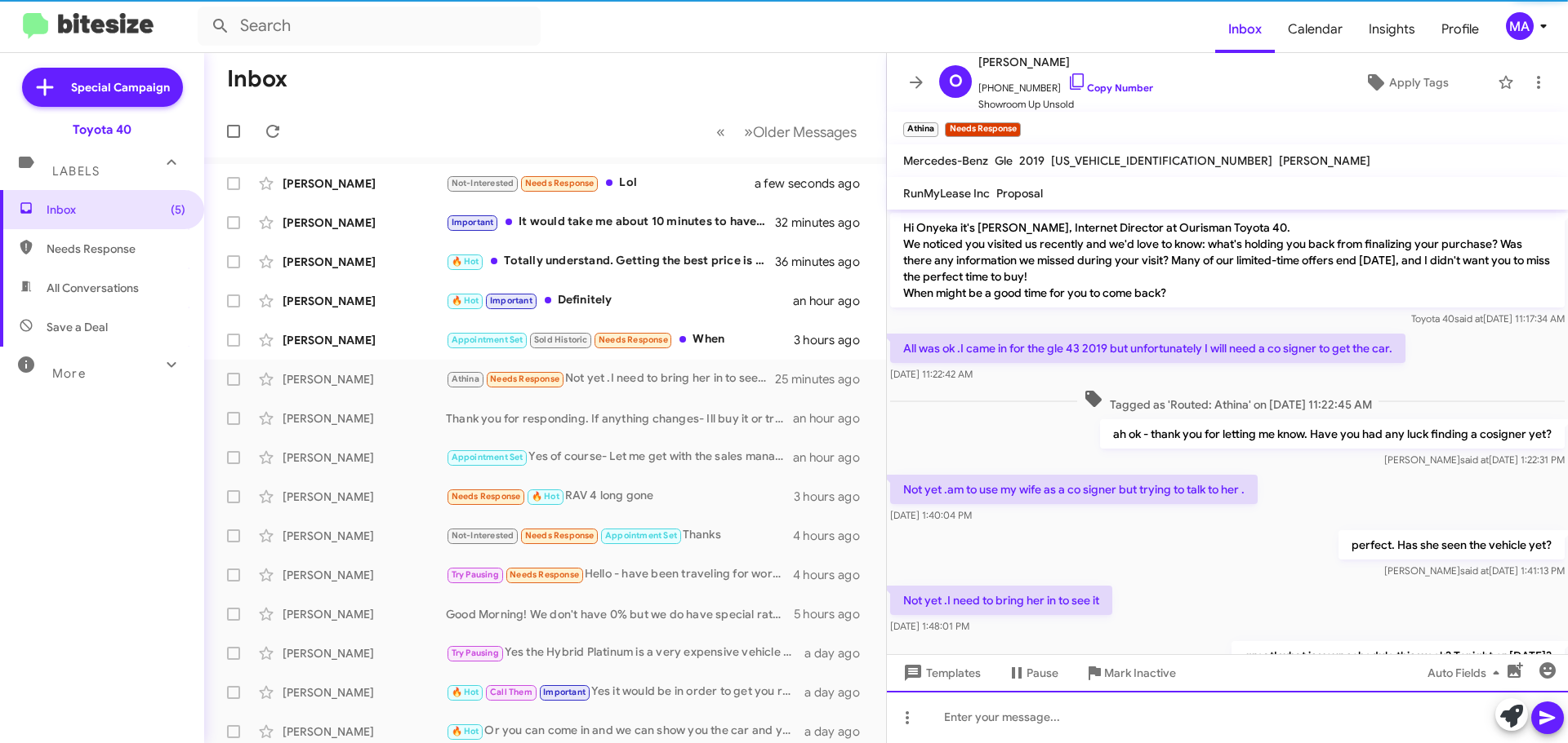
scroll to position [72, 0]
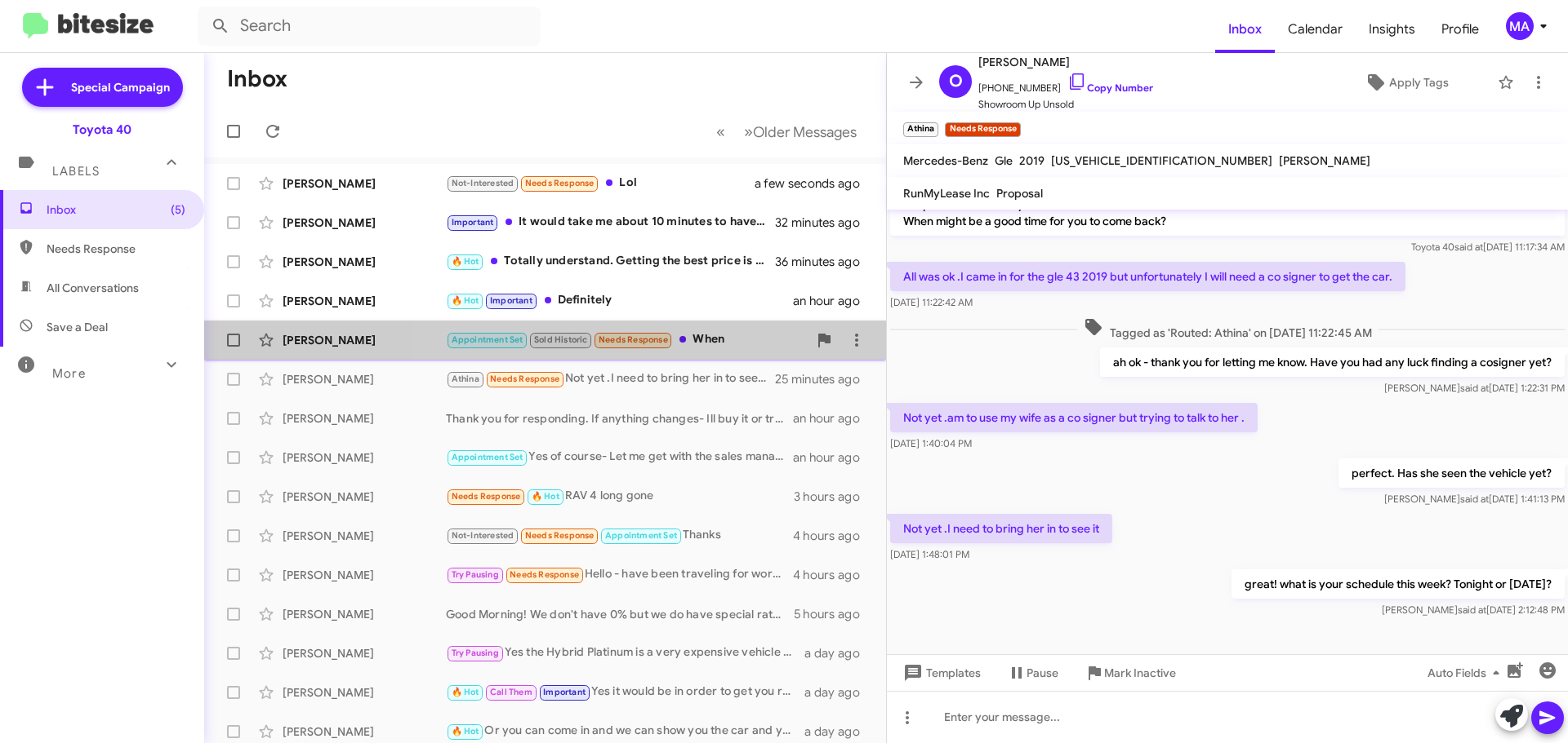
click at [722, 336] on div "Appointment Set Sold Historic Needs Response When" at bounding box center [627, 340] width 362 height 18
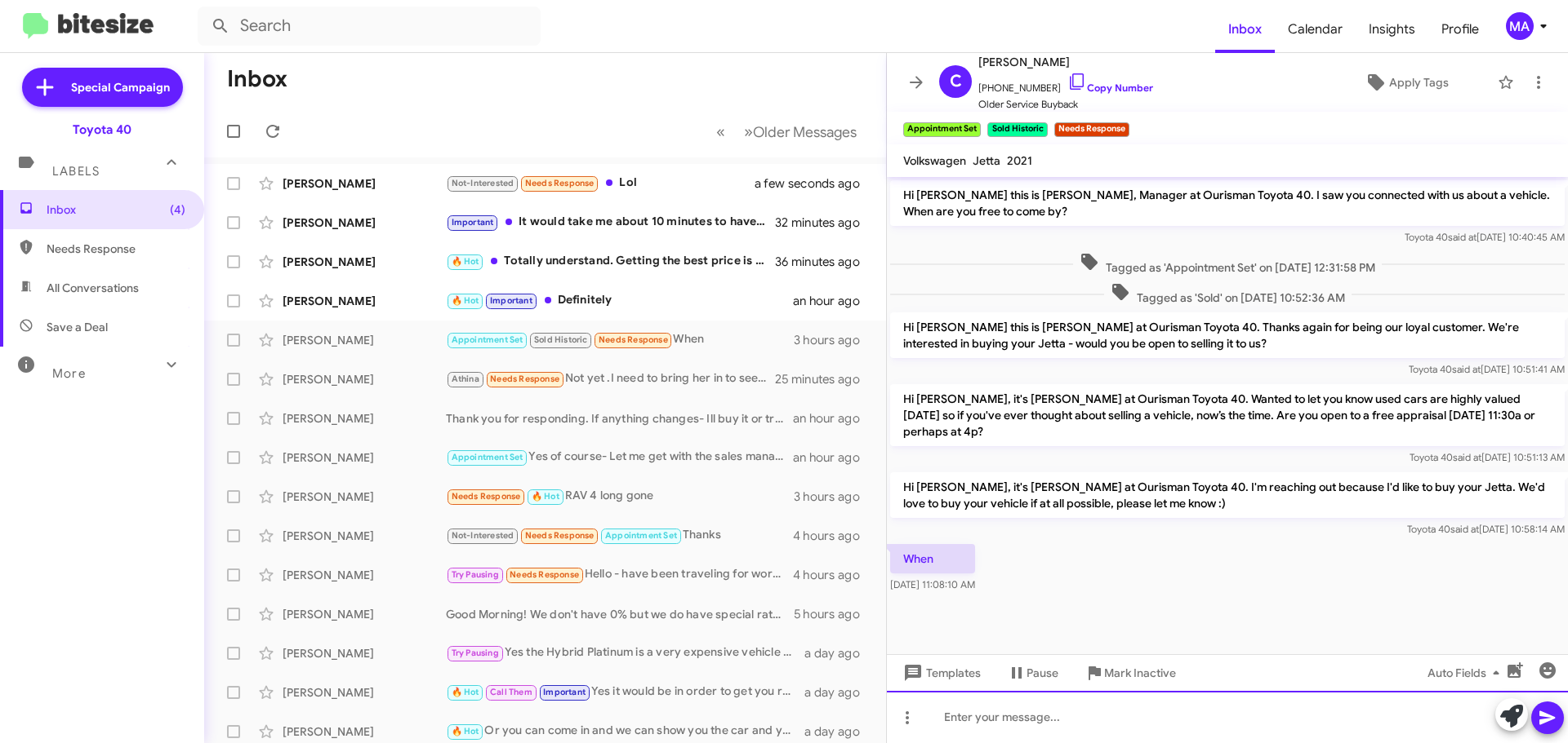
click at [1012, 718] on div at bounding box center [1226, 717] width 681 height 53
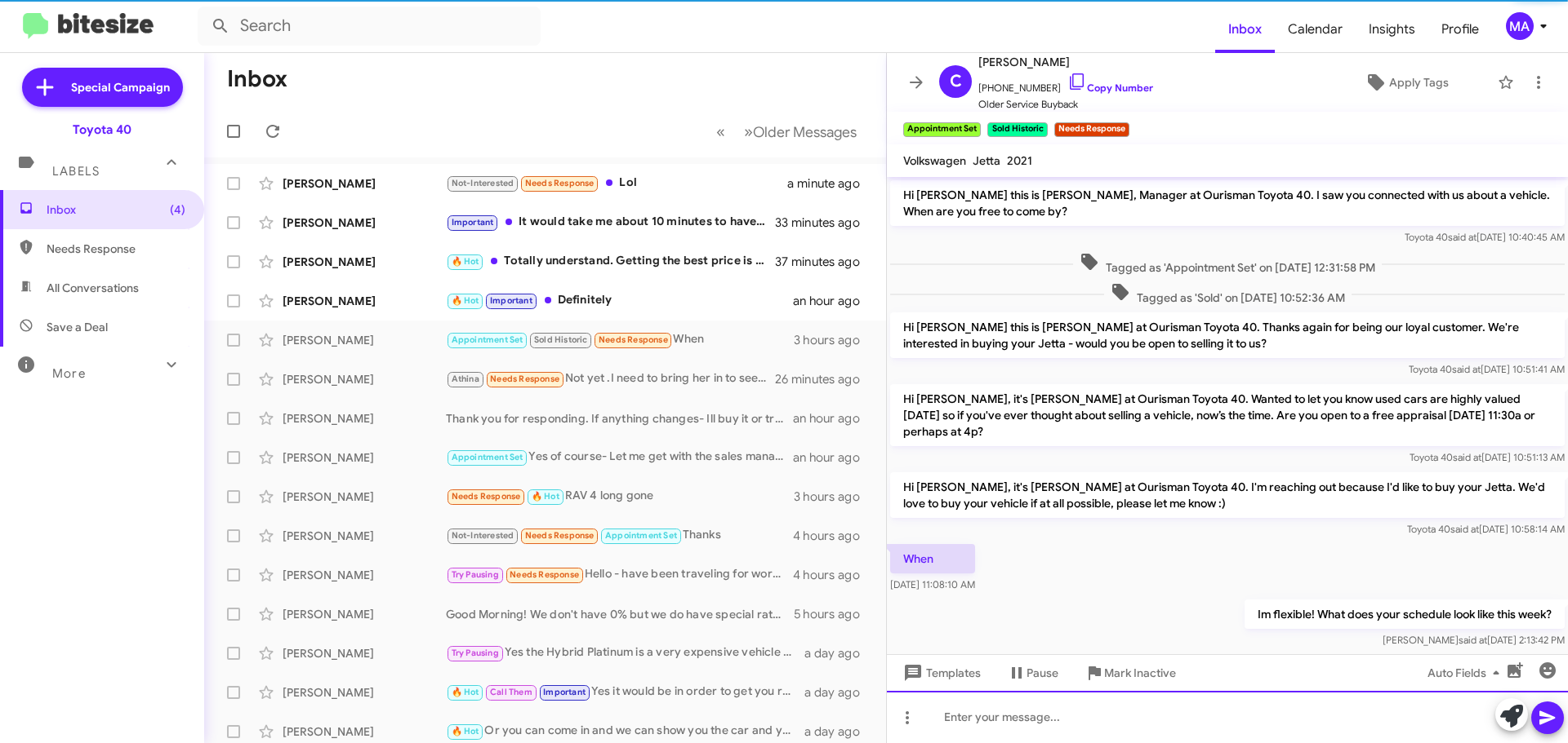
scroll to position [30, 0]
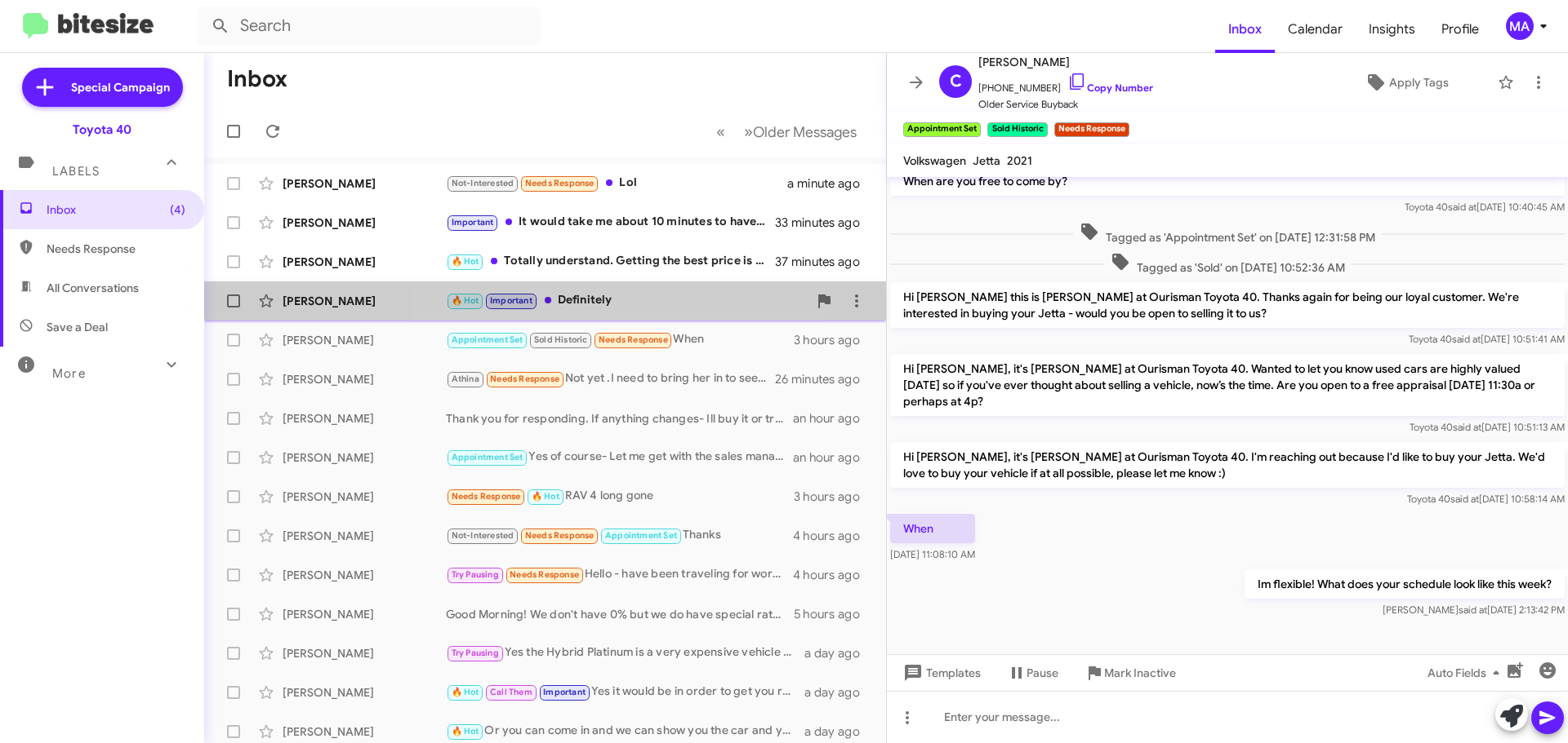
click at [638, 291] on div "🔥 Hot Important Definitely" at bounding box center [627, 301] width 362 height 18
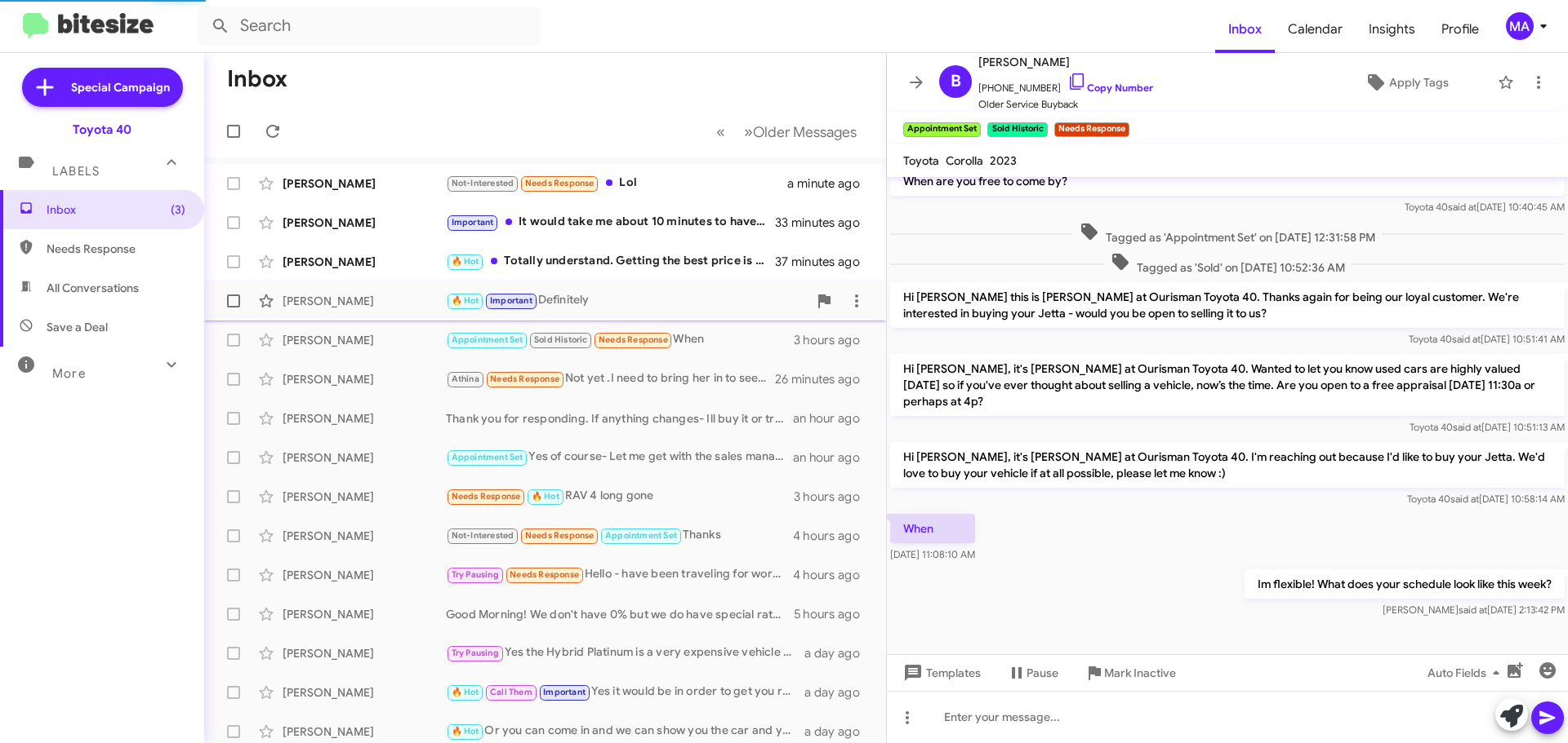
scroll to position [634, 0]
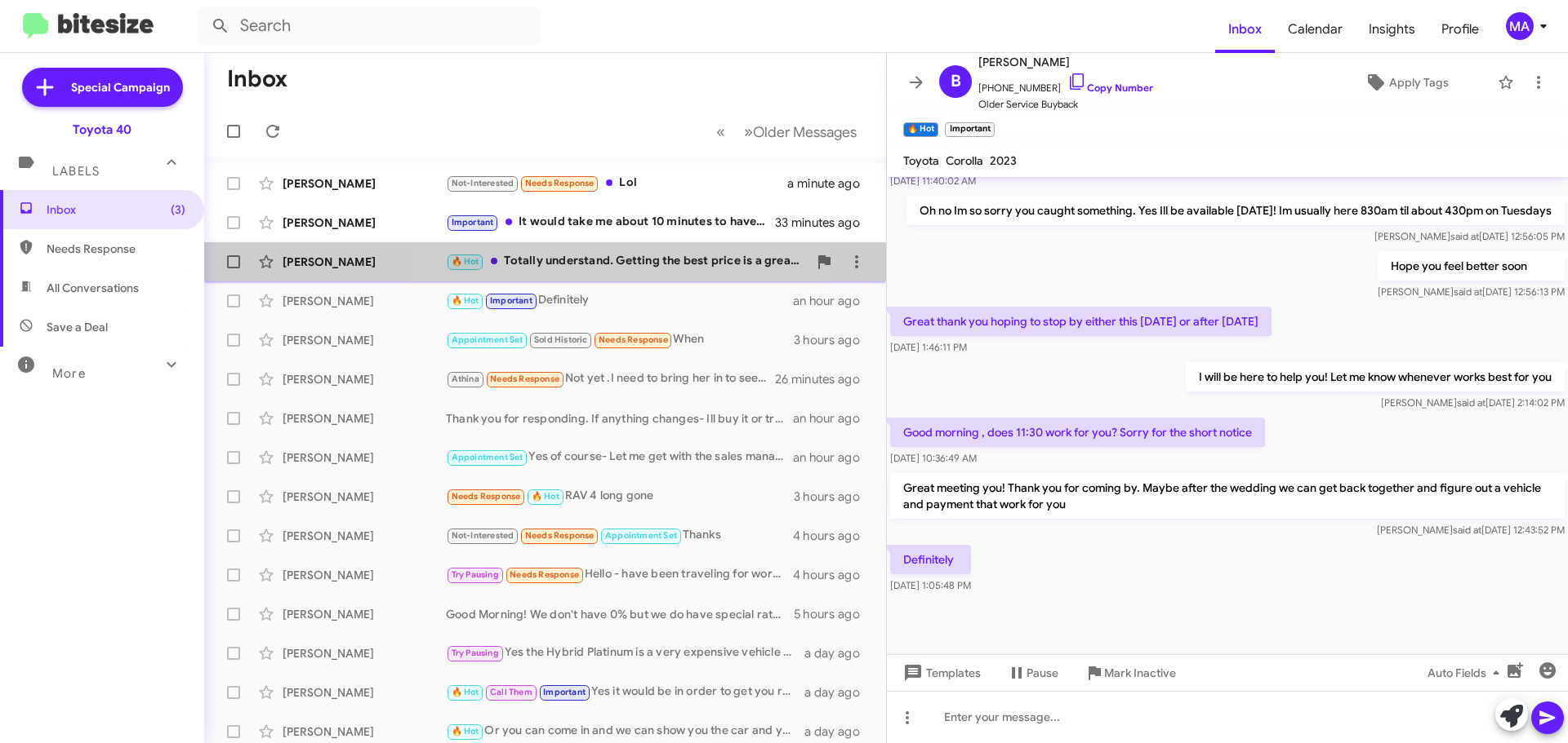
click at [613, 263] on div "🔥 Hot Totally understand. Getting the best price is a great plan. Let me know i…" at bounding box center [627, 261] width 362 height 18
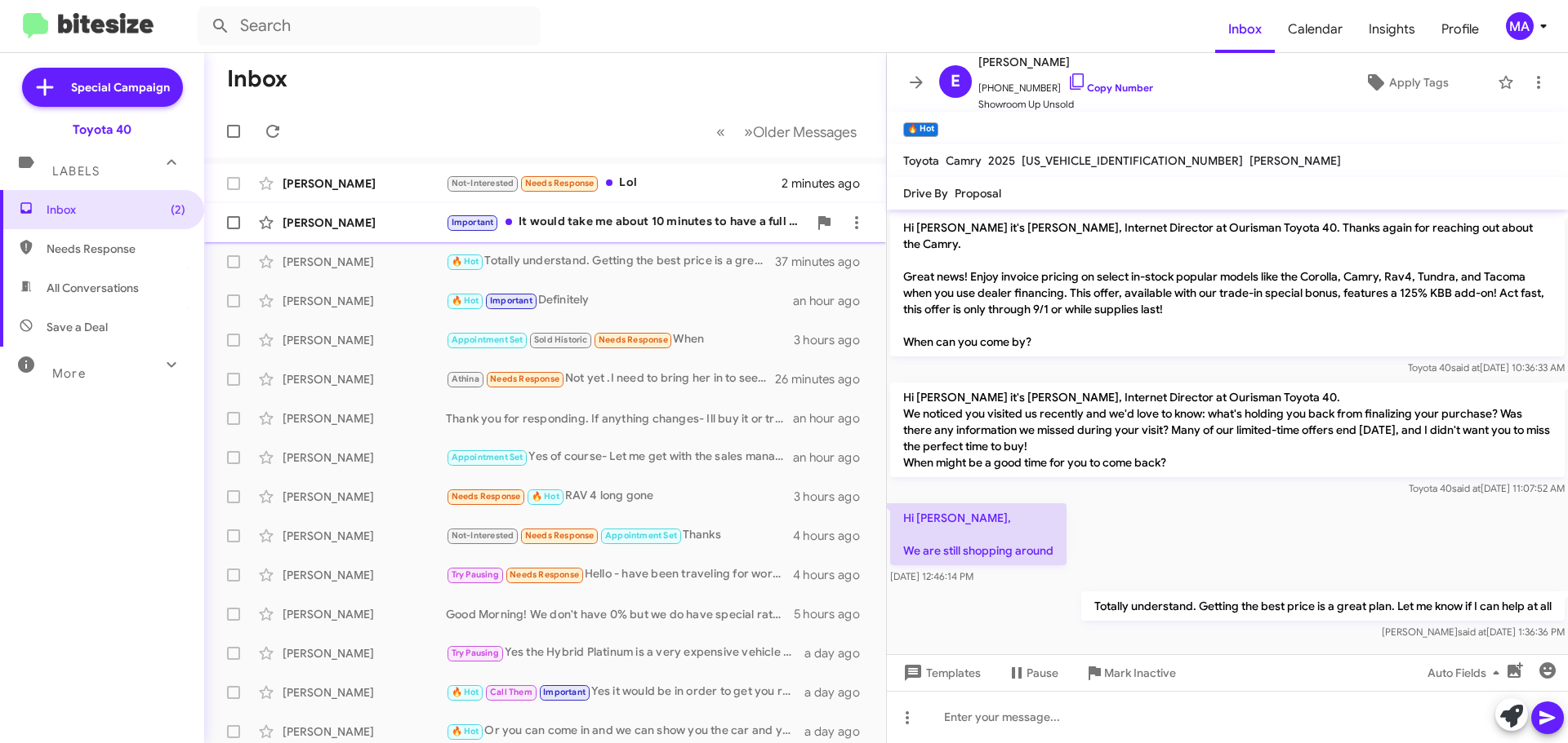
click at [637, 220] on div "Important It would take me about 10 minutes to have a full offer to you" at bounding box center [627, 222] width 362 height 18
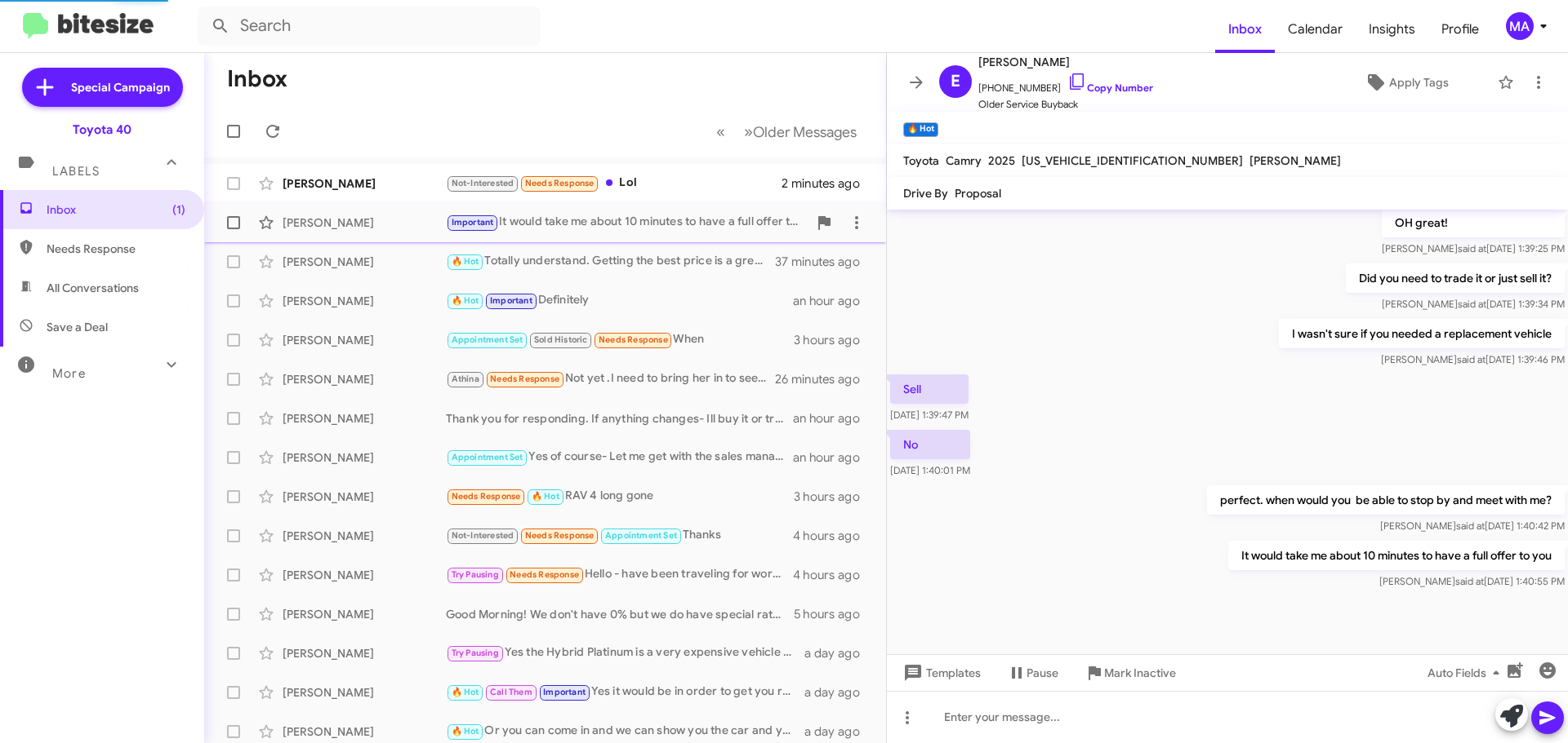
scroll to position [498, 0]
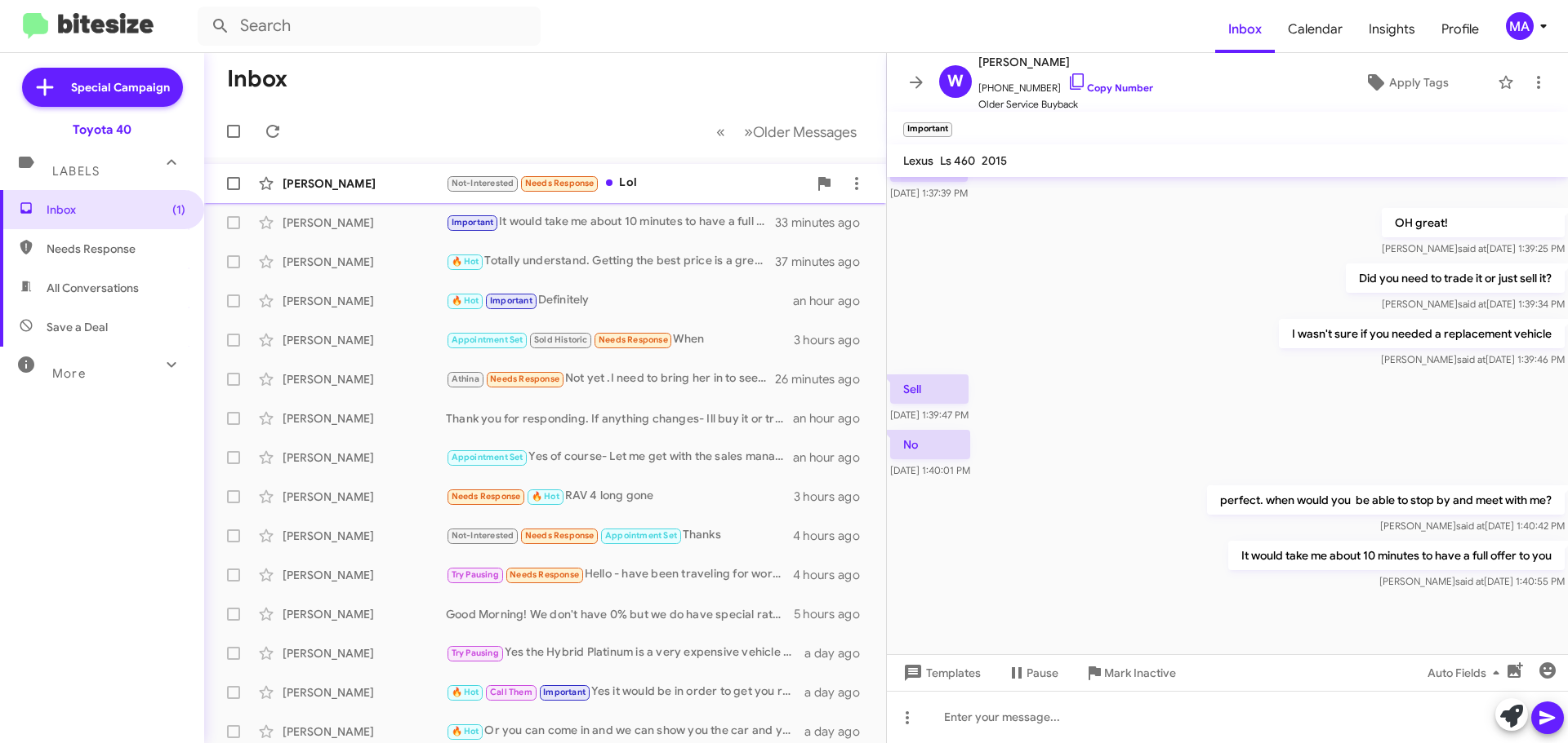
click at [627, 179] on div "Not-Interested Needs Response Lol" at bounding box center [627, 183] width 362 height 18
